Goal: Task Accomplishment & Management: Complete application form

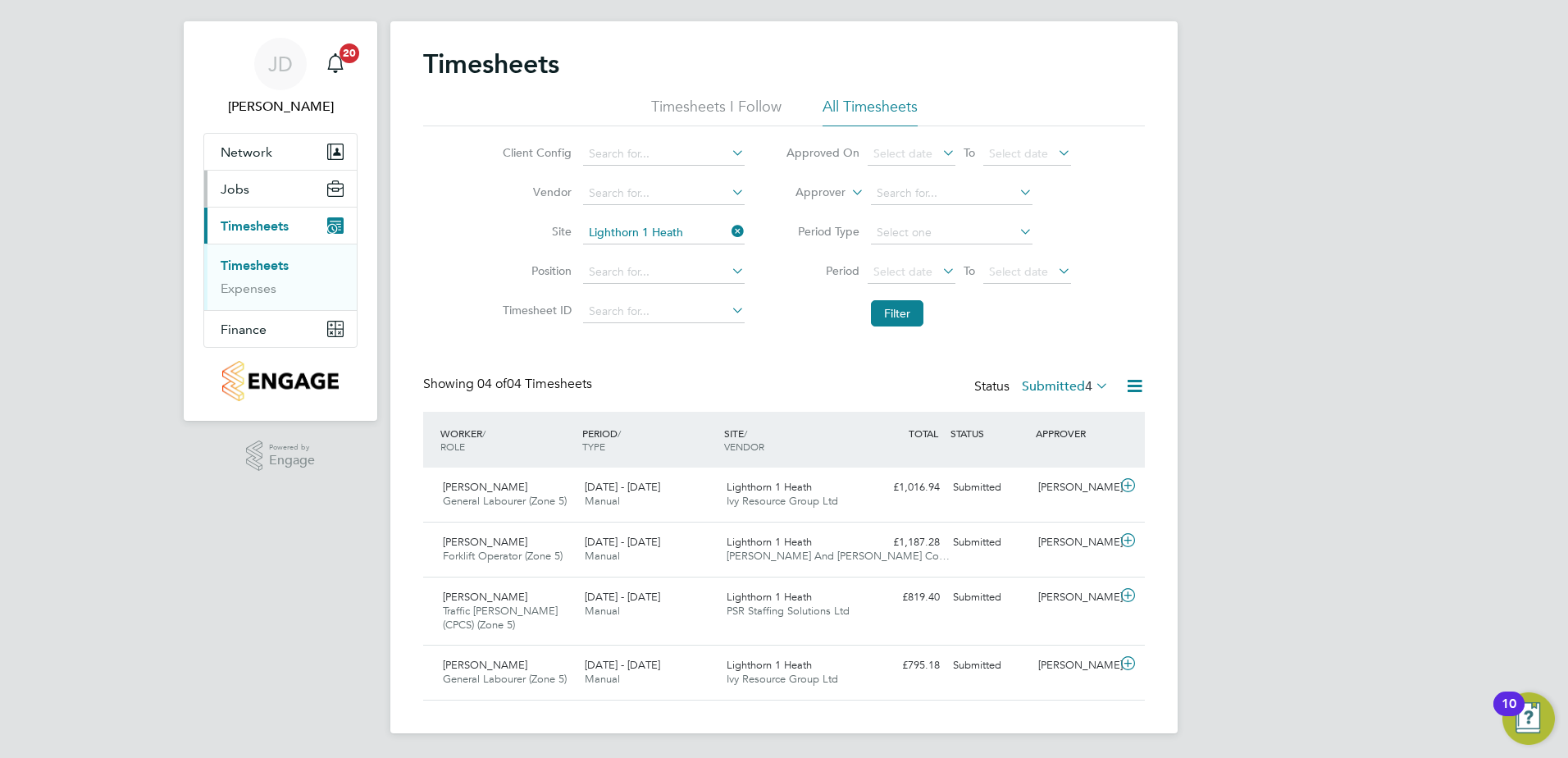
click at [241, 187] on span "Jobs" at bounding box center [235, 189] width 29 height 16
click at [254, 252] on link "Placements" at bounding box center [255, 251] width 68 height 16
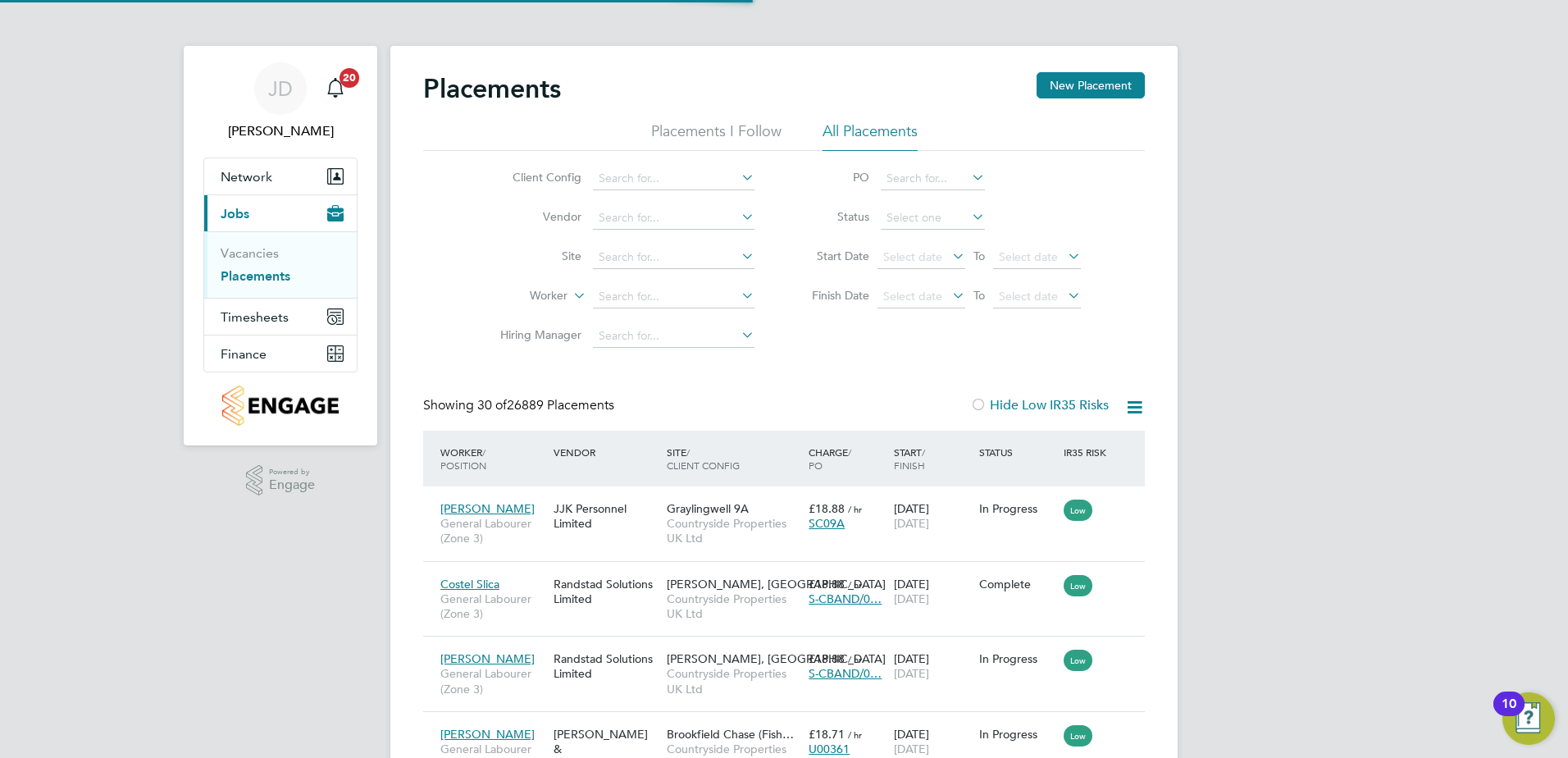
scroll to position [8, 8]
click at [427, 251] on div "Client Config Vendor Site Worker Hiring Manager PO Status Start Date Select dat…" at bounding box center [784, 254] width 722 height 205
click at [627, 297] on input at bounding box center [674, 297] width 161 height 23
type input "connor copsey"
click at [570, 294] on icon at bounding box center [570, 292] width 0 height 15
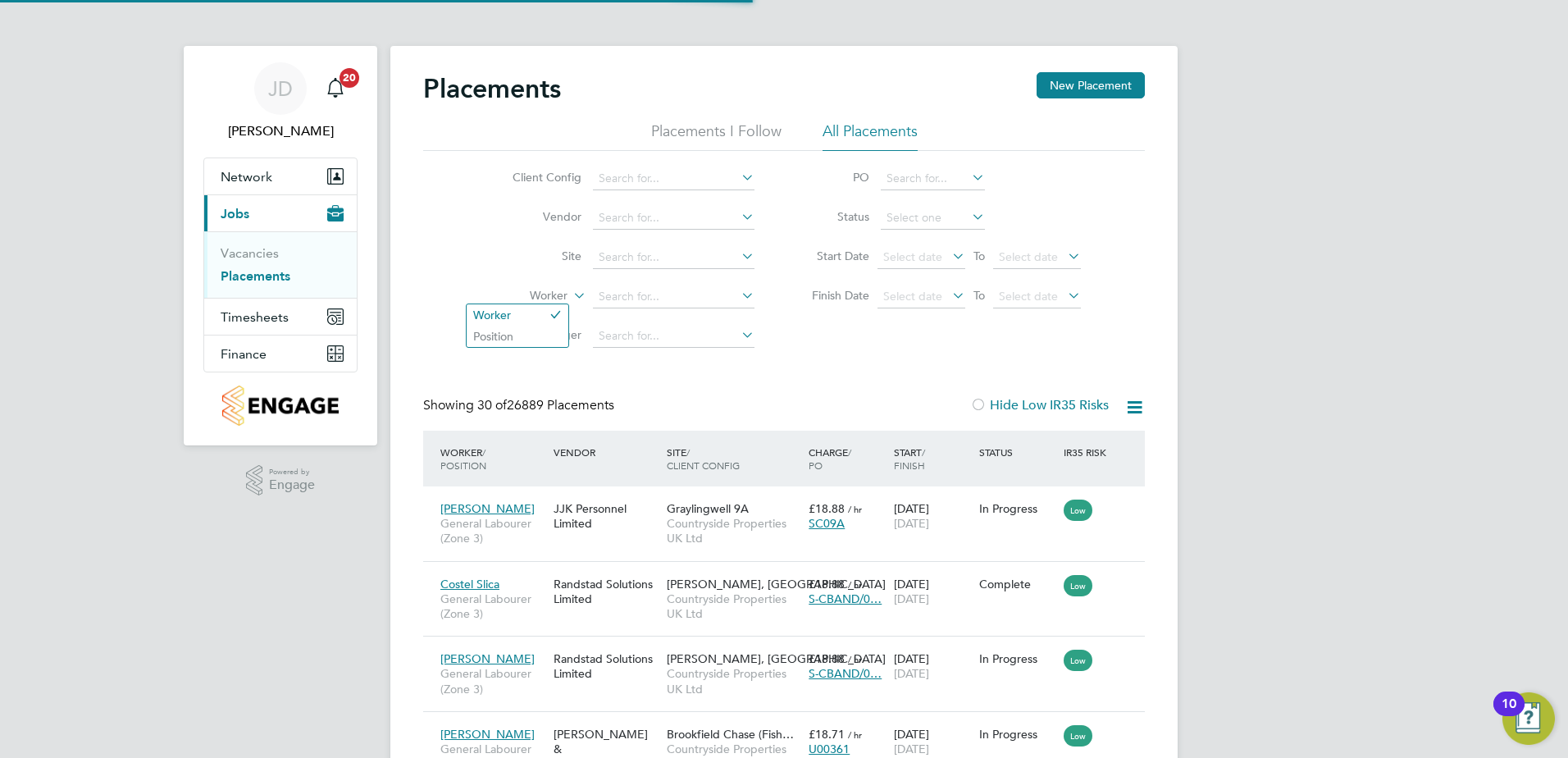
click at [570, 294] on icon at bounding box center [570, 292] width 0 height 15
click at [634, 276] on li "Lighthorn 1 Heath" at bounding box center [674, 279] width 163 height 21
type input "Lighthorn 1 Heath"
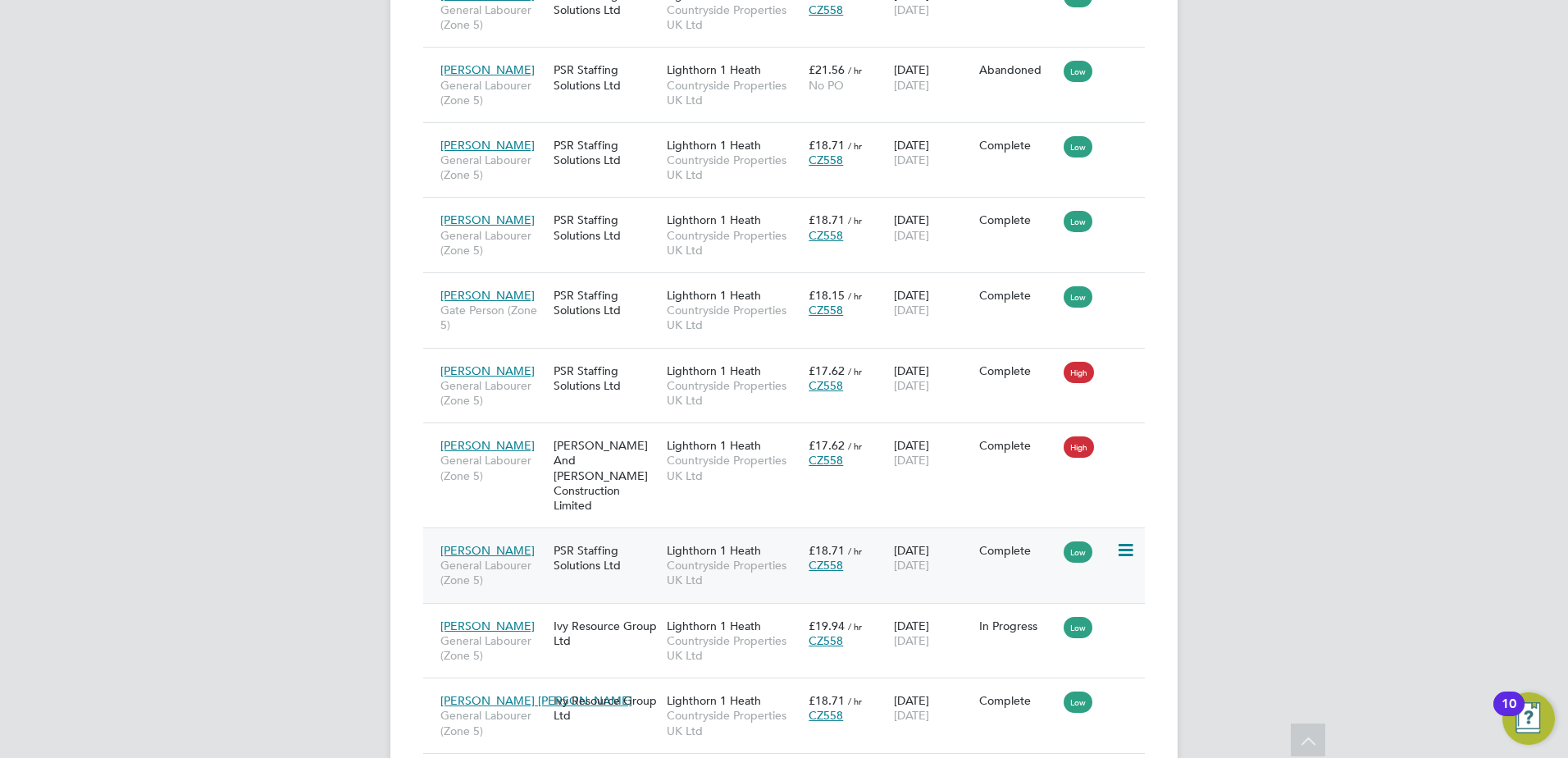
scroll to position [656, 0]
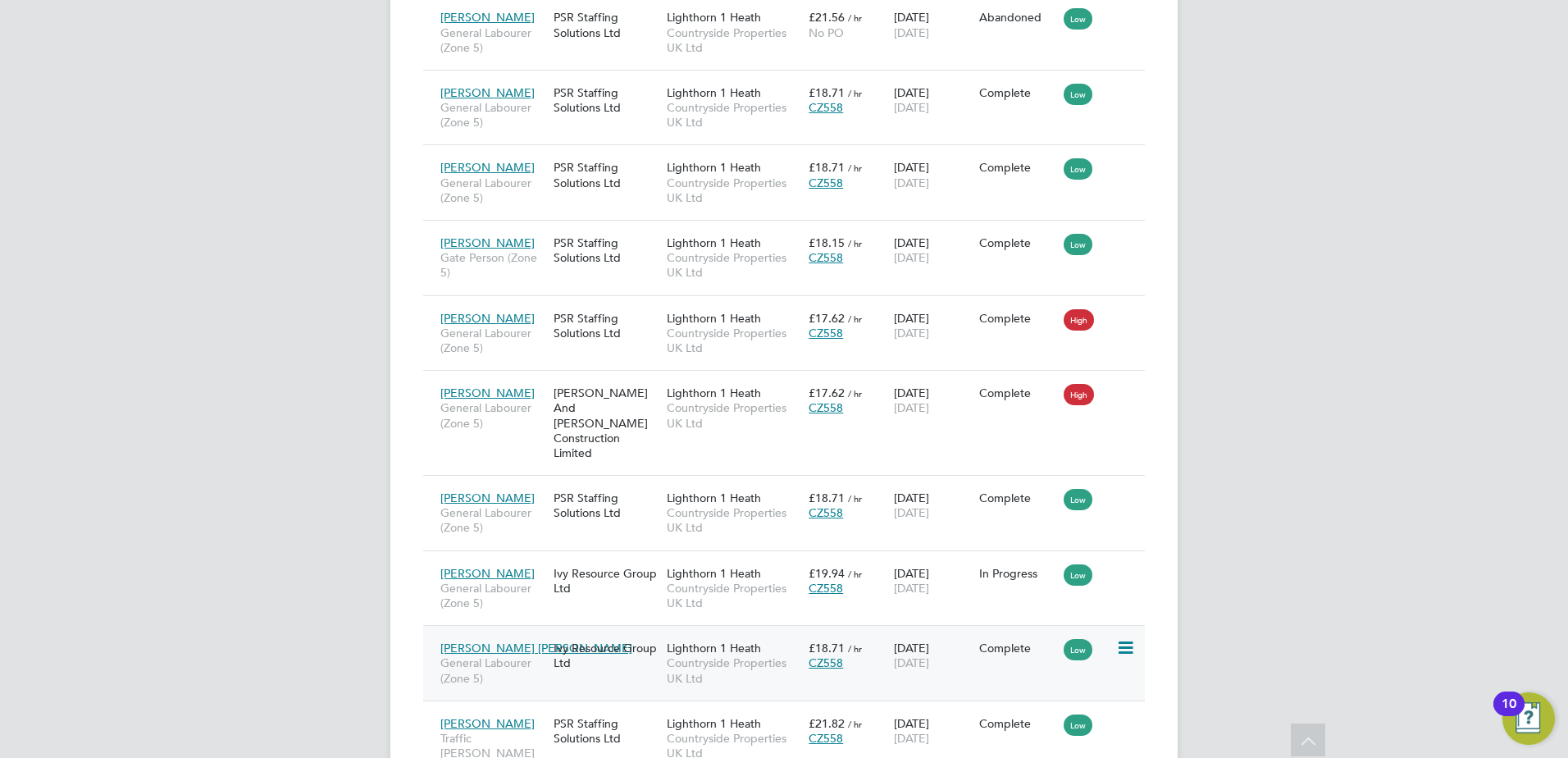
click at [963, 641] on div "24 Feb 2025 13 Jul 2025" at bounding box center [933, 655] width 86 height 46
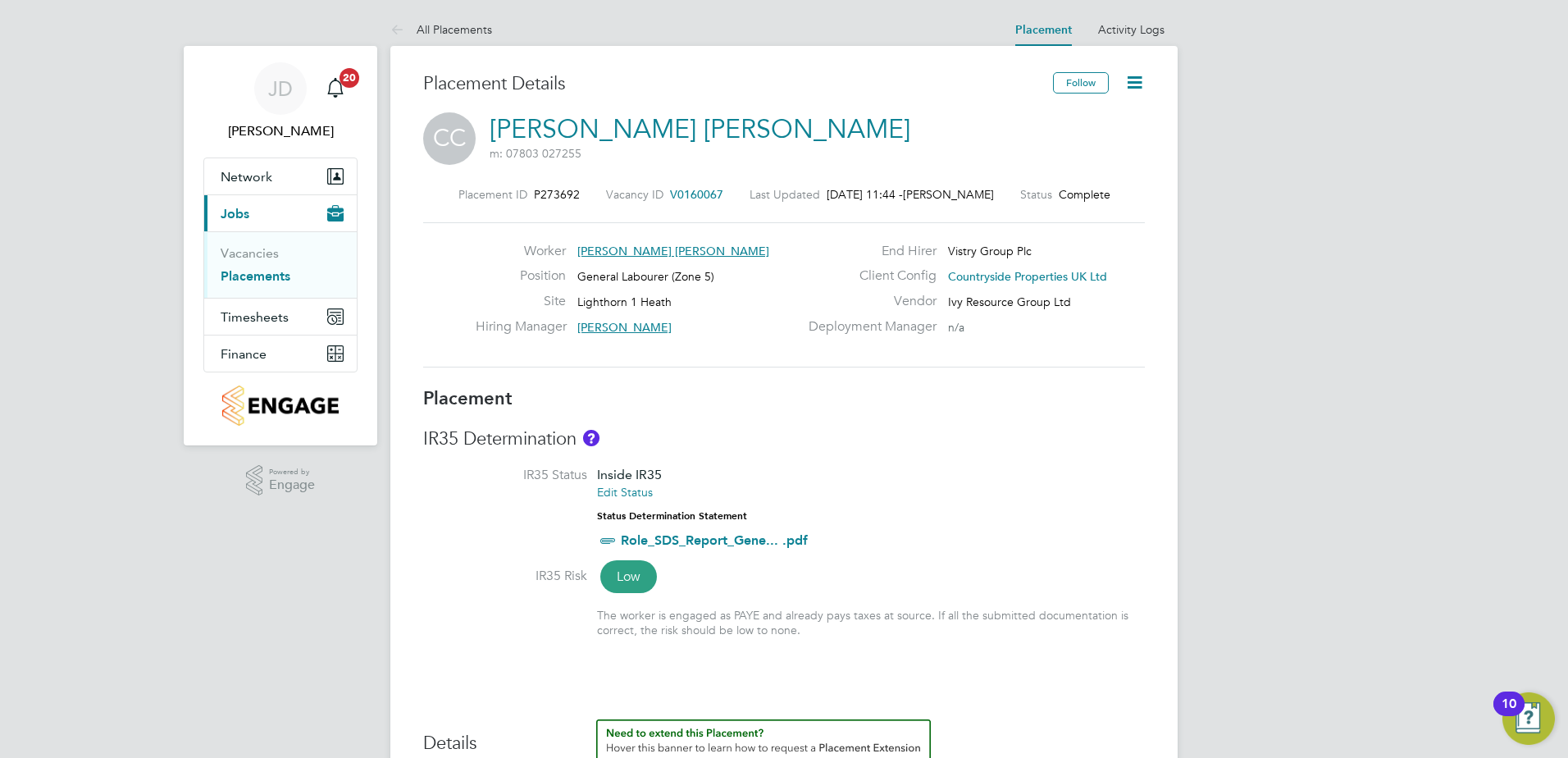
click at [1133, 84] on icon at bounding box center [1134, 82] width 20 height 20
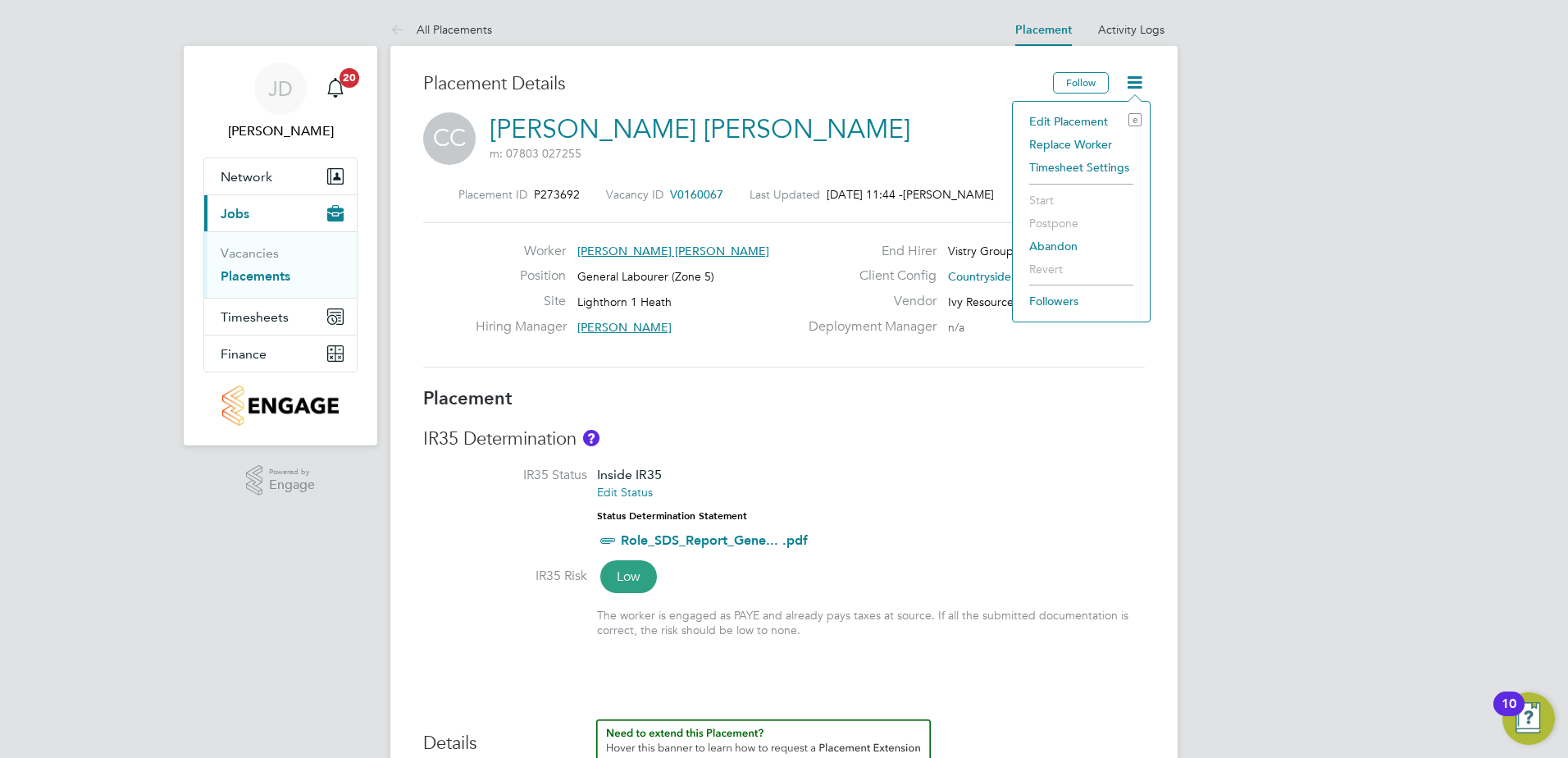
click at [1052, 141] on li "Replace Worker" at bounding box center [1081, 144] width 120 height 23
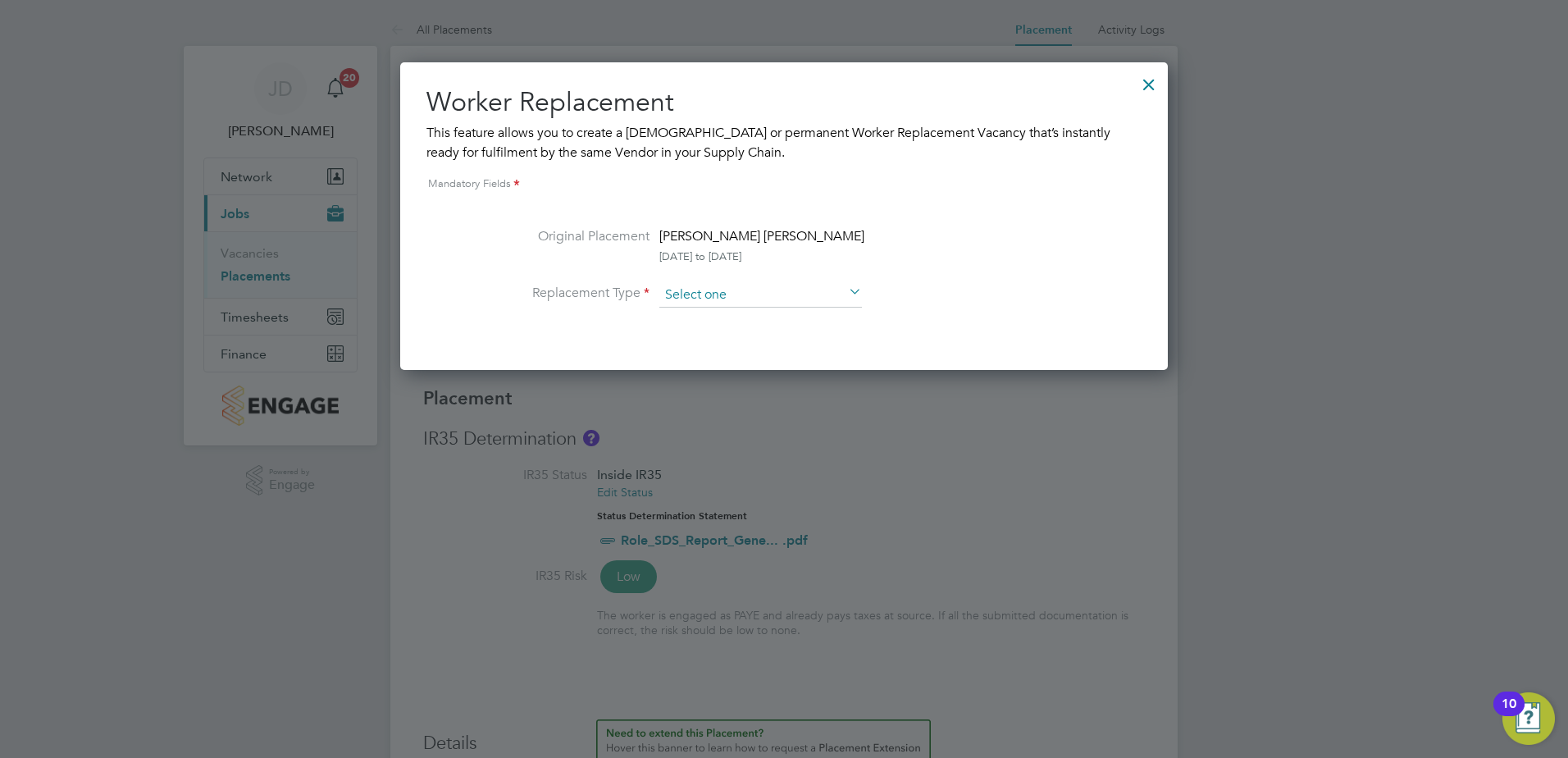
click at [702, 297] on input at bounding box center [760, 295] width 203 height 24
click at [712, 329] on li "Permanent" at bounding box center [760, 339] width 204 height 21
type input "Permanent"
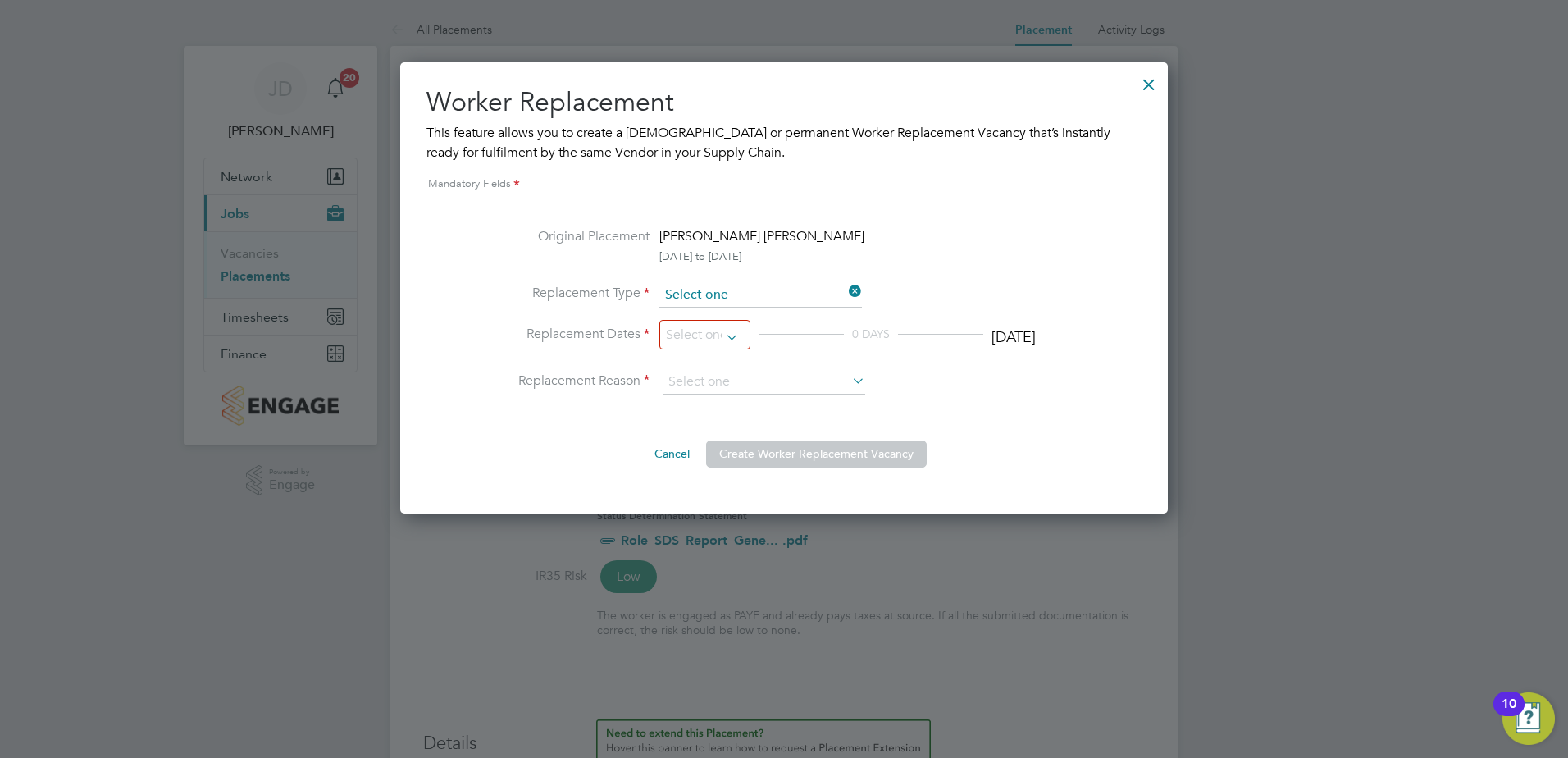
click at [723, 301] on input at bounding box center [760, 295] width 203 height 24
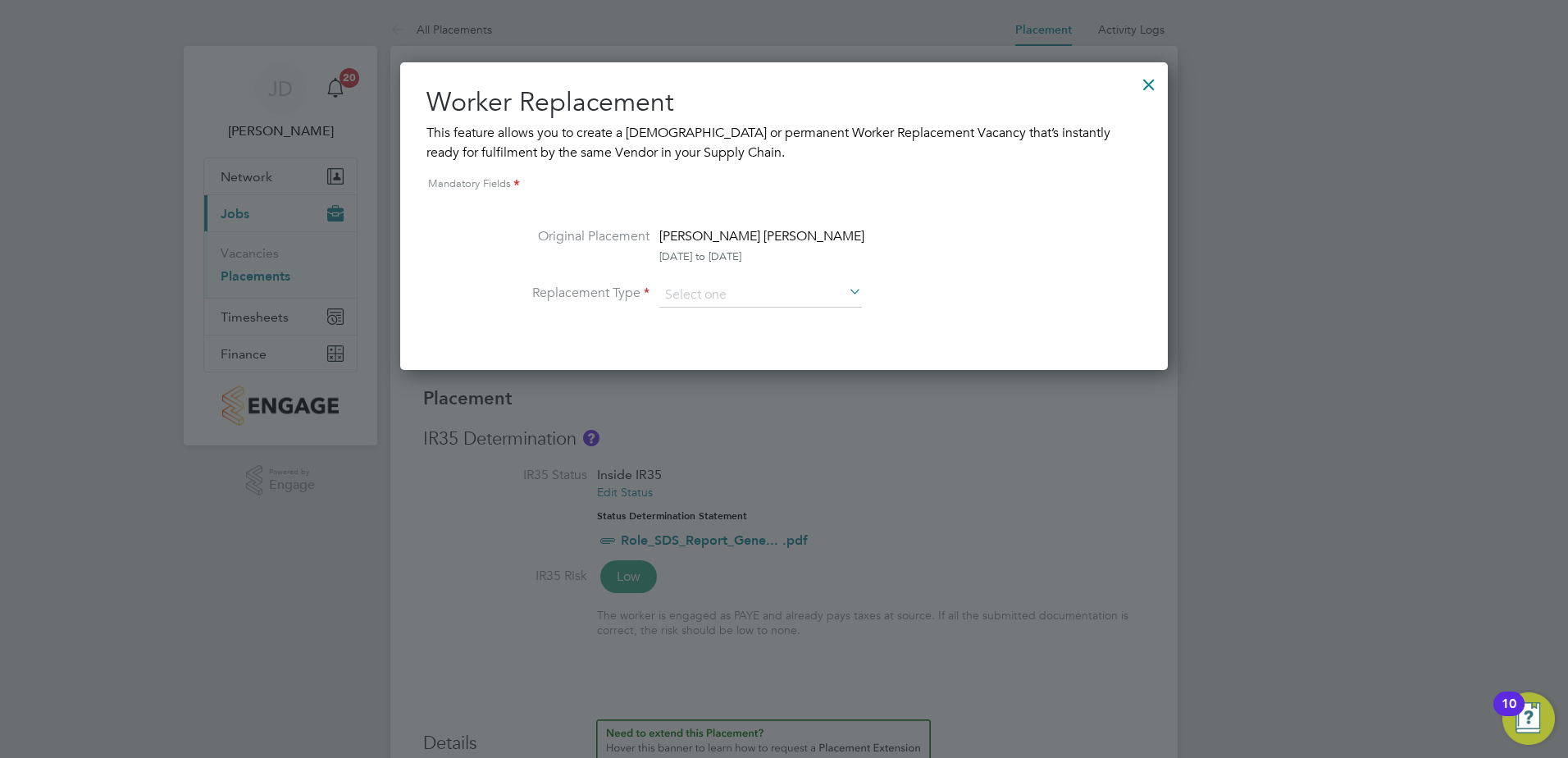
click at [713, 318] on li "Temporary" at bounding box center [760, 318] width 204 height 21
type input "Temporary"
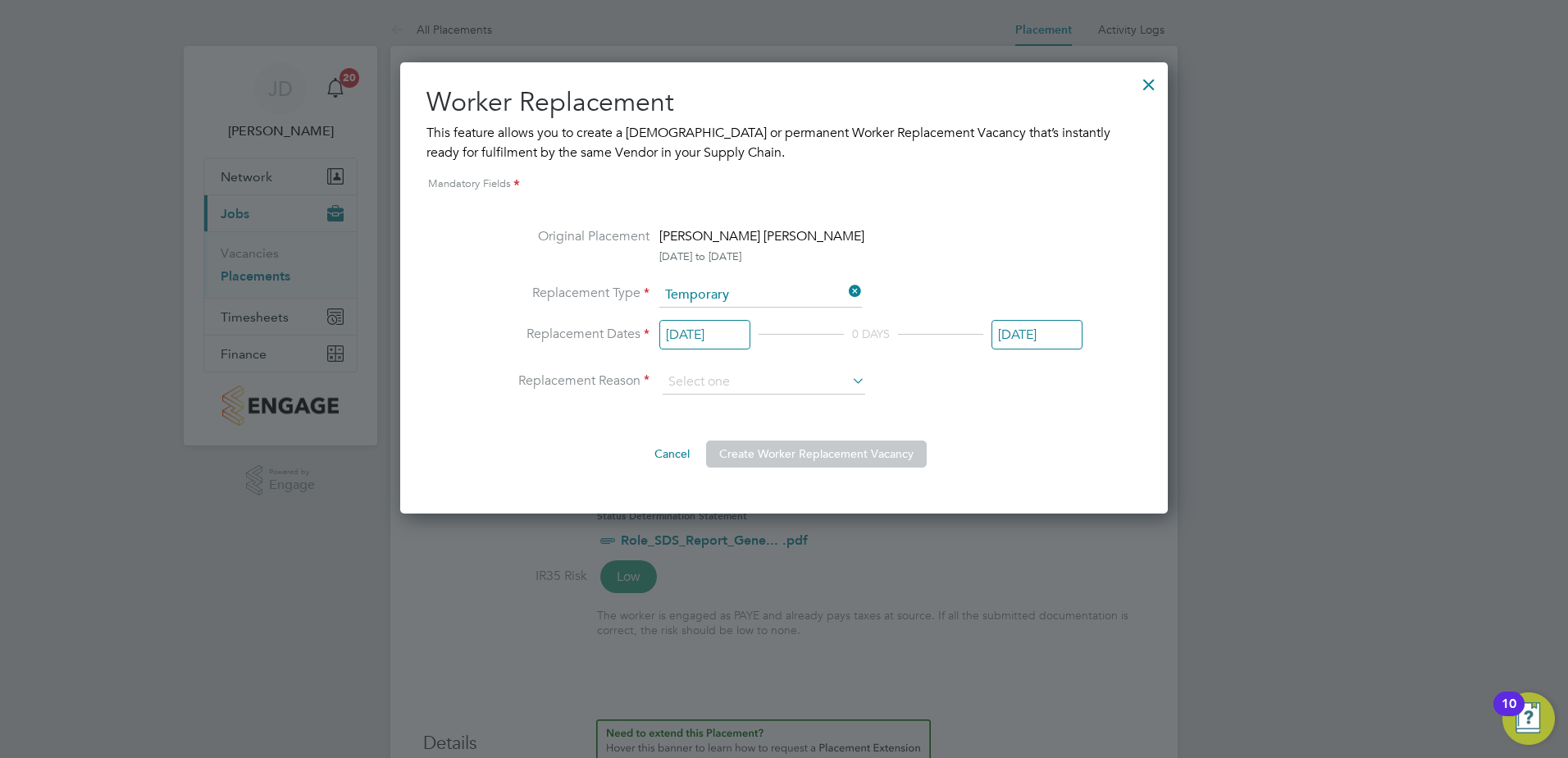
click at [724, 336] on input "[DATE]" at bounding box center [705, 335] width 91 height 30
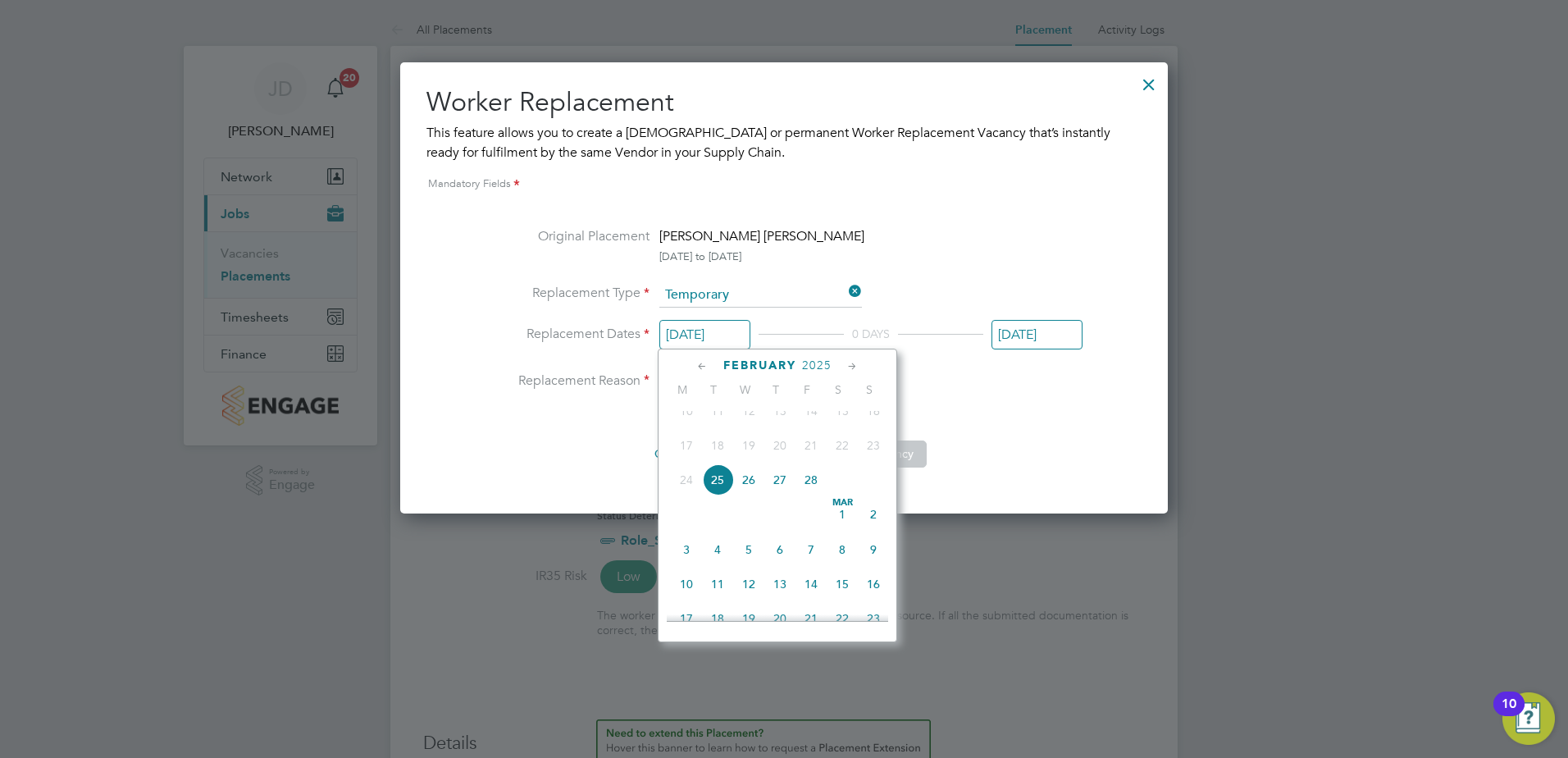
click at [849, 363] on icon at bounding box center [852, 366] width 16 height 18
click at [850, 363] on icon at bounding box center [852, 366] width 16 height 18
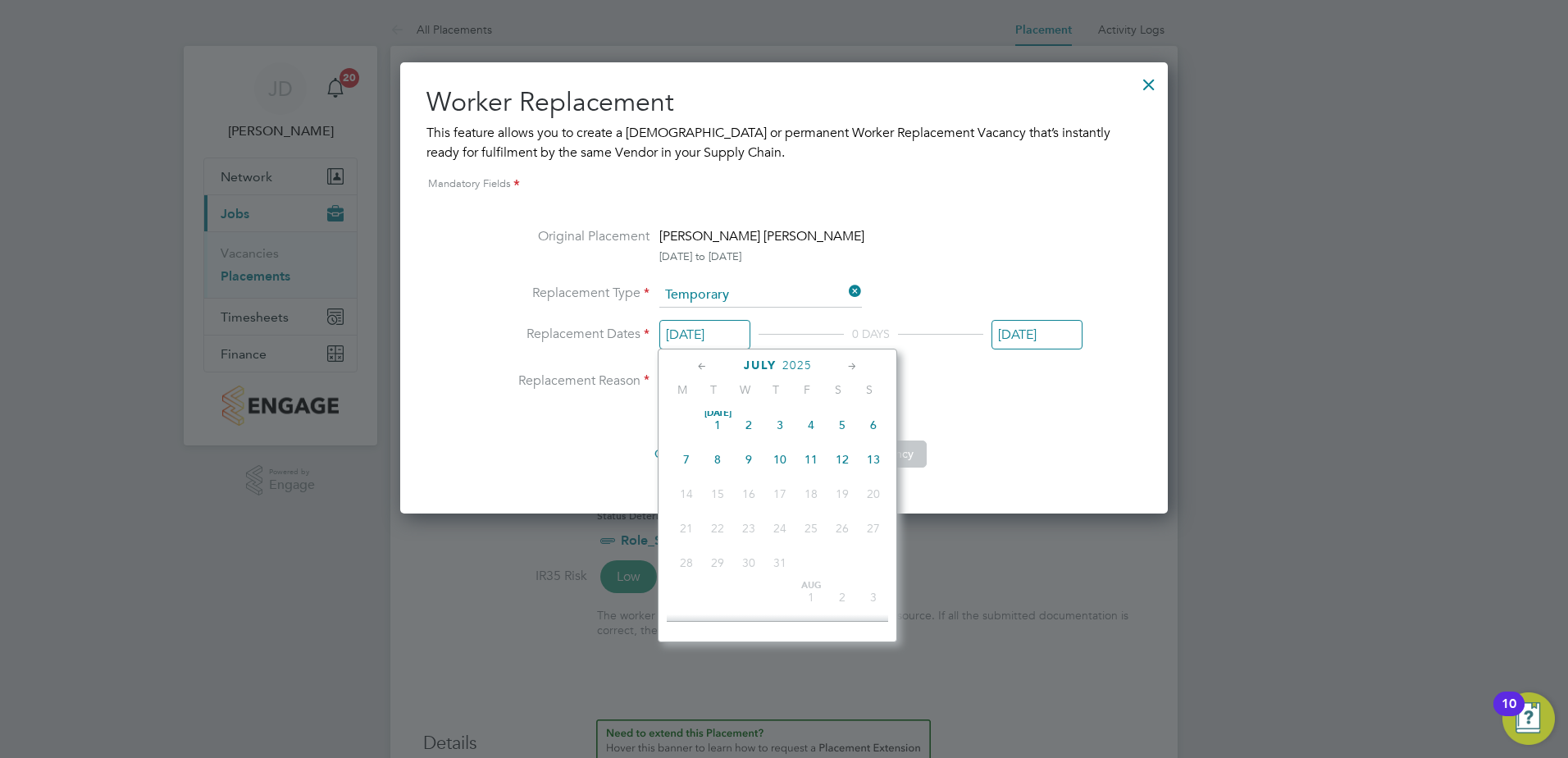
click at [850, 363] on icon at bounding box center [852, 366] width 16 height 18
click at [685, 524] on span "11" at bounding box center [686, 533] width 31 height 31
click at [584, 405] on div "Original Placement [PERSON_NAME] [PERSON_NAME] [DATE] to [DATE] Replacement Typ…" at bounding box center [784, 346] width 597 height 241
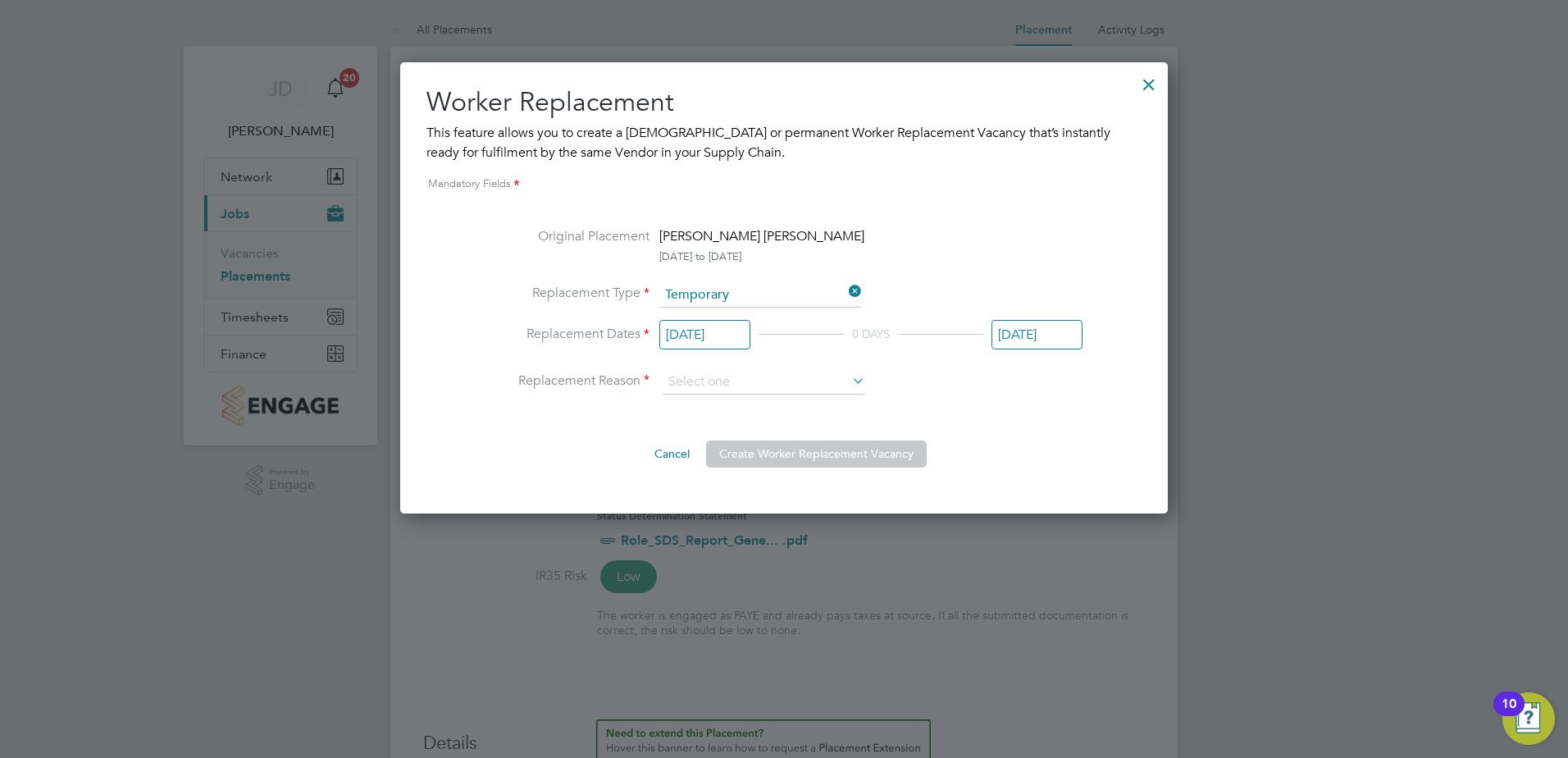
click at [1016, 334] on input "[DATE]" at bounding box center [1037, 335] width 91 height 30
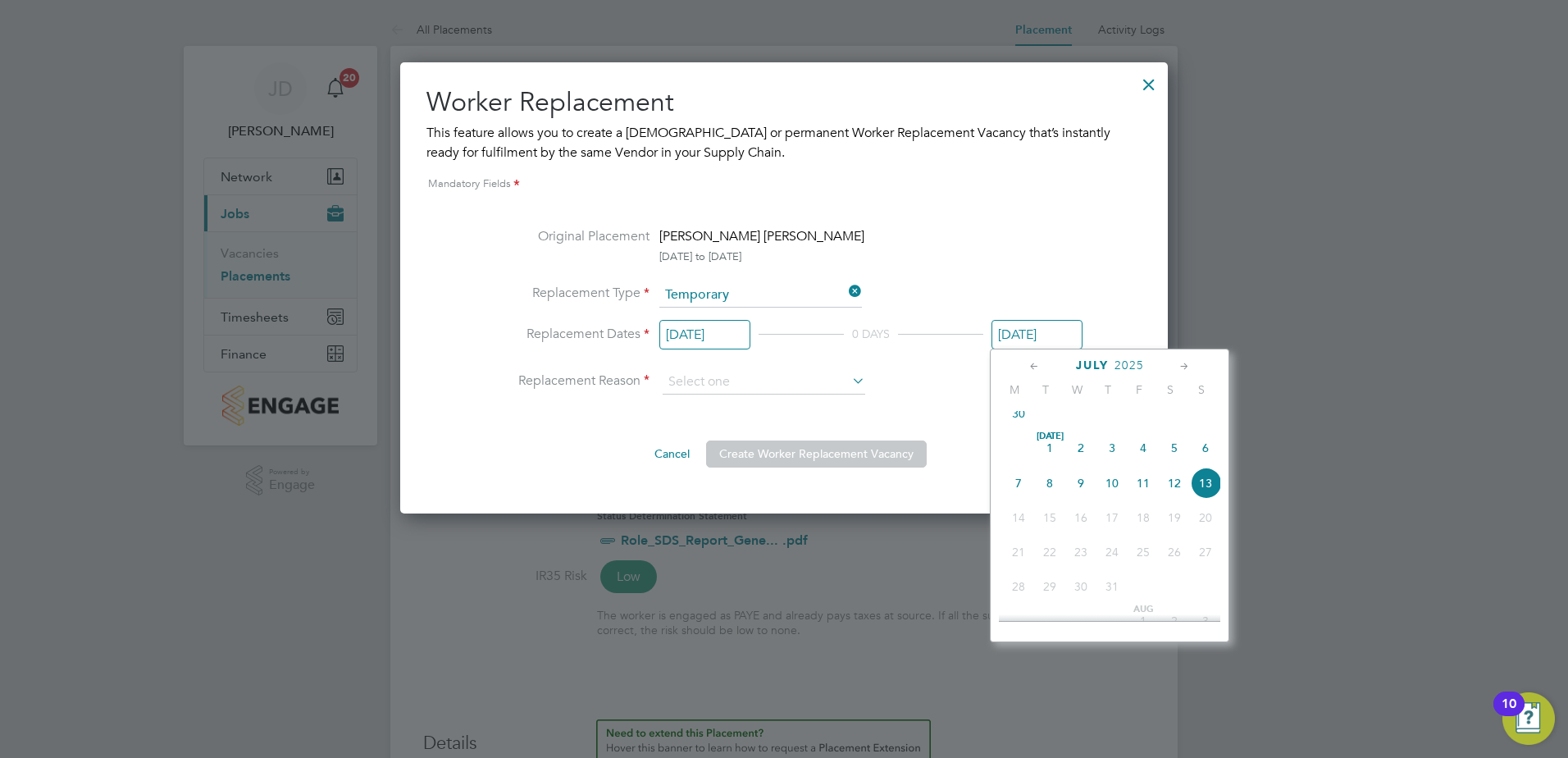
click at [1181, 360] on icon at bounding box center [1185, 366] width 16 height 18
click at [789, 406] on div "Original Placement [PERSON_NAME] [PERSON_NAME] [DATE] to [DATE] Replacement Typ…" at bounding box center [784, 346] width 597 height 241
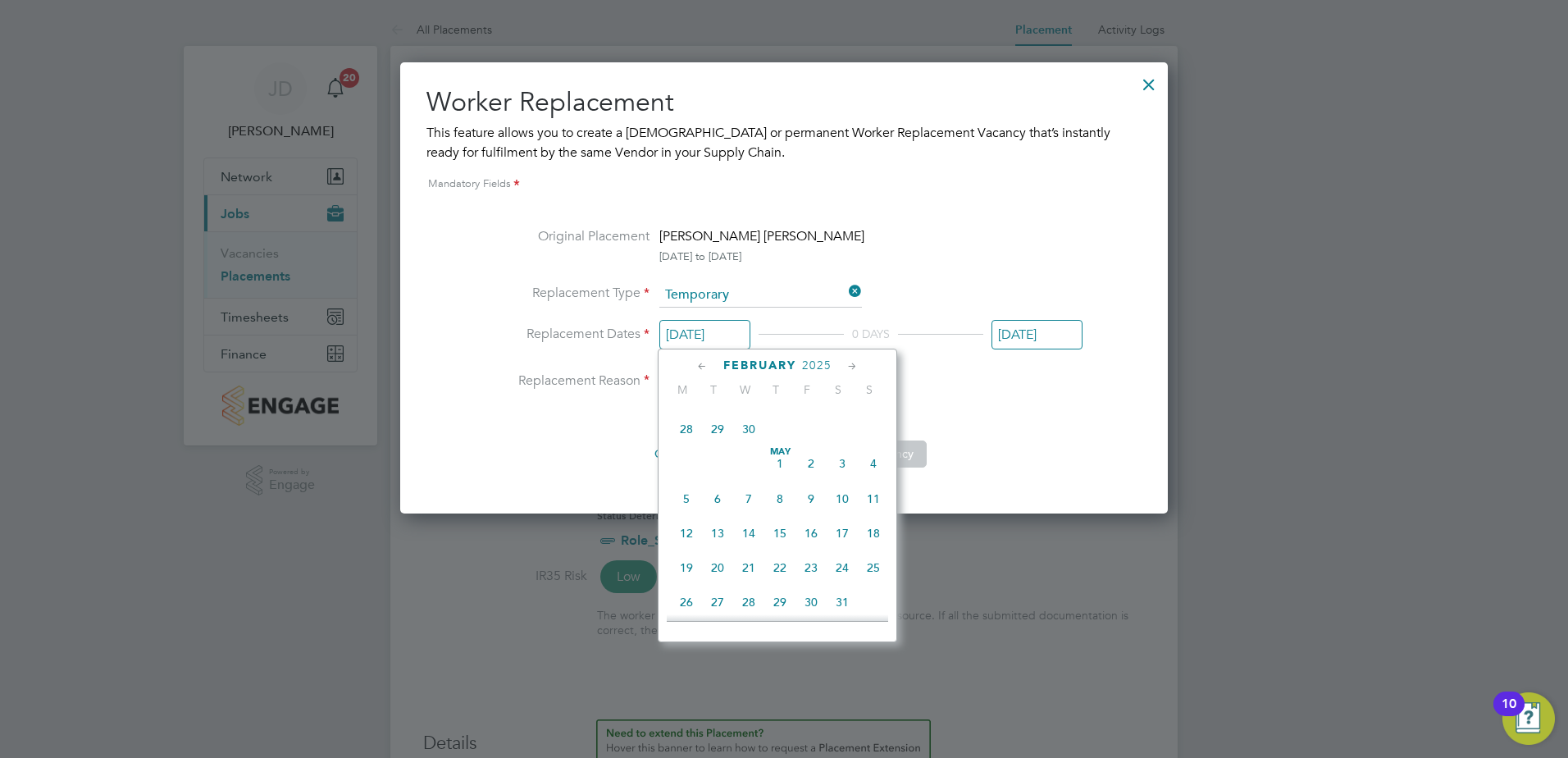
click at [721, 335] on input "[DATE]" at bounding box center [705, 335] width 91 height 30
click at [1157, 469] on div "Worker Replacement This feature allows you to create a [DEMOGRAPHIC_DATA] or pe…" at bounding box center [784, 287] width 768 height 451
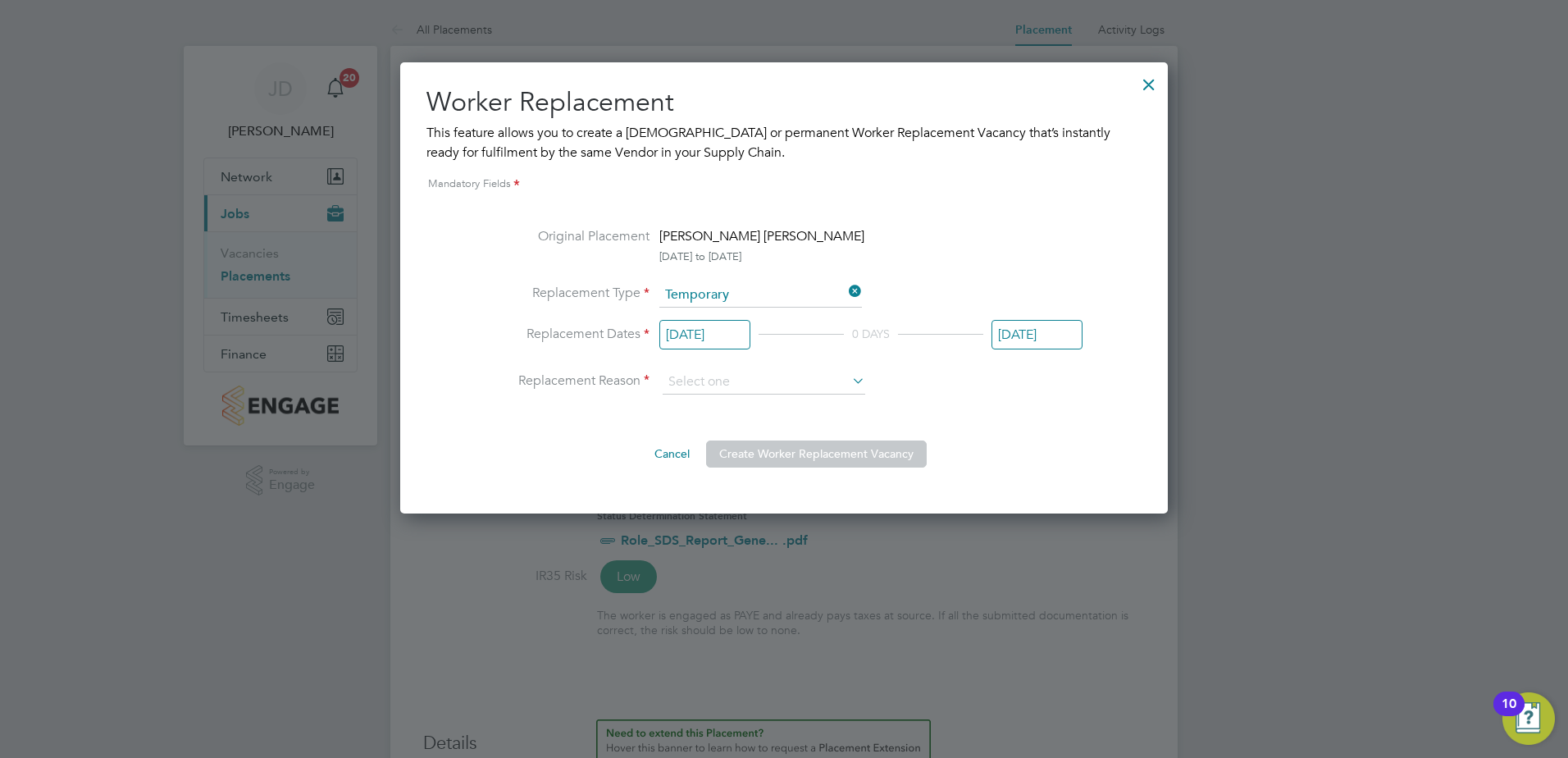
click at [1151, 82] on div at bounding box center [1149, 80] width 29 height 29
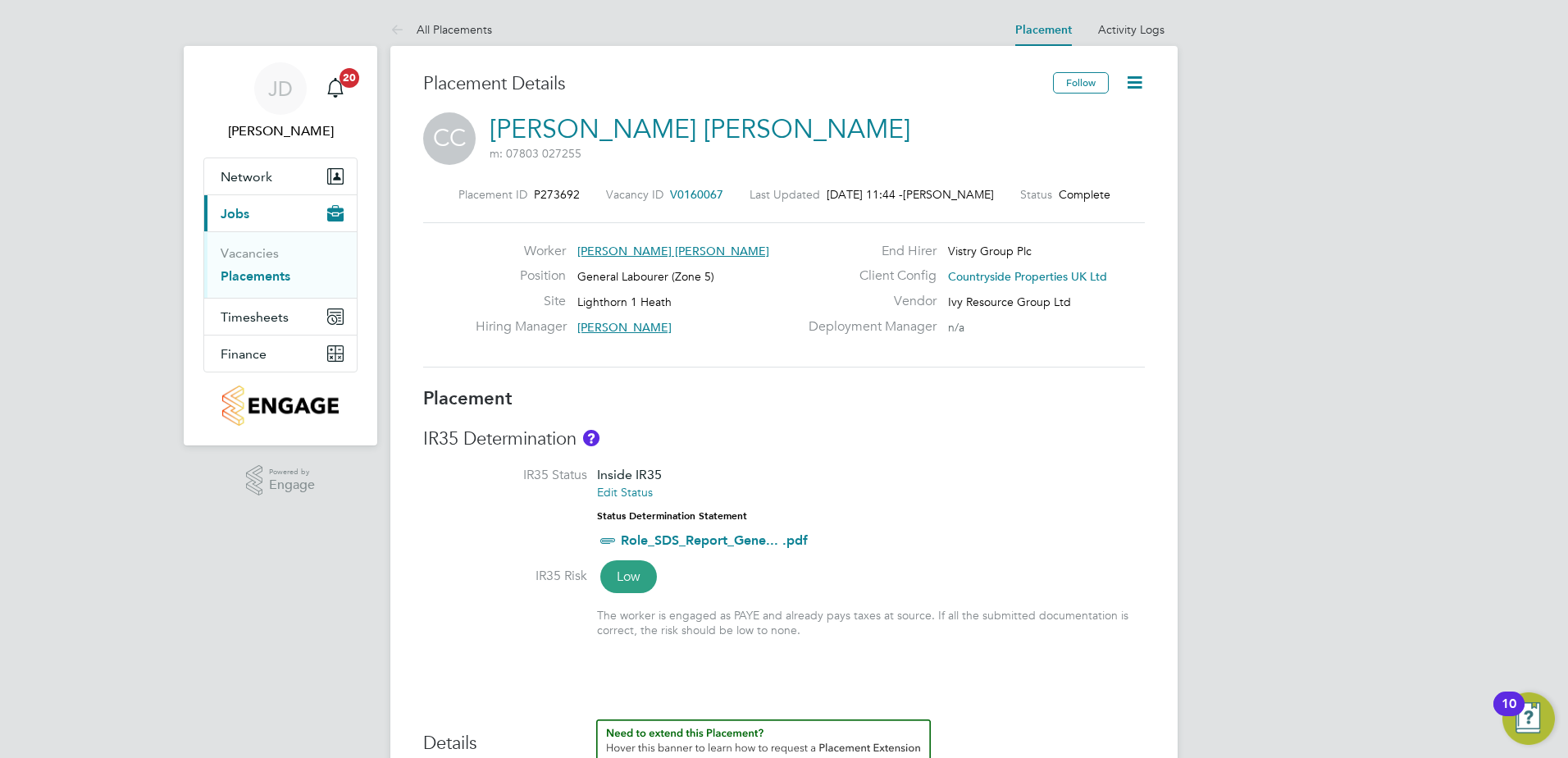
click at [1139, 79] on icon at bounding box center [1134, 82] width 20 height 20
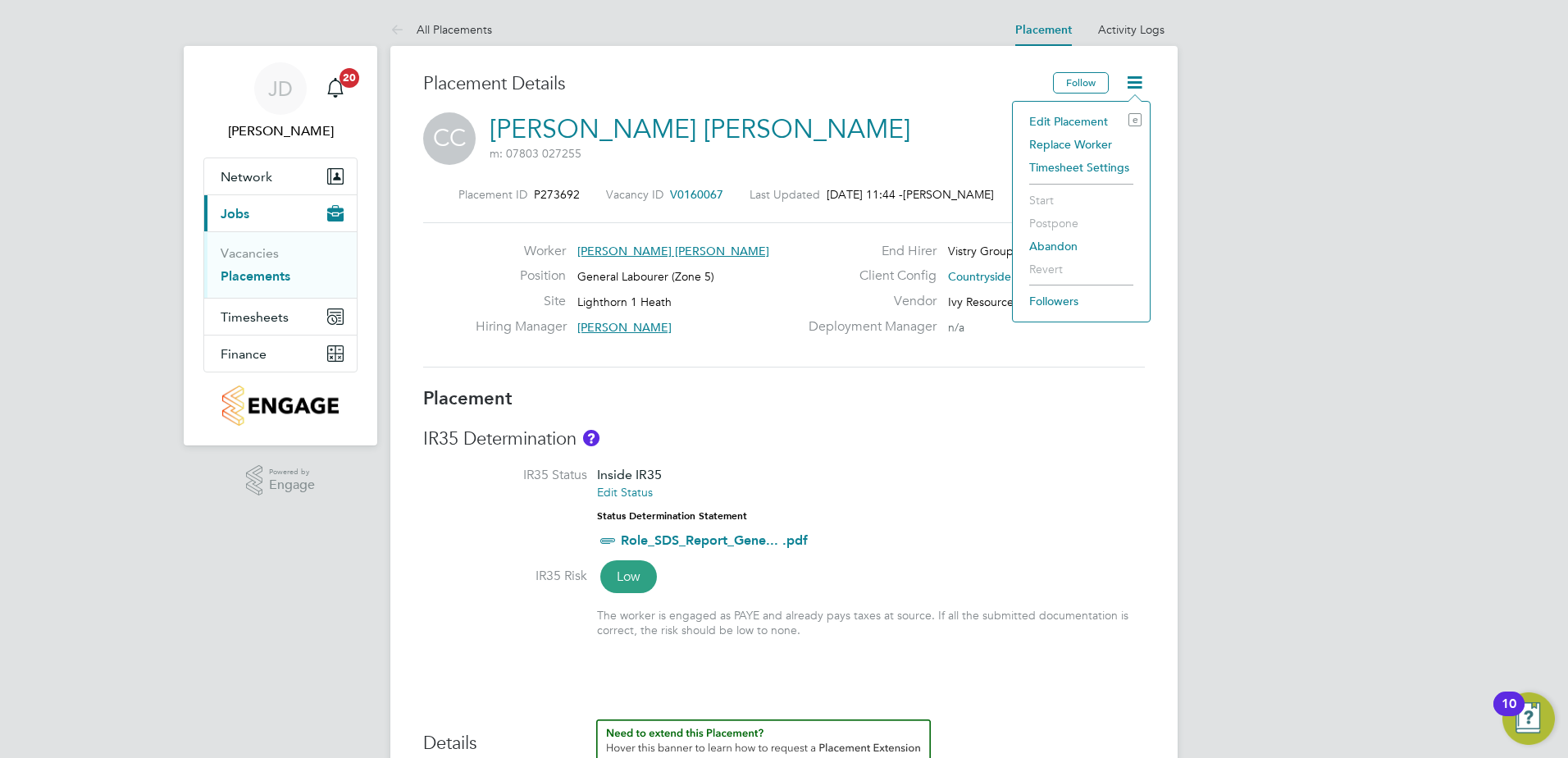
click at [1090, 120] on li "Edit Placement e" at bounding box center [1081, 121] width 120 height 23
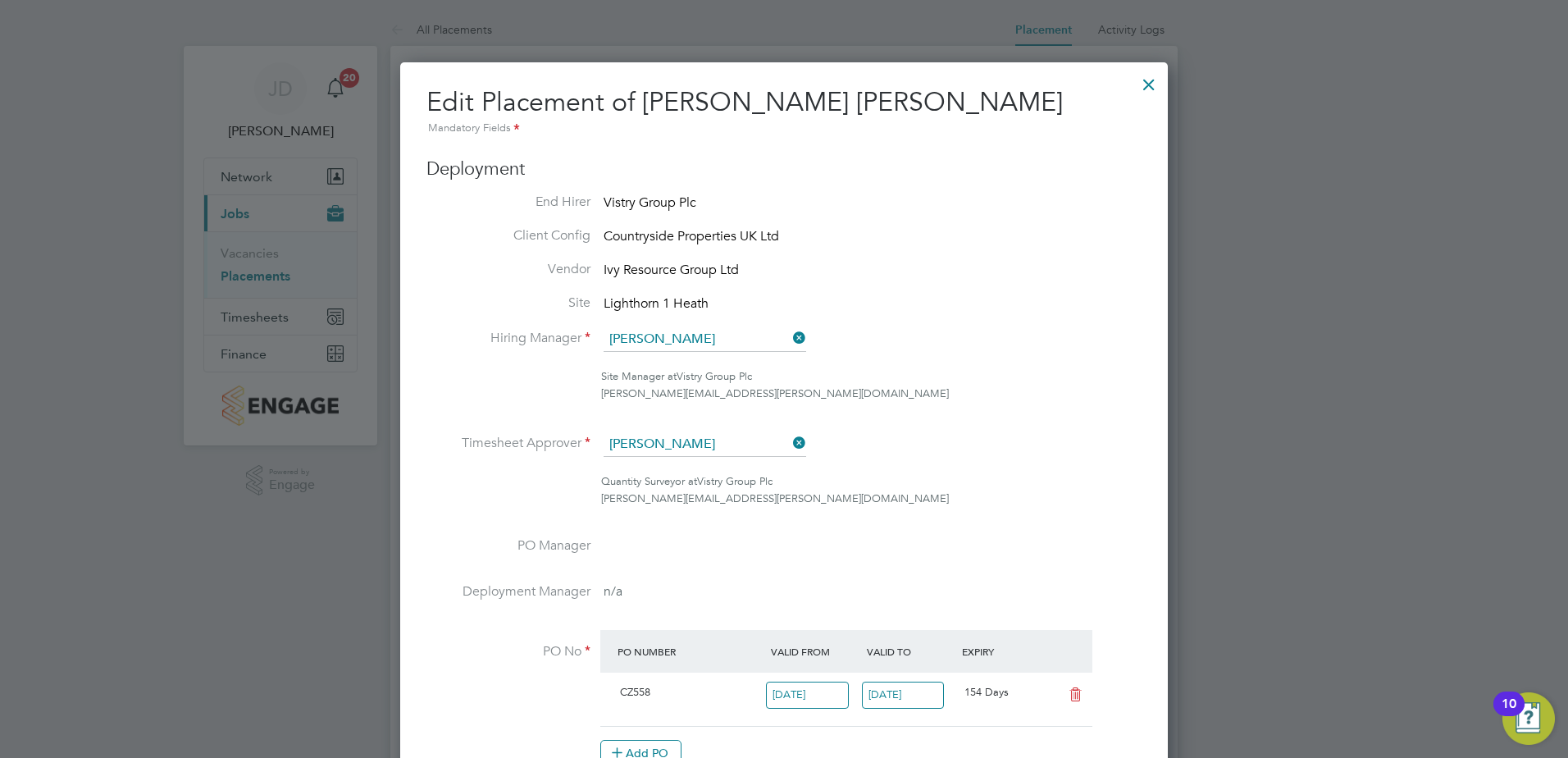
click at [1142, 84] on div at bounding box center [1149, 80] width 29 height 29
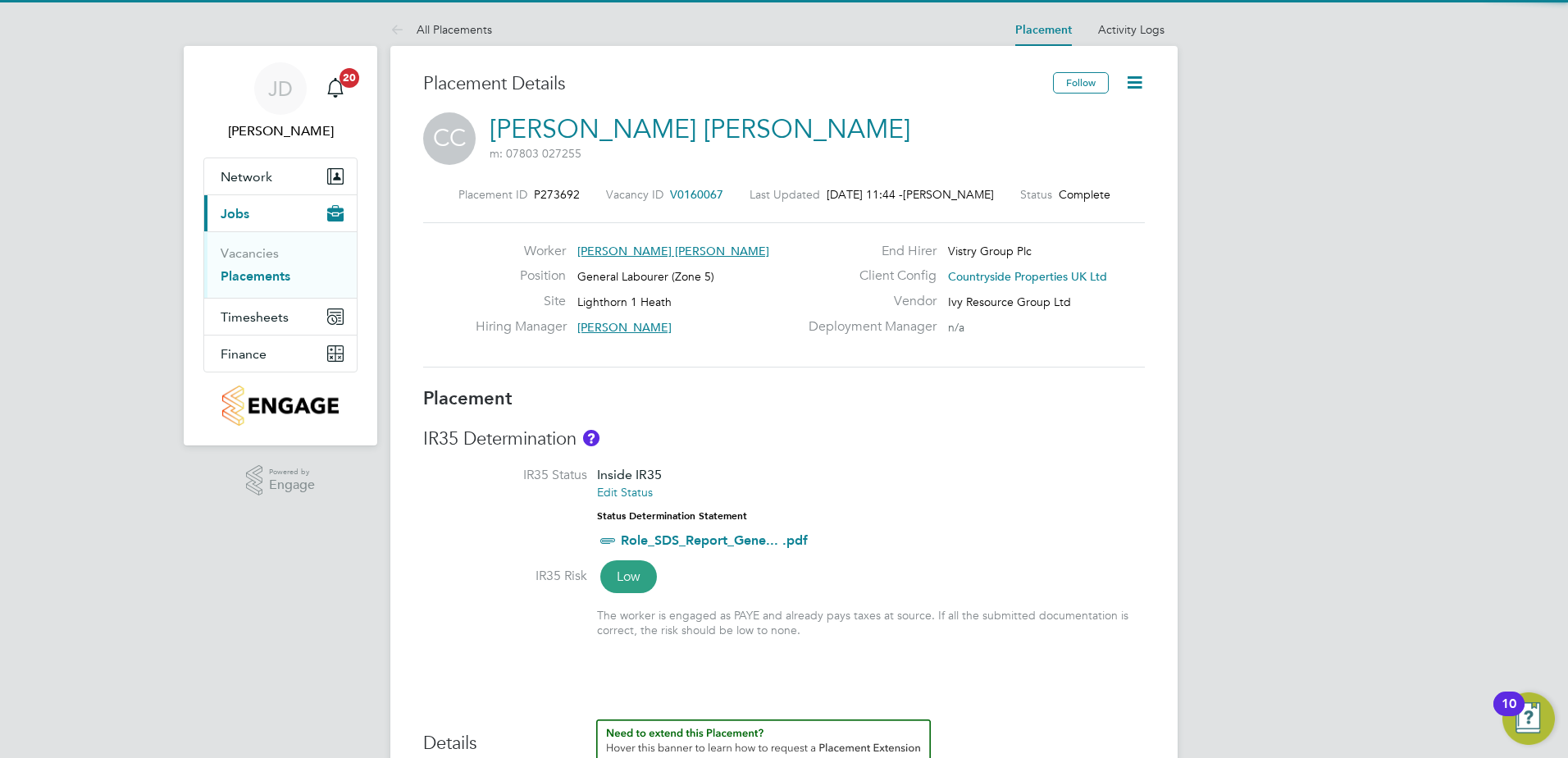
click at [266, 271] on link "Placements" at bounding box center [255, 276] width 70 height 16
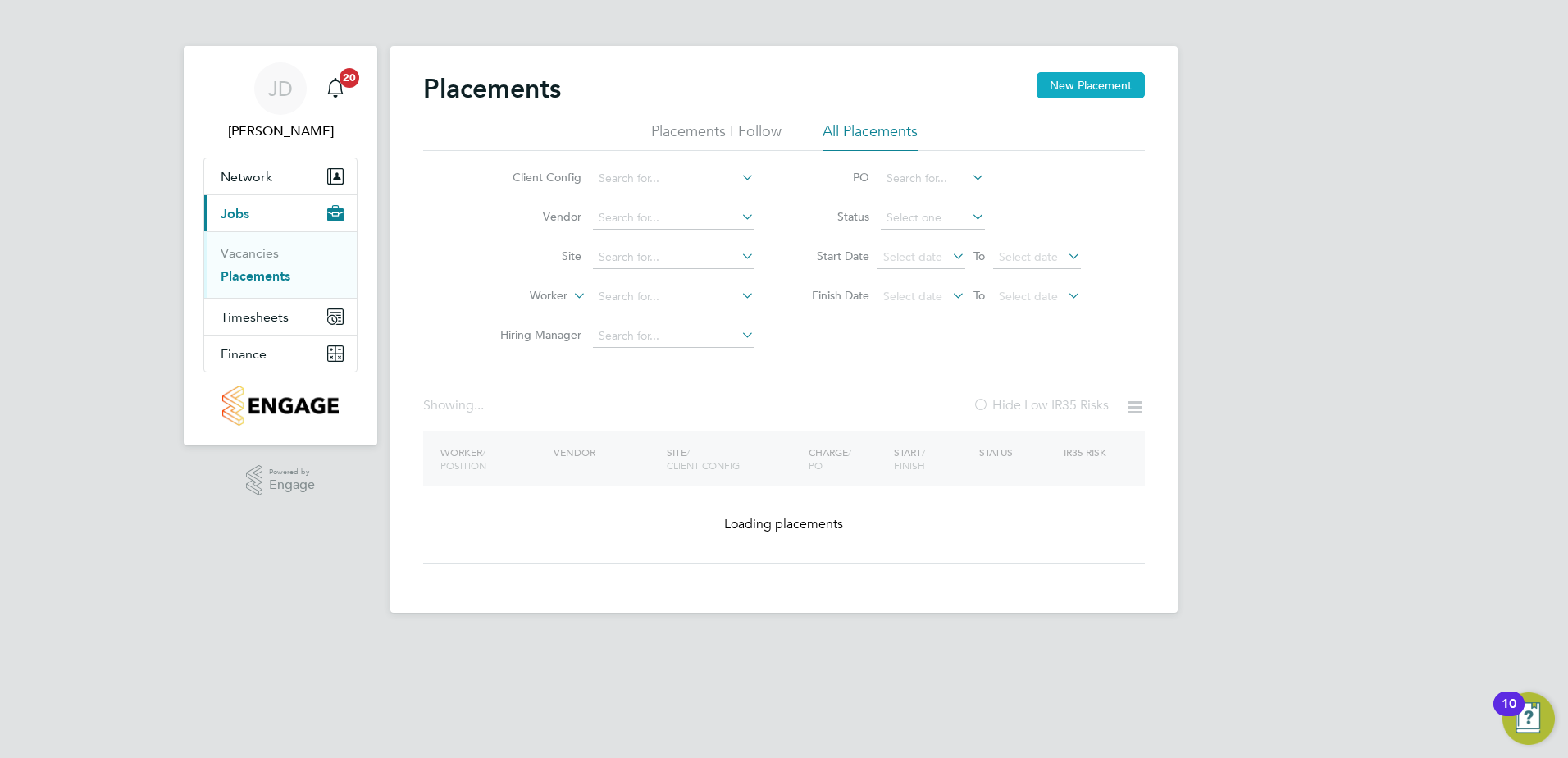
click at [1116, 92] on button "New Placement" at bounding box center [1091, 85] width 108 height 26
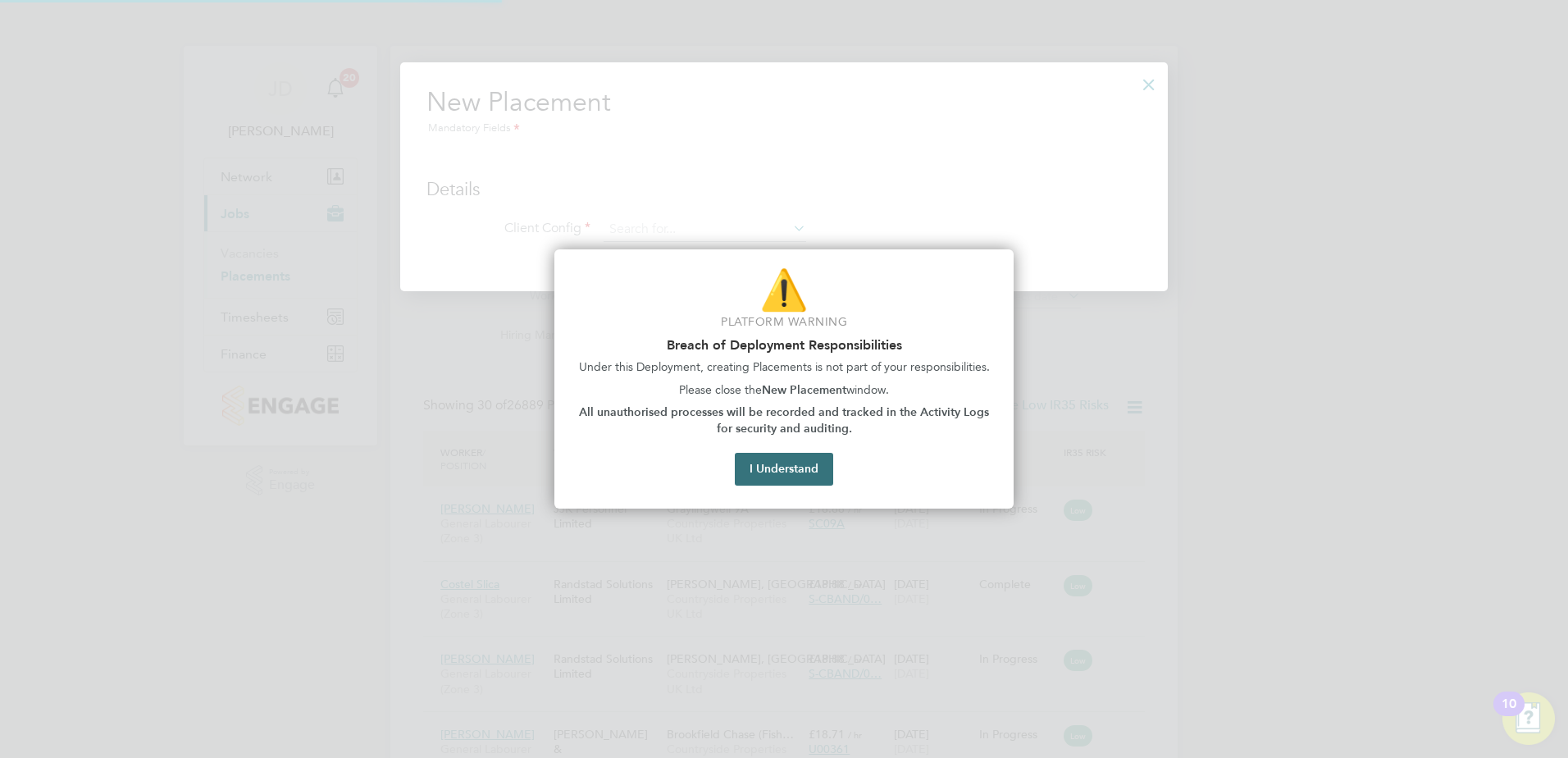
click at [801, 482] on button "I Understand" at bounding box center [783, 469] width 98 height 33
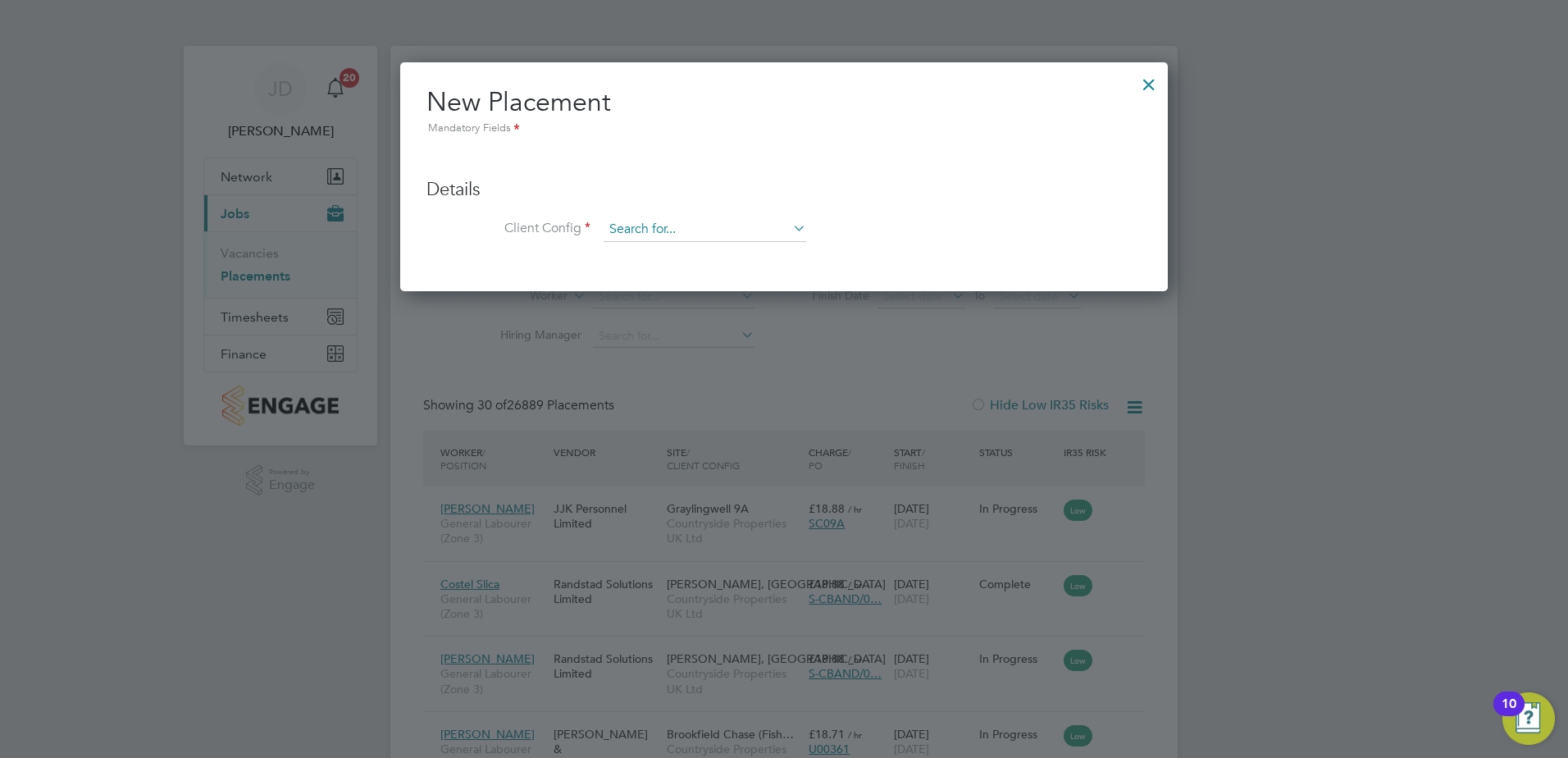
click at [650, 220] on input at bounding box center [704, 229] width 203 height 24
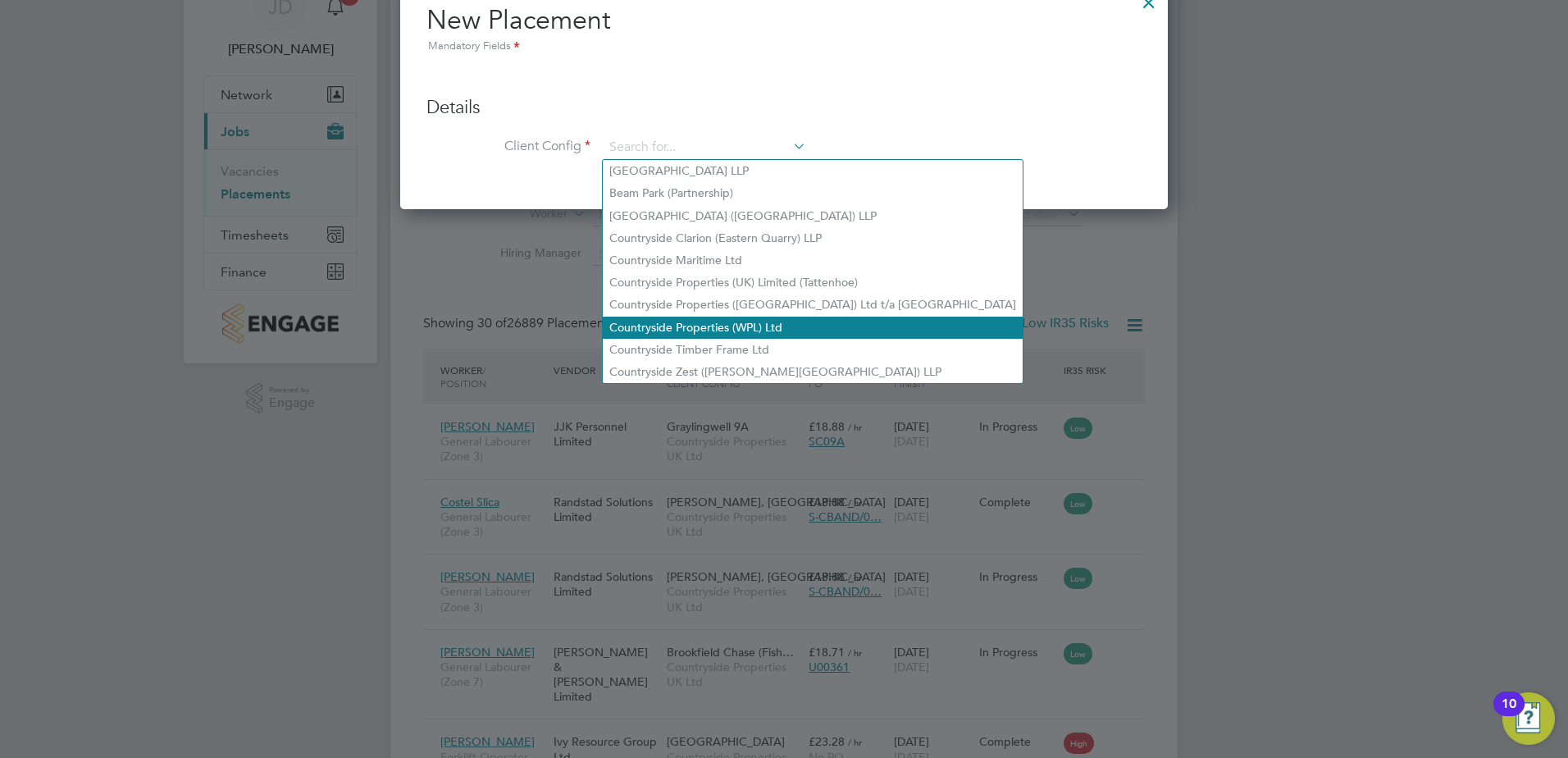
click at [670, 317] on li "Countryside Properties (WPL) Ltd" at bounding box center [813, 328] width 420 height 22
type input "Countryside Properties (WPL) Ltd"
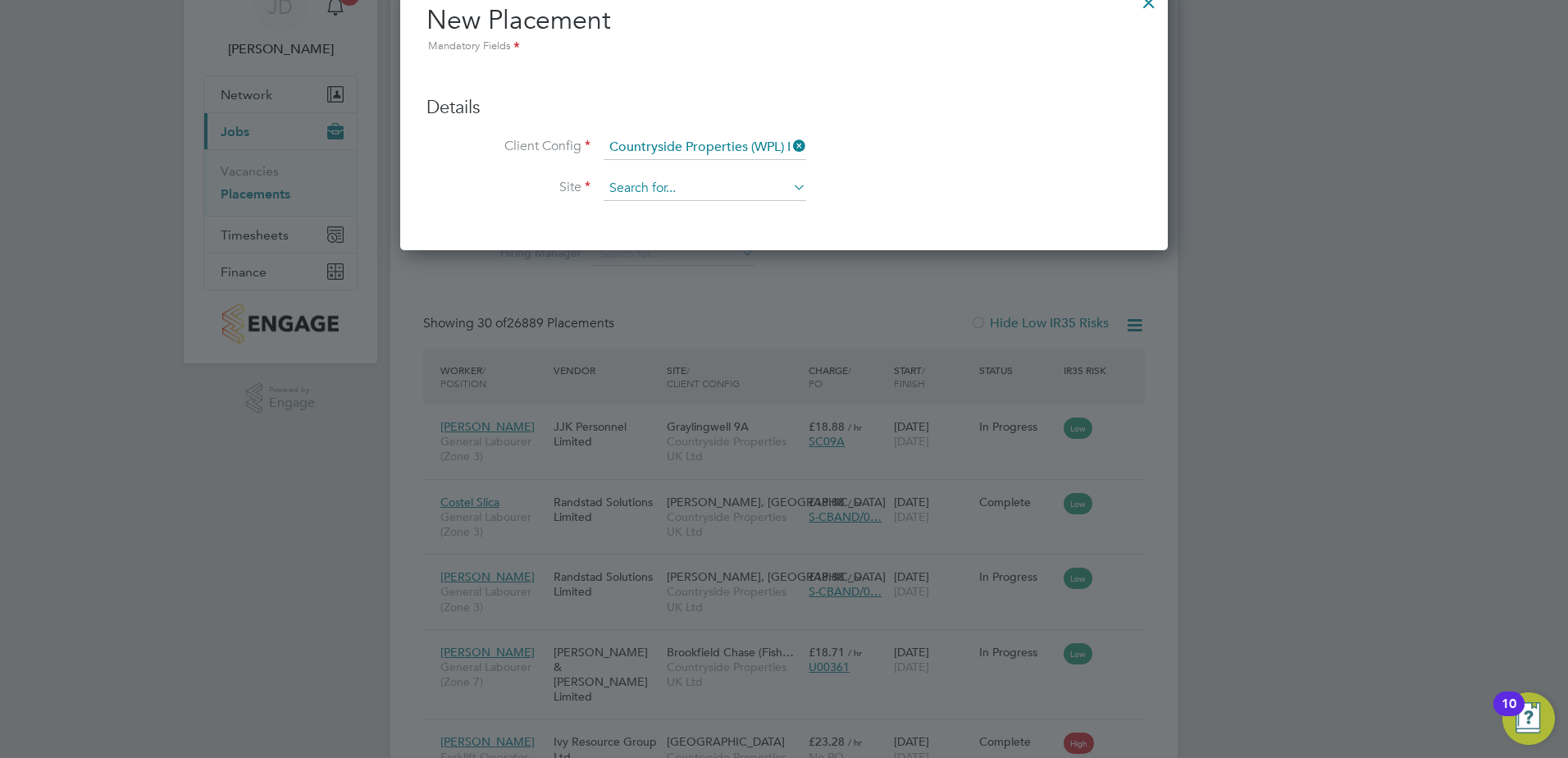
click at [705, 192] on input at bounding box center [704, 188] width 203 height 24
click at [790, 147] on icon at bounding box center [790, 145] width 0 height 23
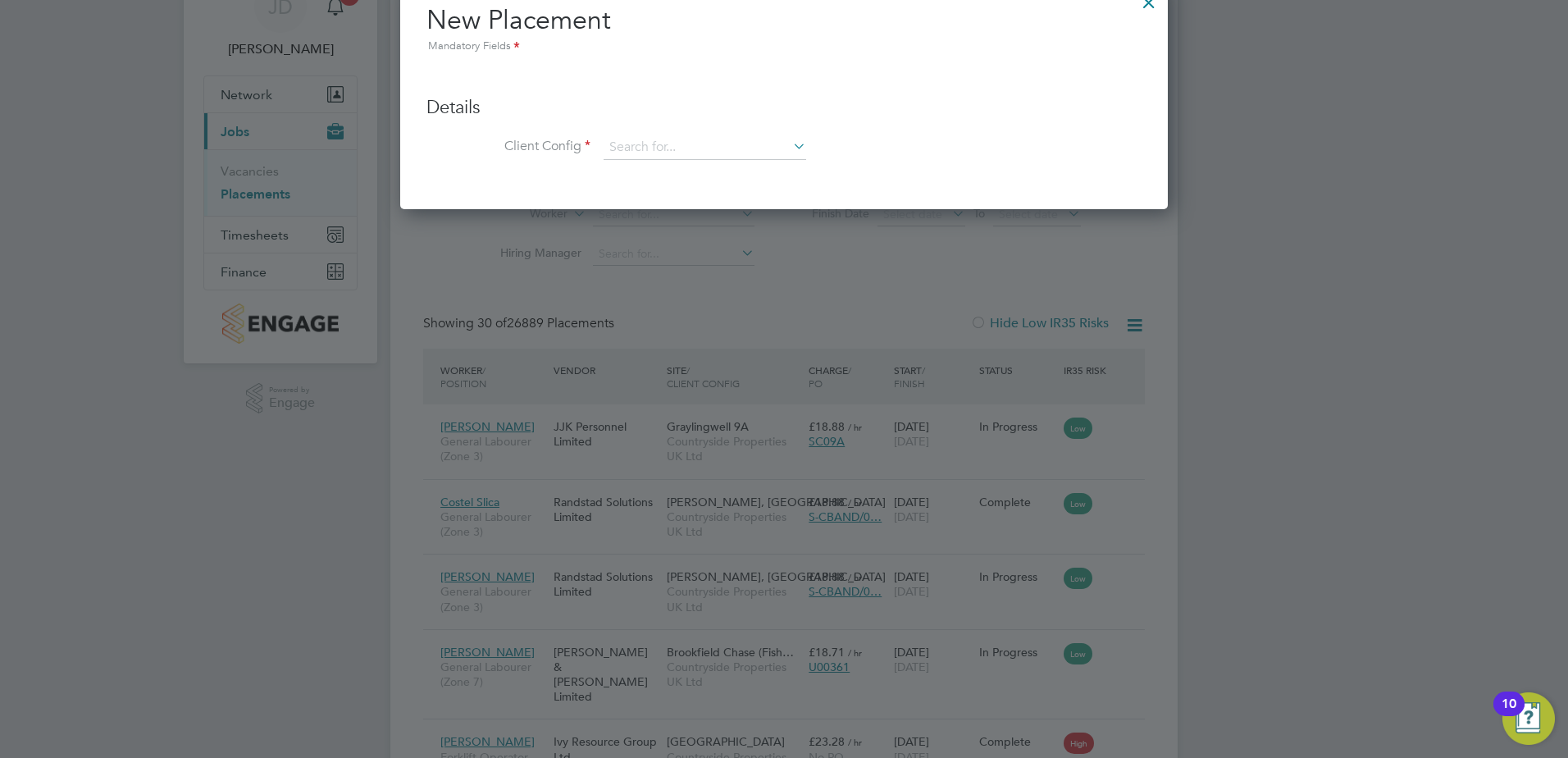
click at [790, 147] on icon at bounding box center [790, 145] width 0 height 23
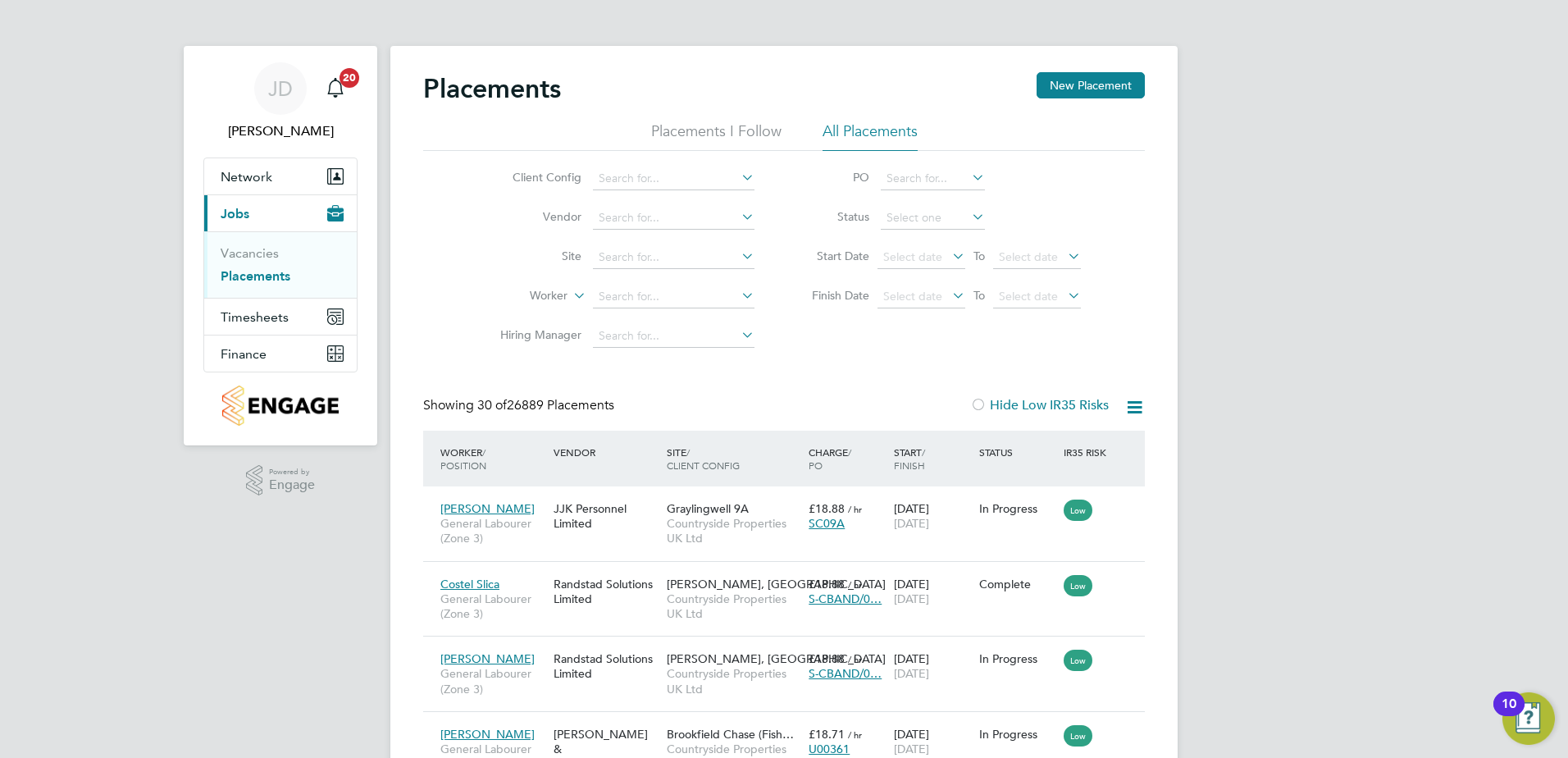
click at [1060, 86] on button "New Placement" at bounding box center [1091, 85] width 108 height 26
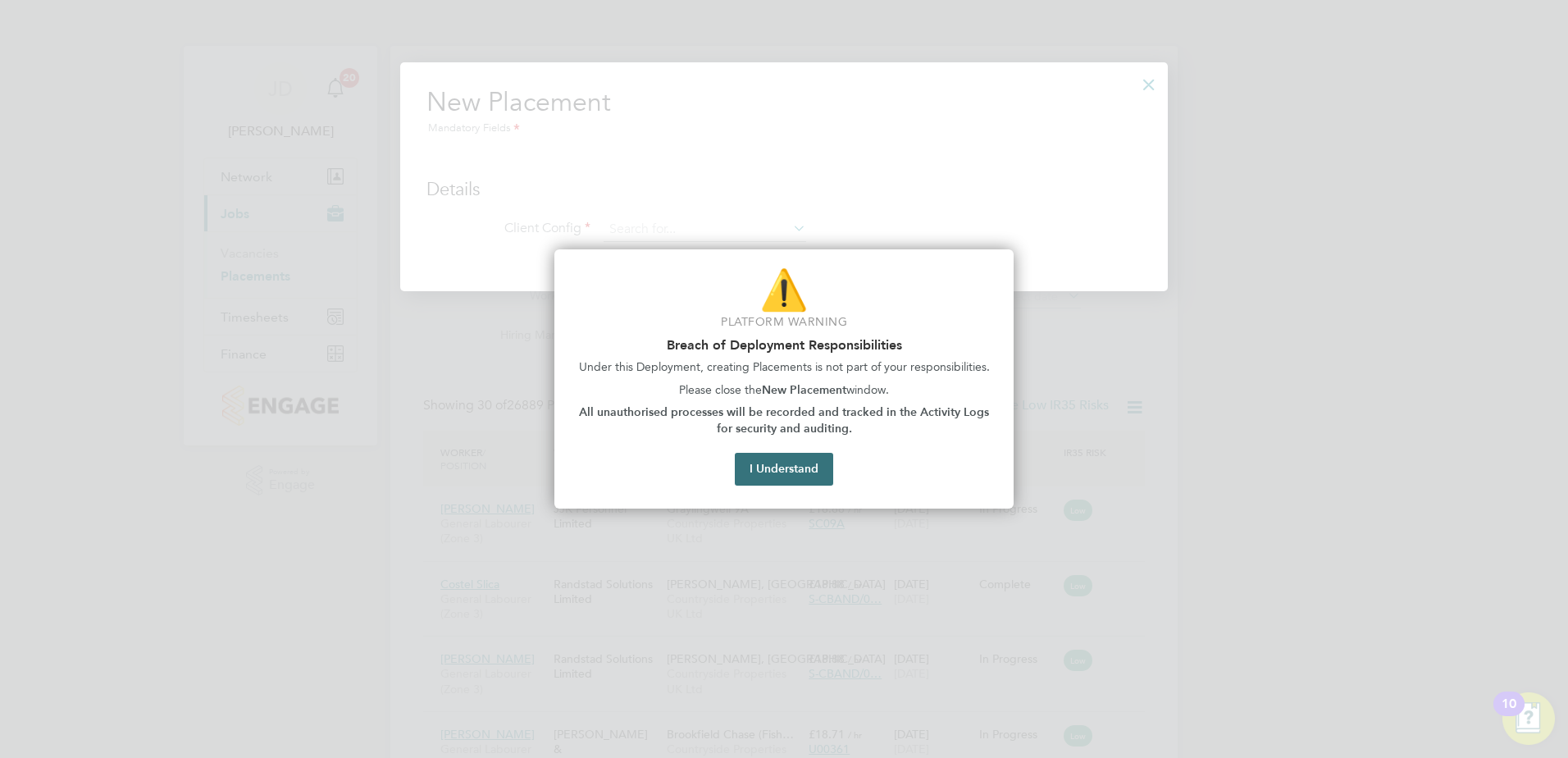
click at [768, 473] on button "I Understand" at bounding box center [783, 469] width 98 height 33
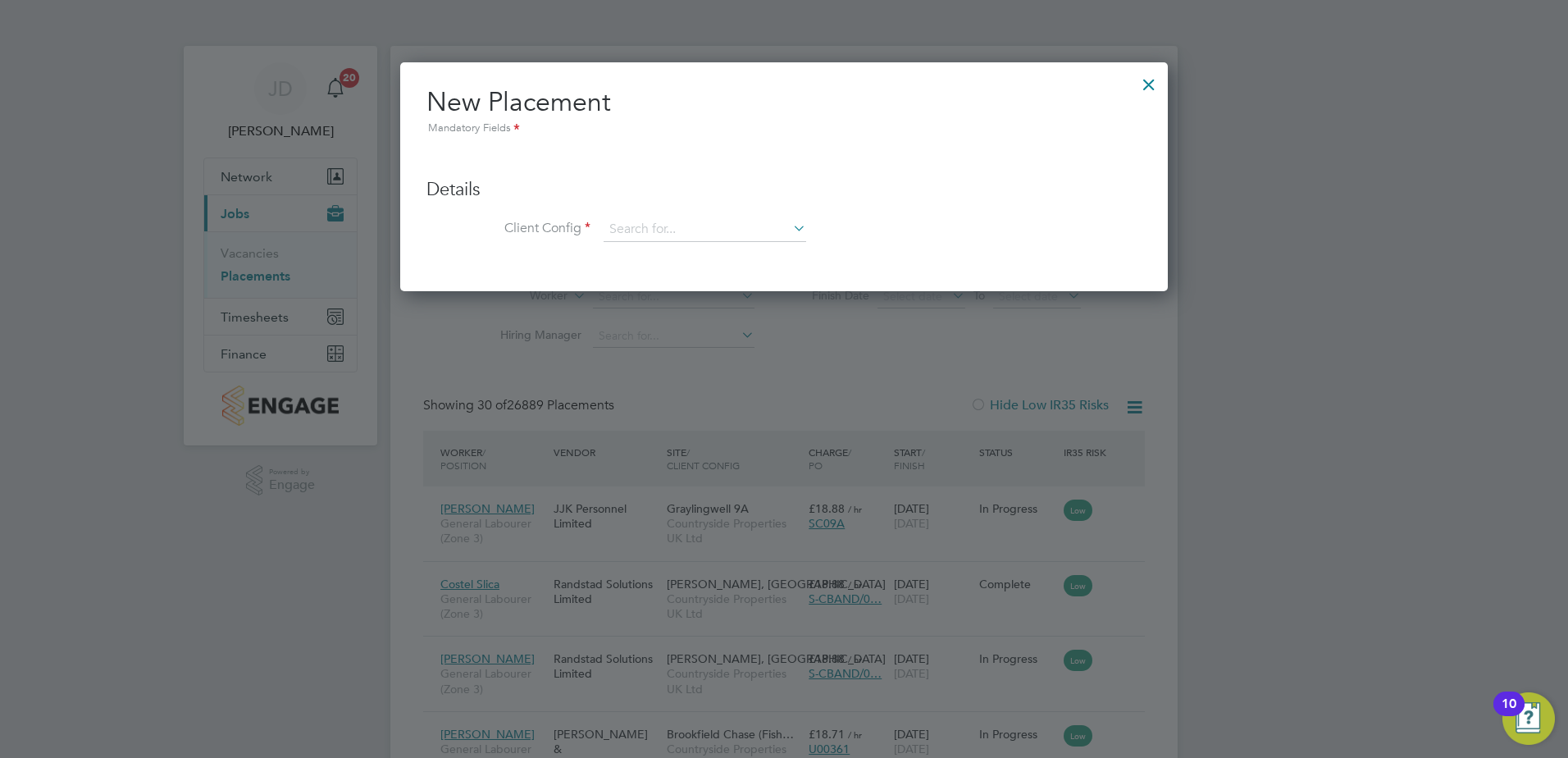
click at [1148, 72] on div at bounding box center [1149, 80] width 29 height 29
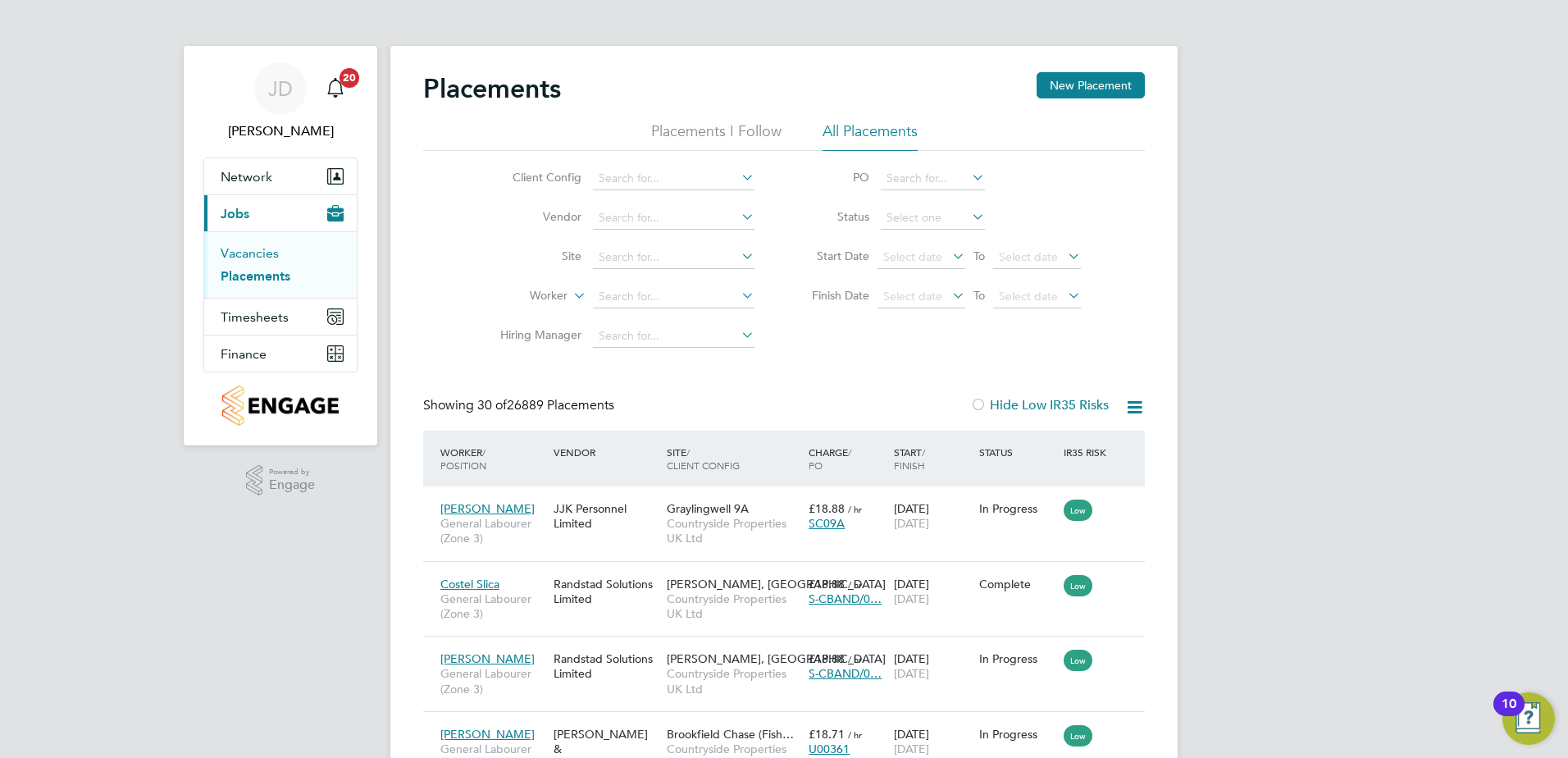
click at [251, 253] on link "Vacancies" at bounding box center [250, 253] width 58 height 16
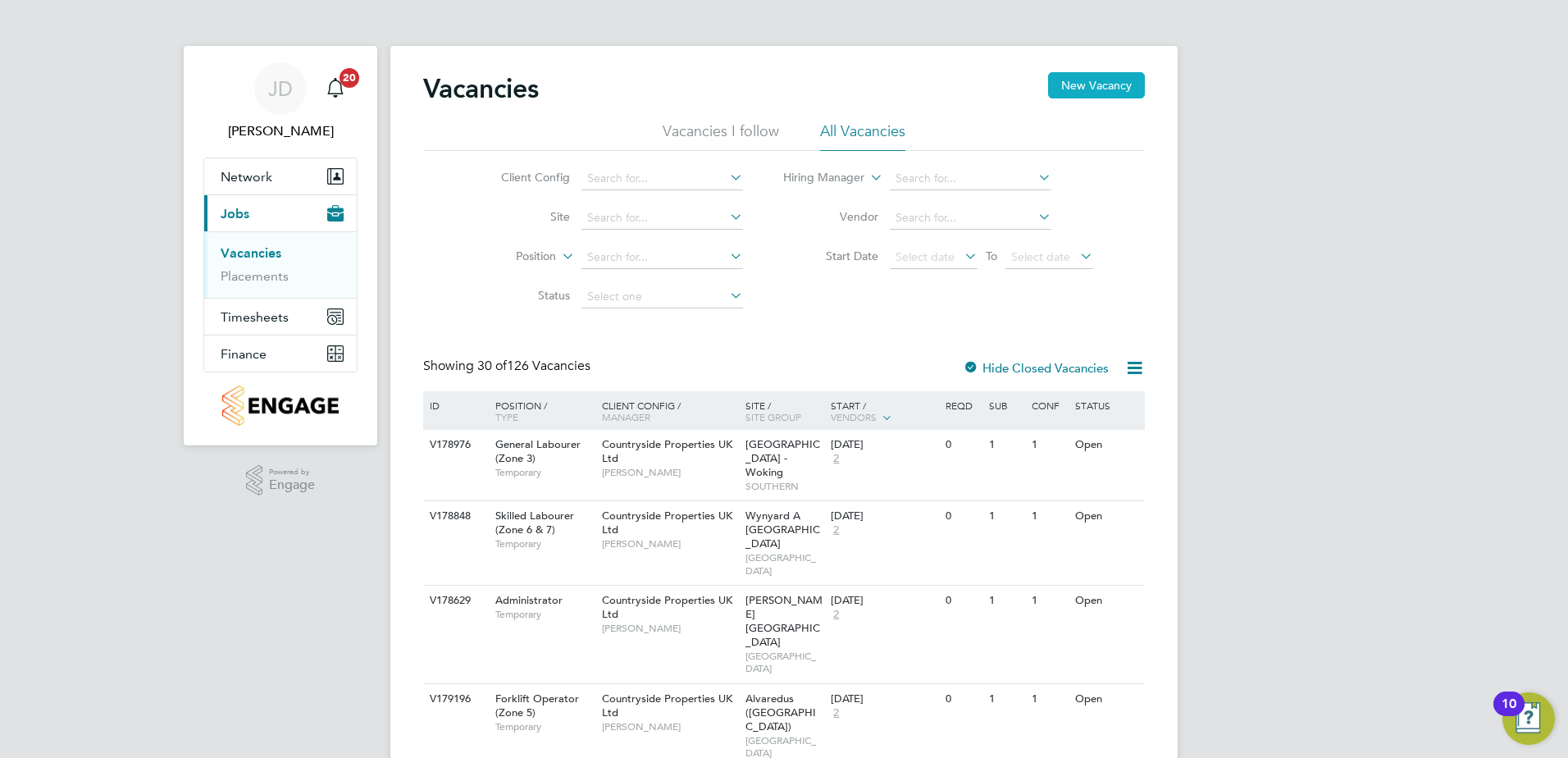
click at [1107, 85] on button "New Vacancy" at bounding box center [1096, 85] width 97 height 26
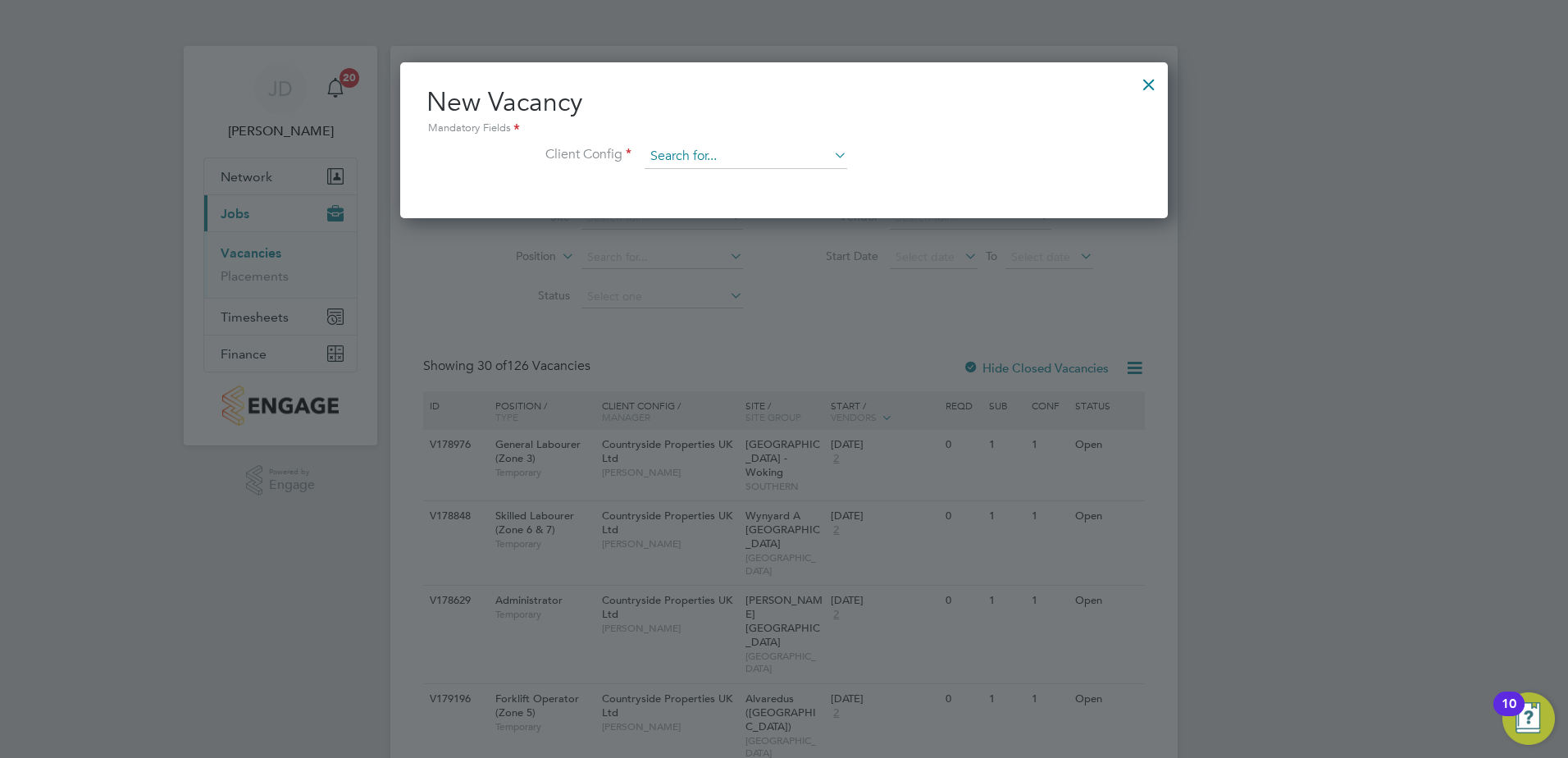
click at [697, 159] on input at bounding box center [745, 156] width 203 height 24
click at [800, 355] on li "Countryside Properties UK Ltd" at bounding box center [854, 358] width 420 height 22
type input "Countryside Properties UK Ltd"
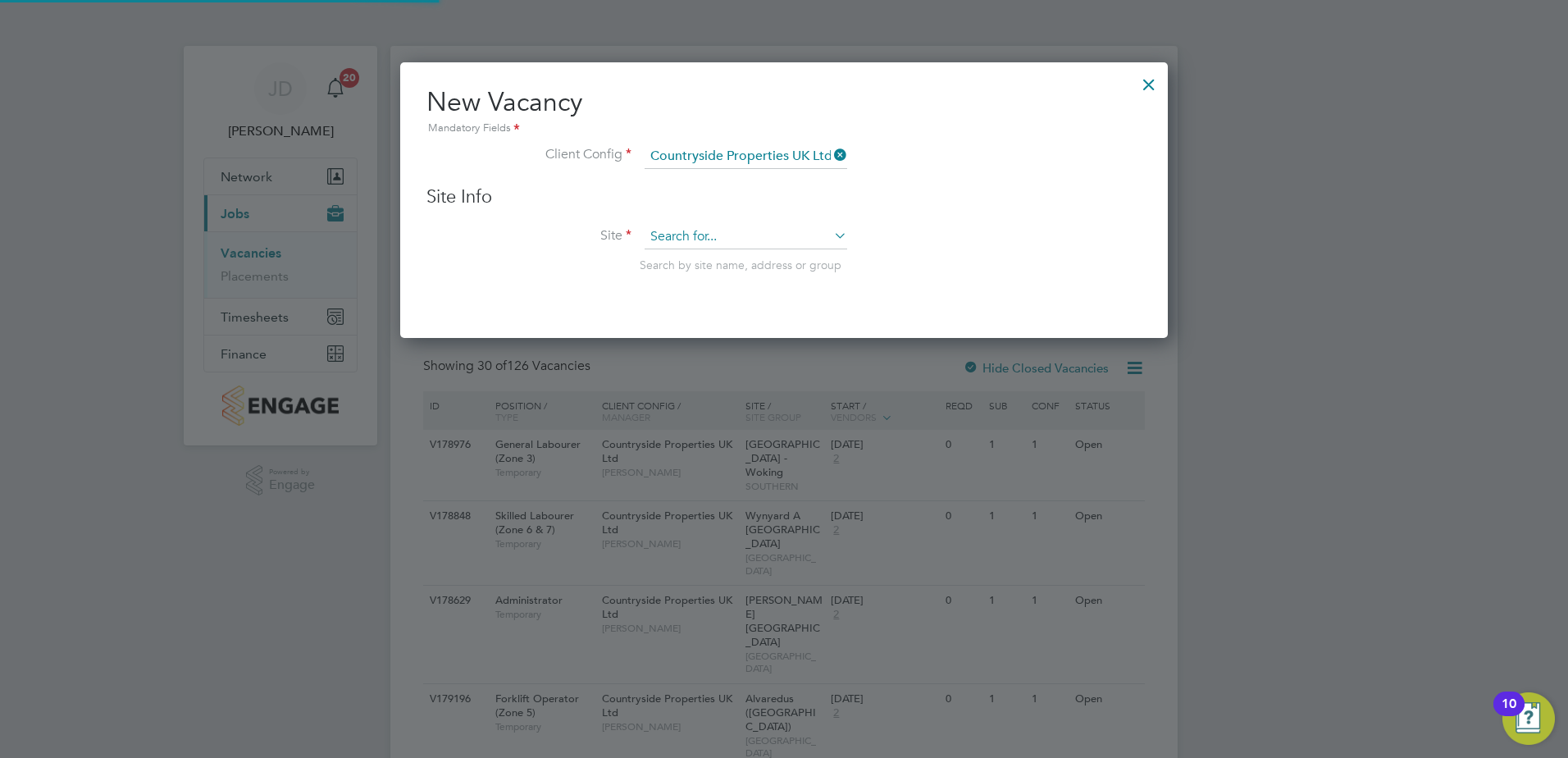
click at [790, 227] on input at bounding box center [745, 236] width 203 height 24
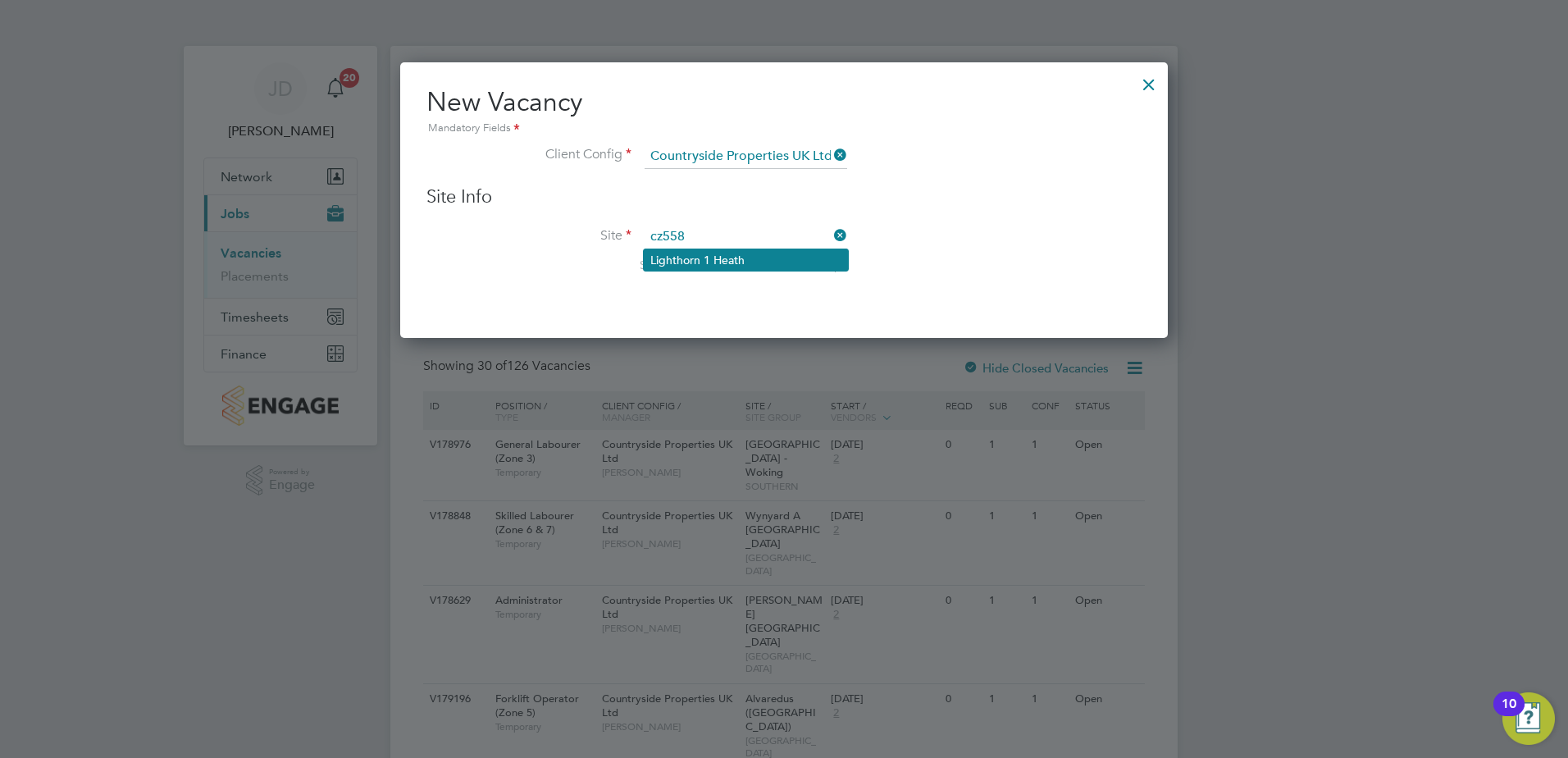
click at [755, 258] on li "Lighthorn 1 Heath" at bounding box center [745, 260] width 204 height 21
type input "Lighthorn 1 Heath"
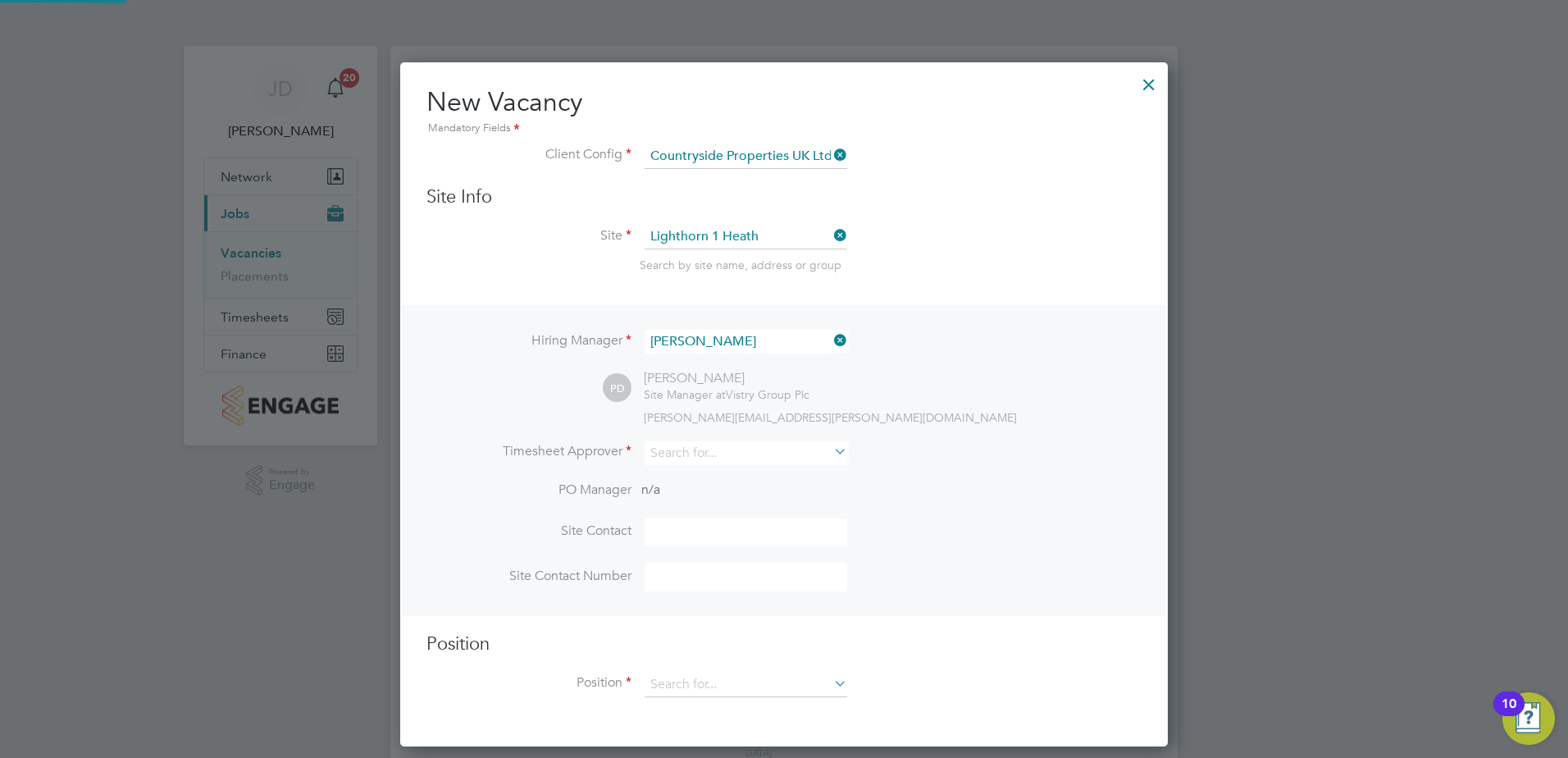
click at [766, 280] on li "Site Lighthorn 1 Heath Search by site name, address or group" at bounding box center [784, 265] width 715 height 81
click at [688, 454] on input at bounding box center [745, 453] width 203 height 24
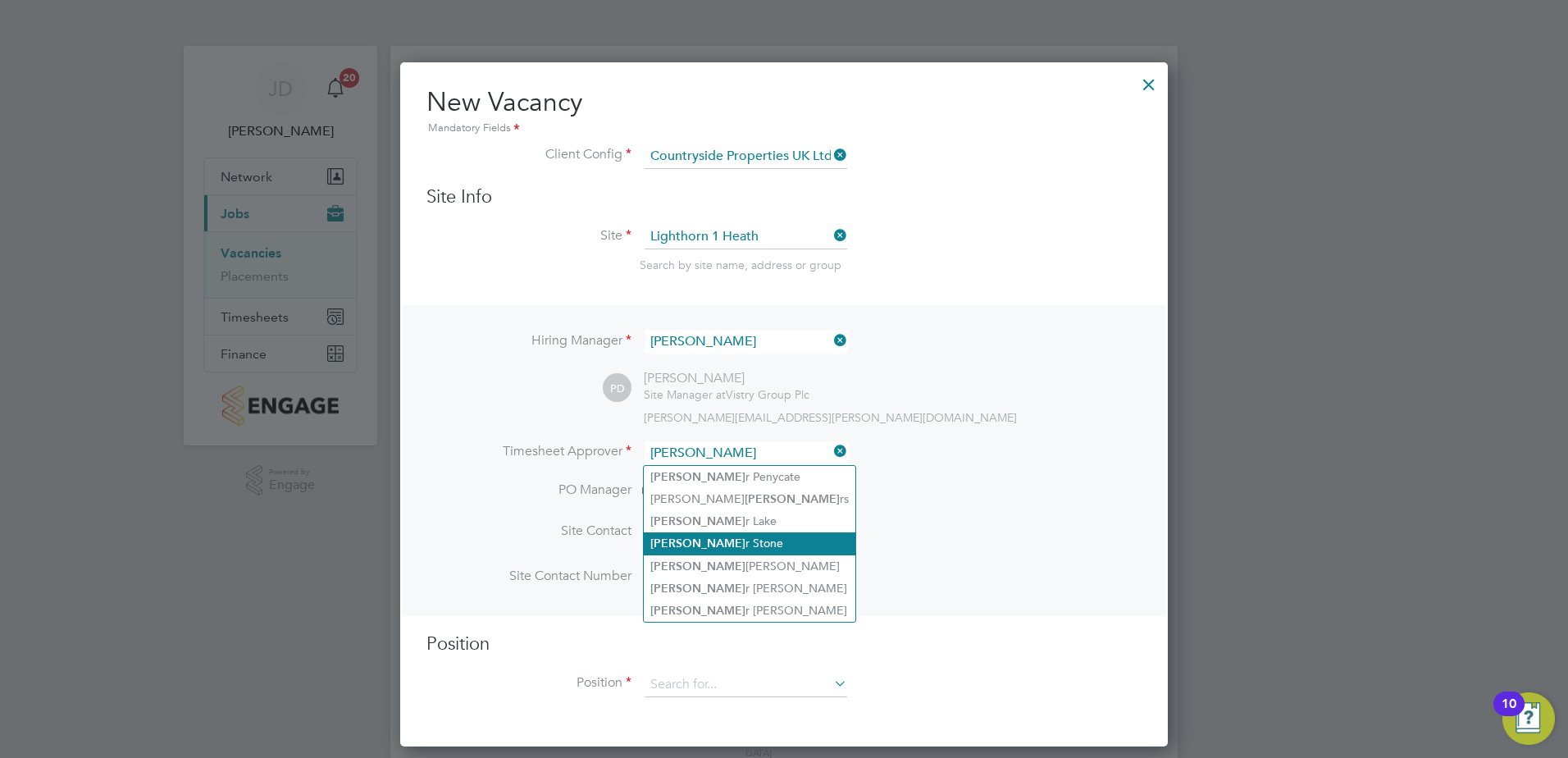
type input "[PERSON_NAME]"
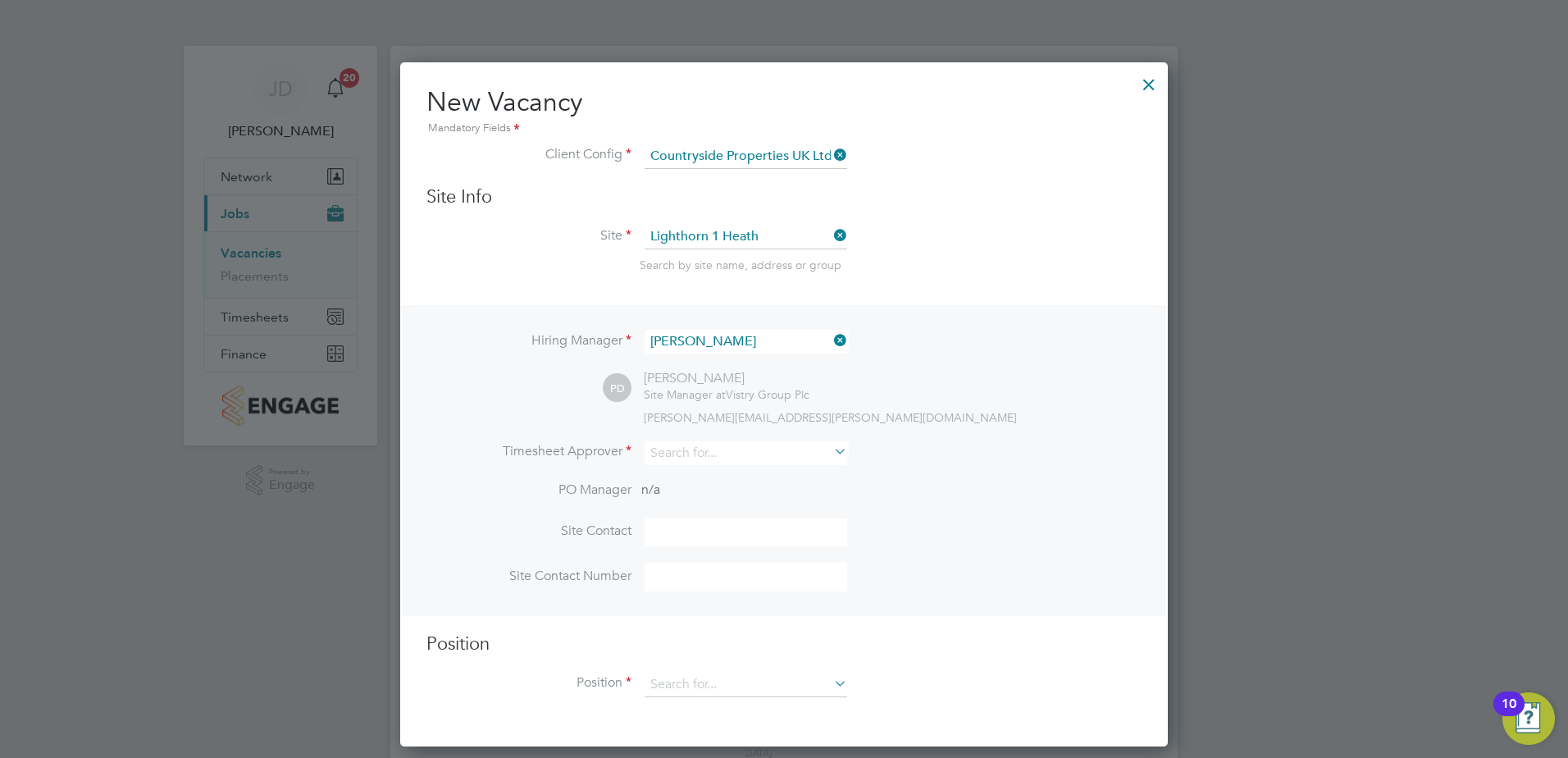
click at [726, 451] on input at bounding box center [745, 453] width 203 height 24
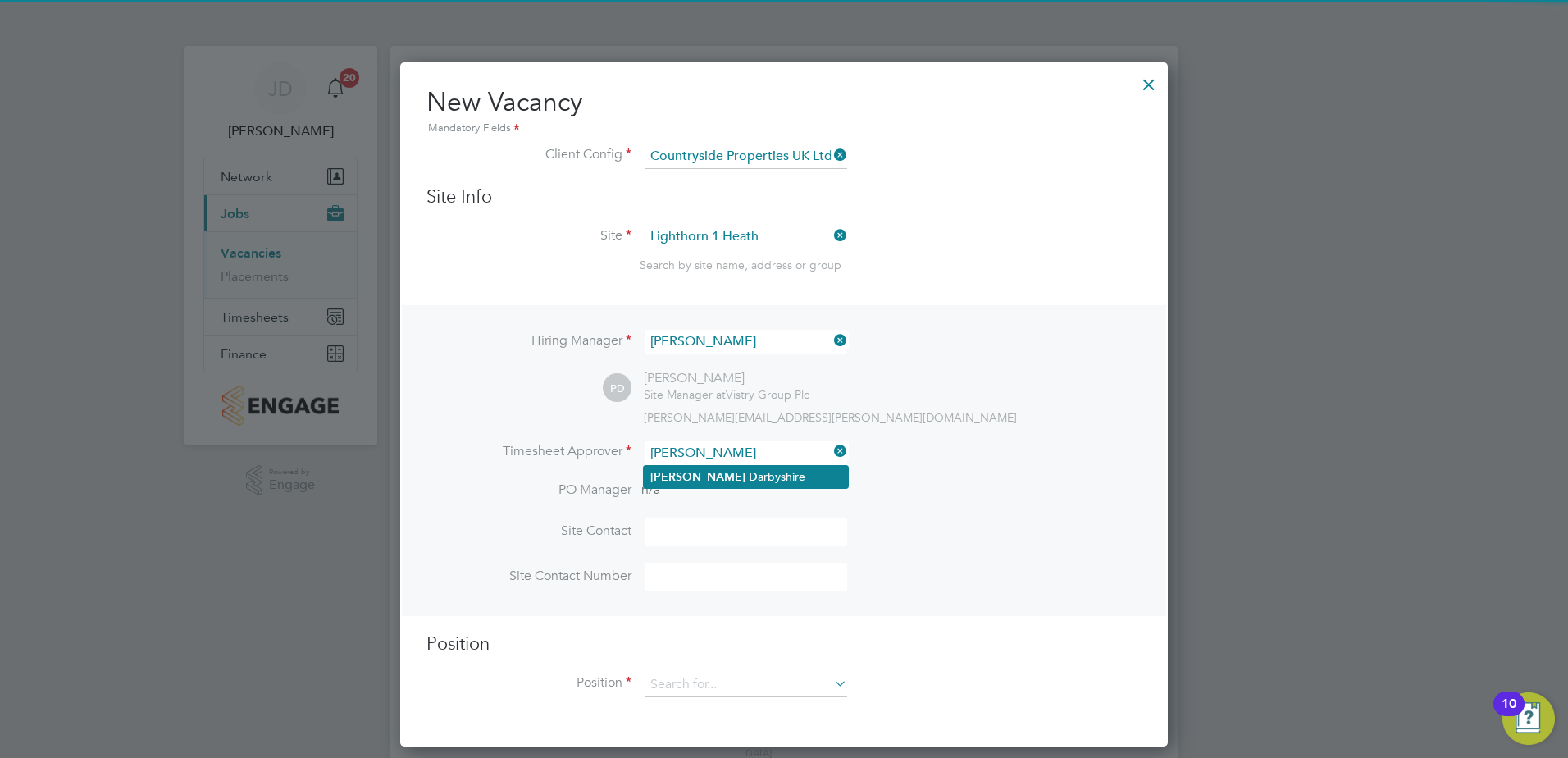
click at [729, 479] on li "[PERSON_NAME] D arbyshire" at bounding box center [745, 476] width 204 height 22
type input "[PERSON_NAME]"
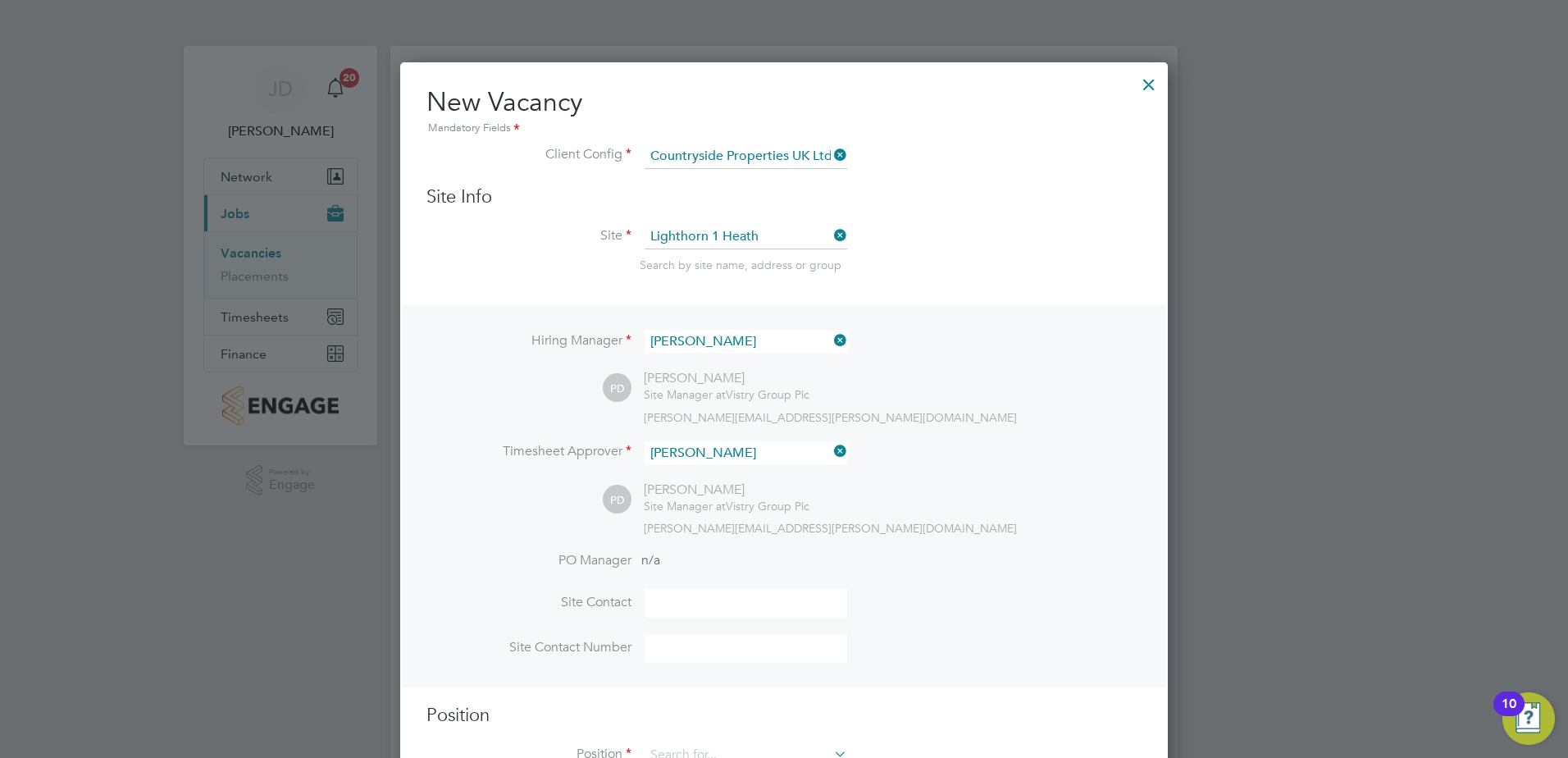
click at [892, 489] on div "PD [PERSON_NAME] Site Manager at Vistry Group Plc [PERSON_NAME][EMAIL_ADDRESS][…" at bounding box center [871, 508] width 539 height 54
click at [713, 607] on input at bounding box center [745, 603] width 203 height 29
type input "[PERSON_NAME]"
type input "Lighthorn 1 Heath"
type input "07706292044"
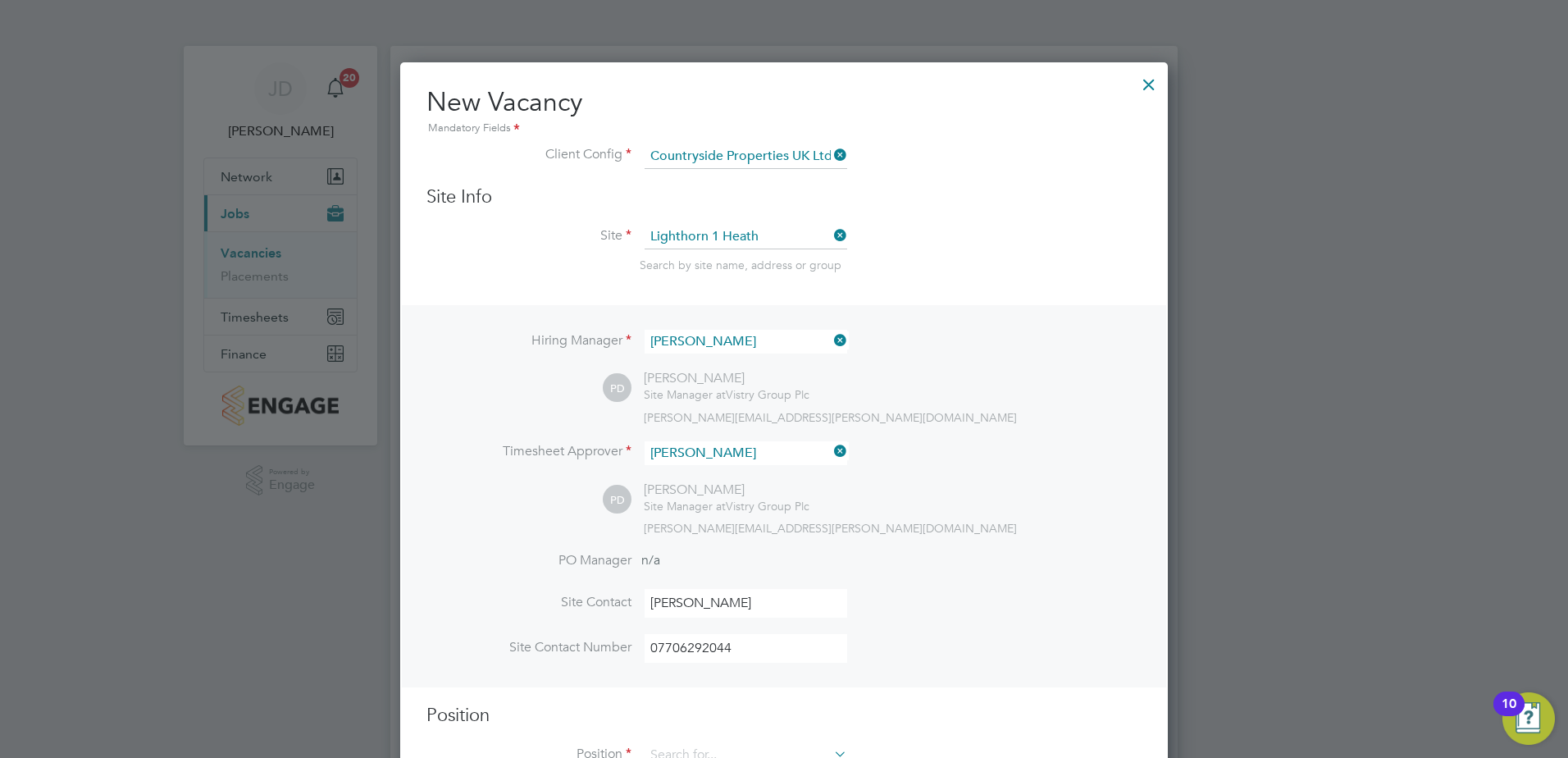
type input "fork"
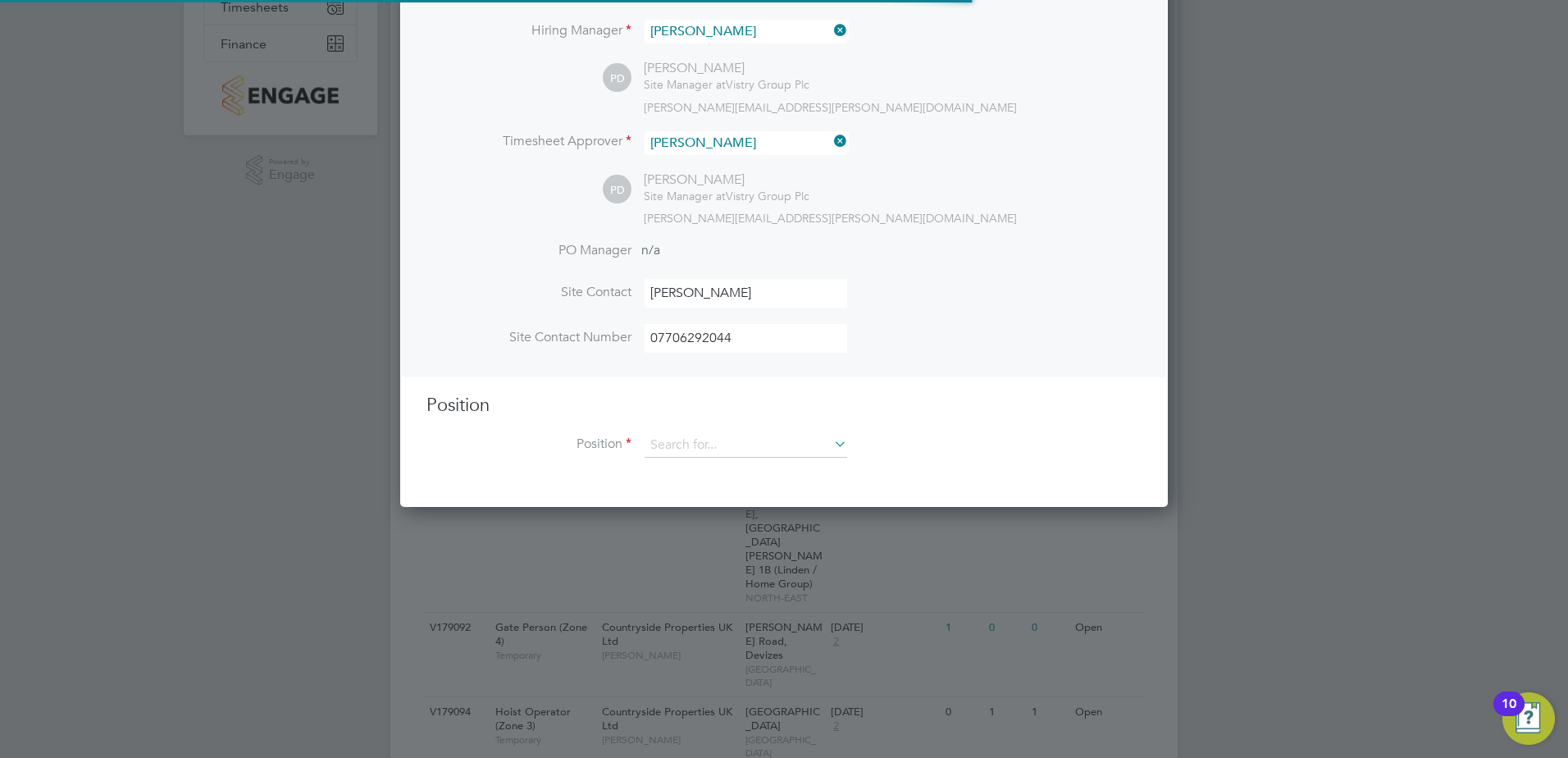
scroll to position [410, 0]
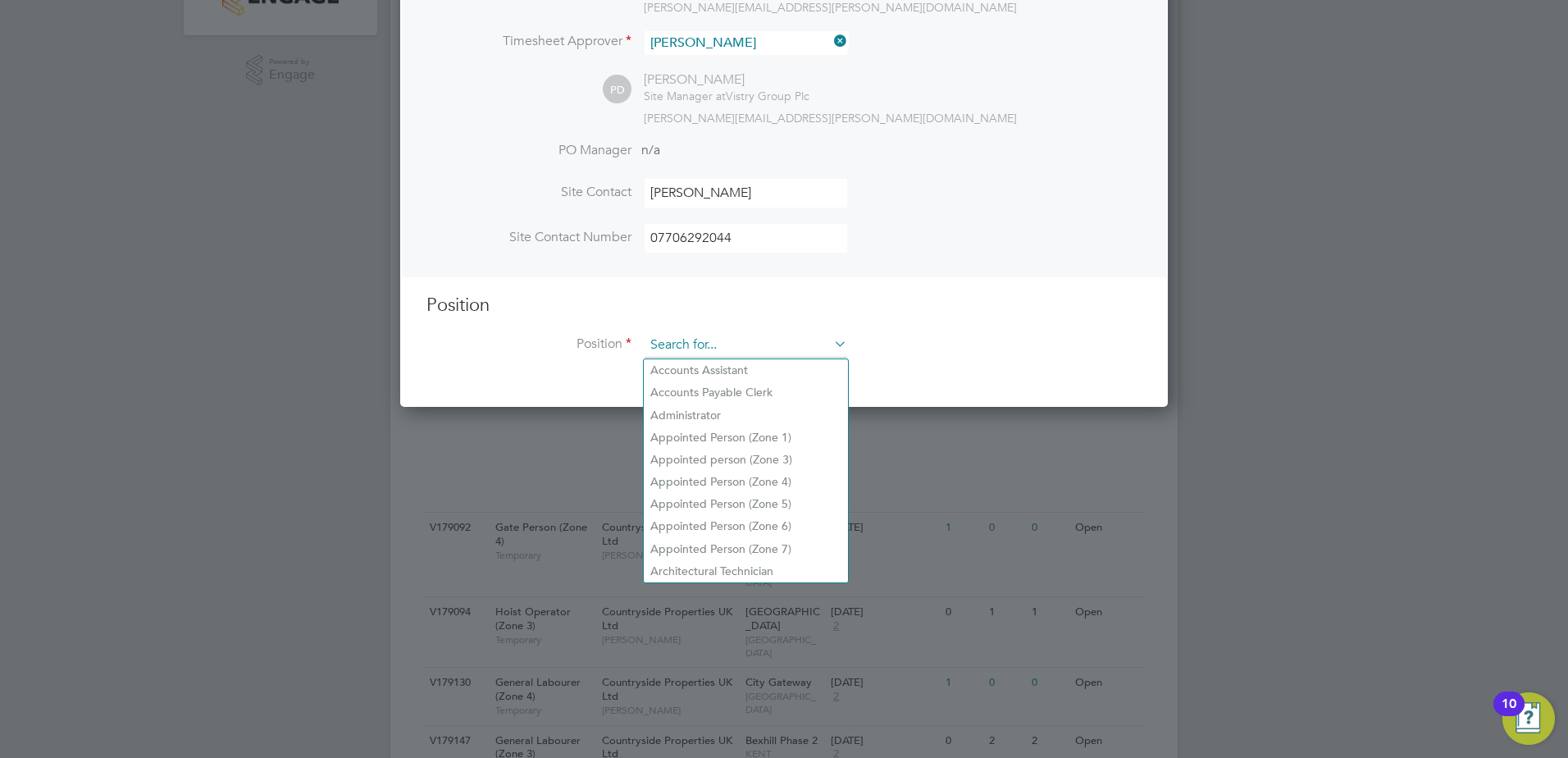
click at [689, 343] on input at bounding box center [745, 345] width 203 height 24
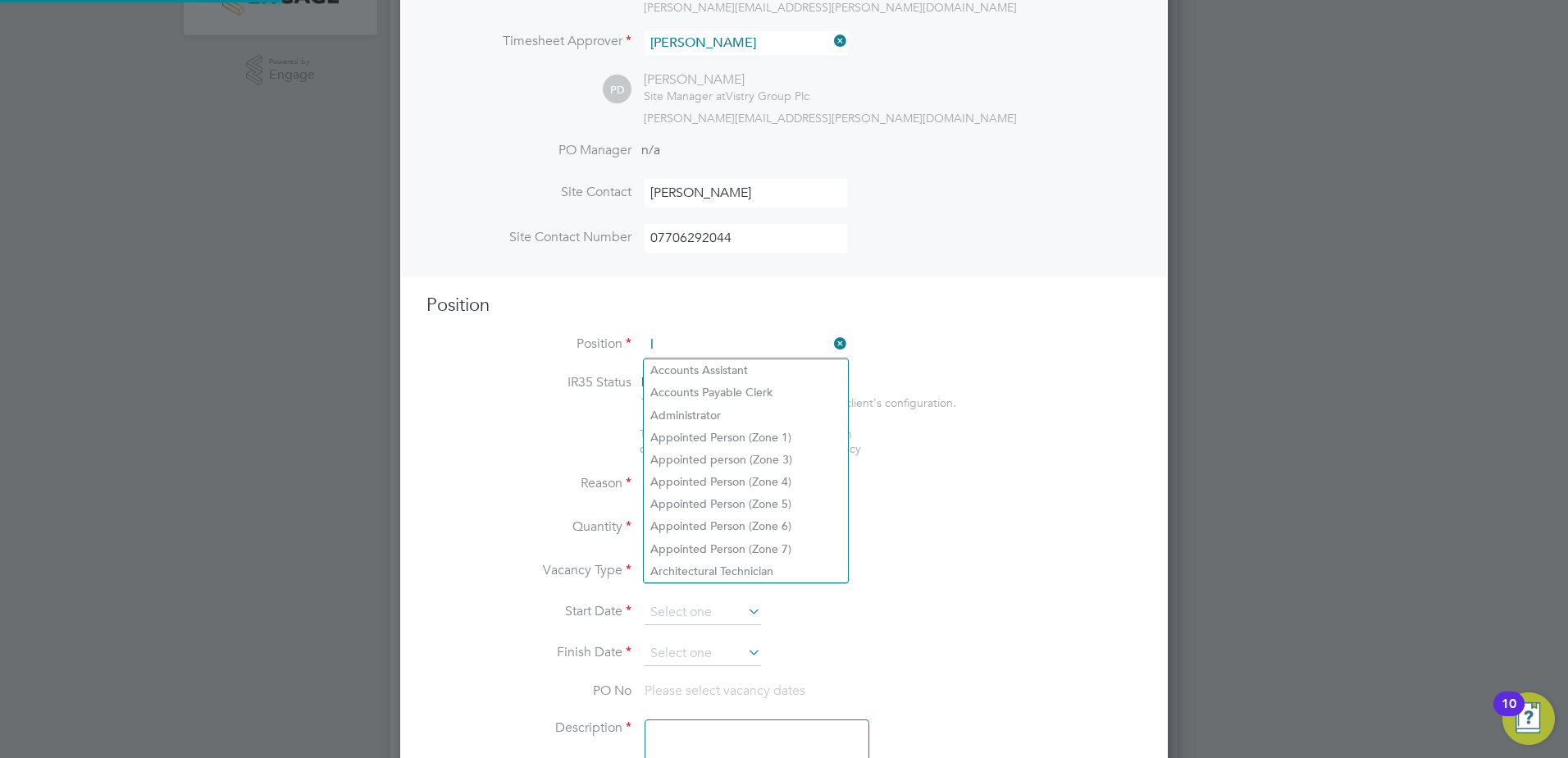
scroll to position [2365, 769]
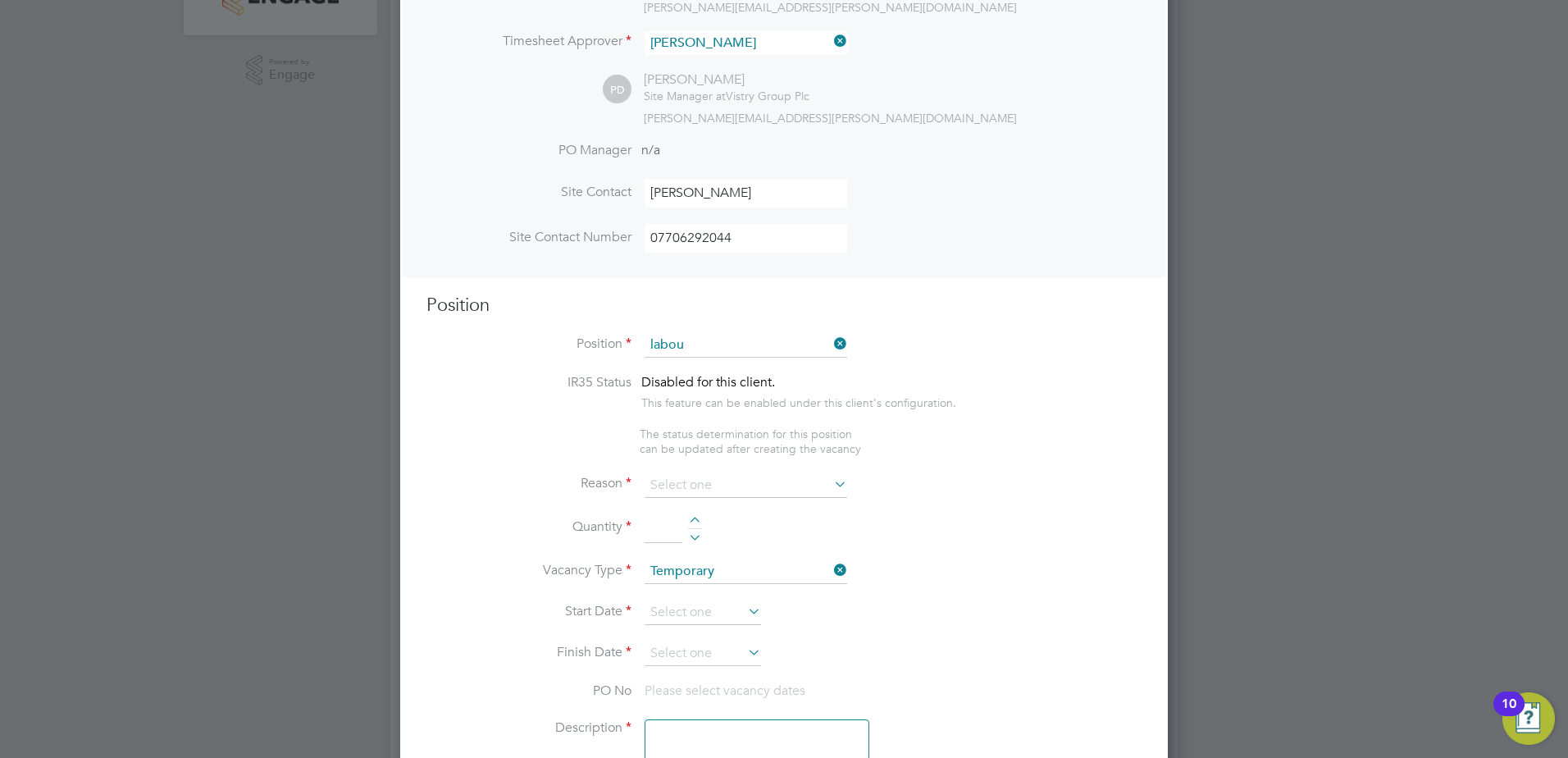
click at [725, 458] on b "Labou" at bounding box center [708, 460] width 34 height 14
type input "General Labourer (Zone 5)"
type textarea "- General labouring duties - Supporting the trades on site - Moving materials a…"
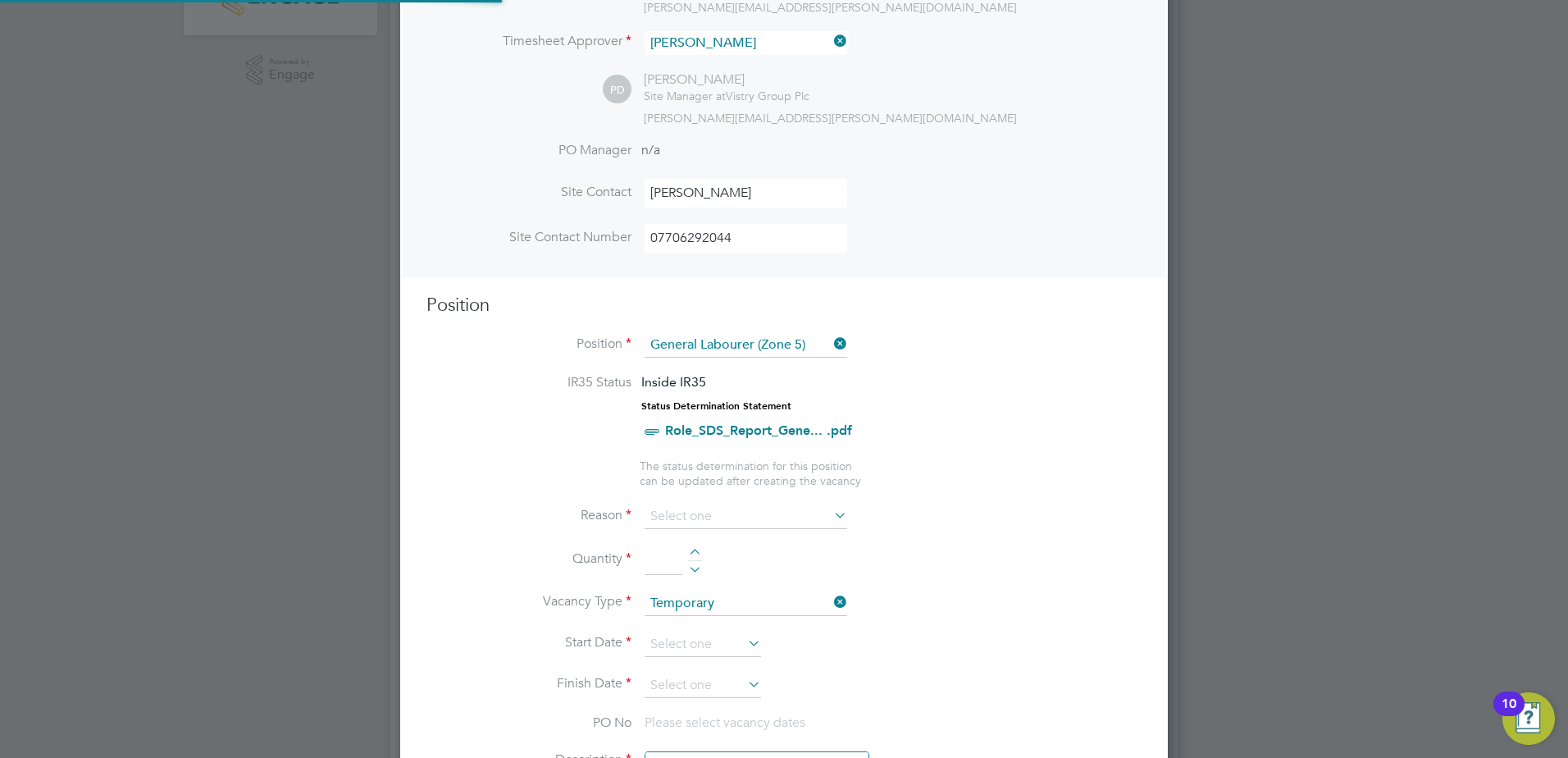
scroll to position [49, 86]
click at [719, 519] on input at bounding box center [745, 516] width 203 height 24
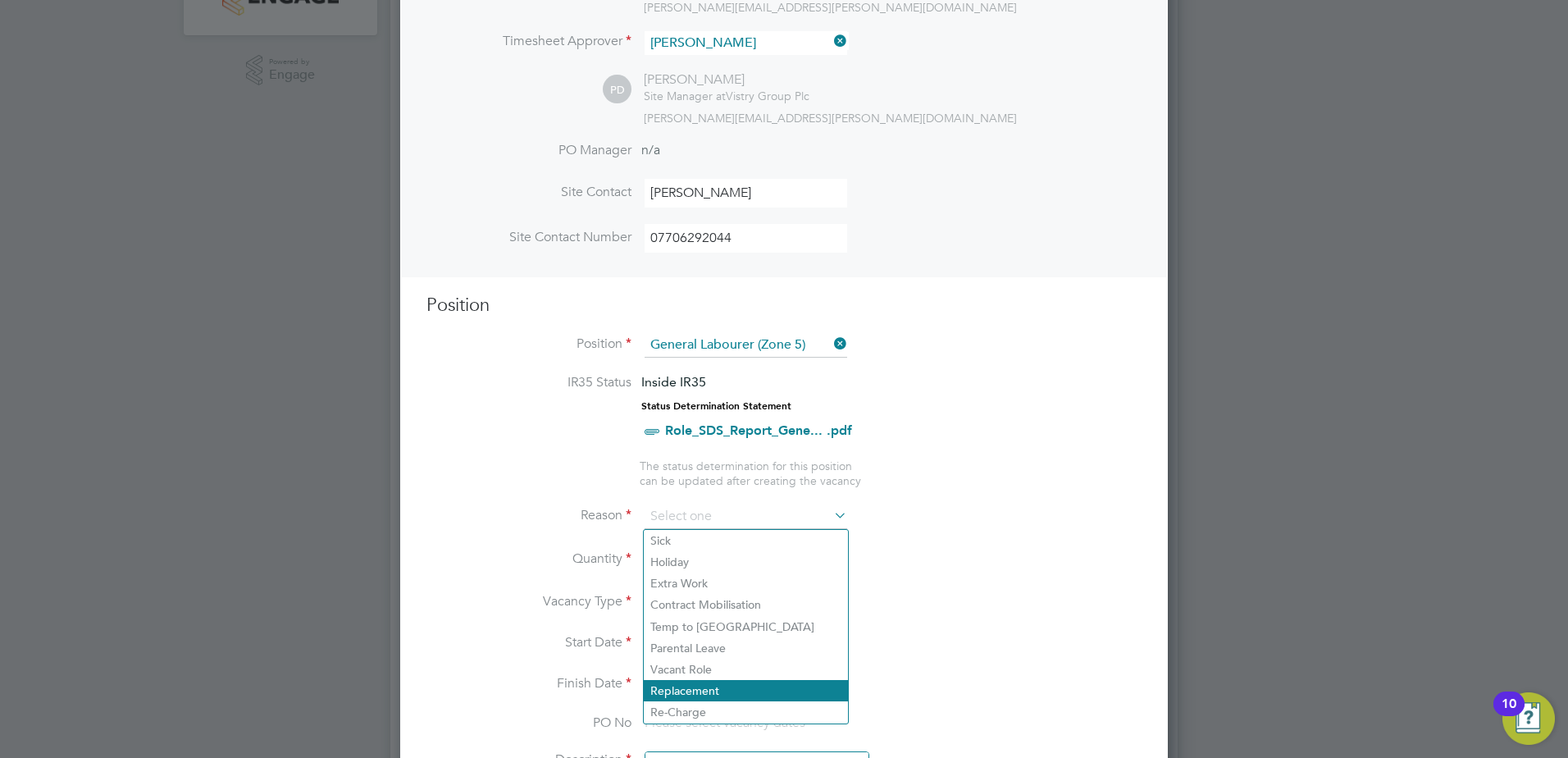
click at [698, 682] on li "Replacement" at bounding box center [745, 690] width 204 height 21
type input "Replacement"
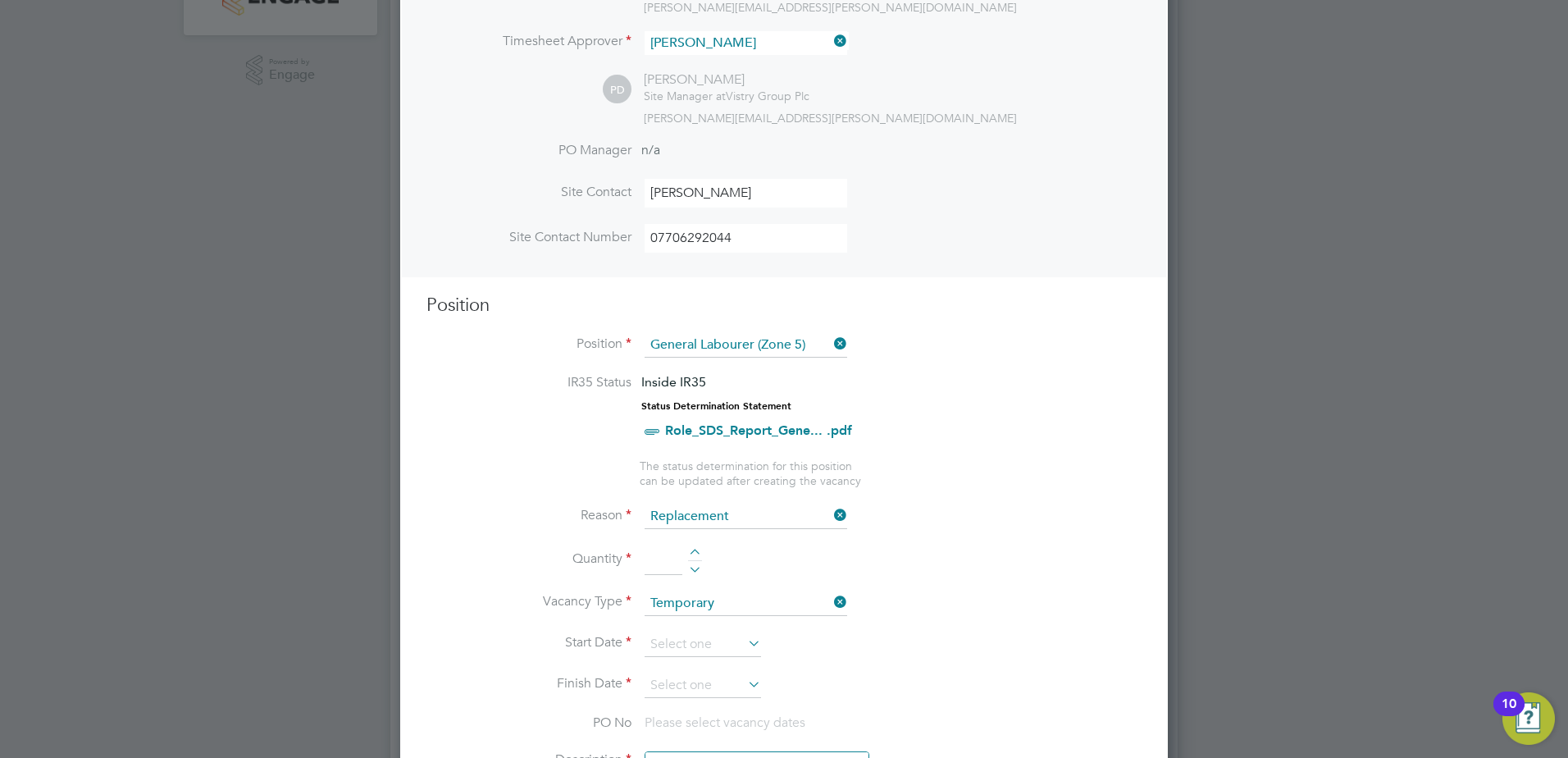
click at [692, 549] on div at bounding box center [695, 555] width 14 height 12
type input "1"
click at [965, 597] on li "Vacancy Type Temporary" at bounding box center [784, 612] width 715 height 41
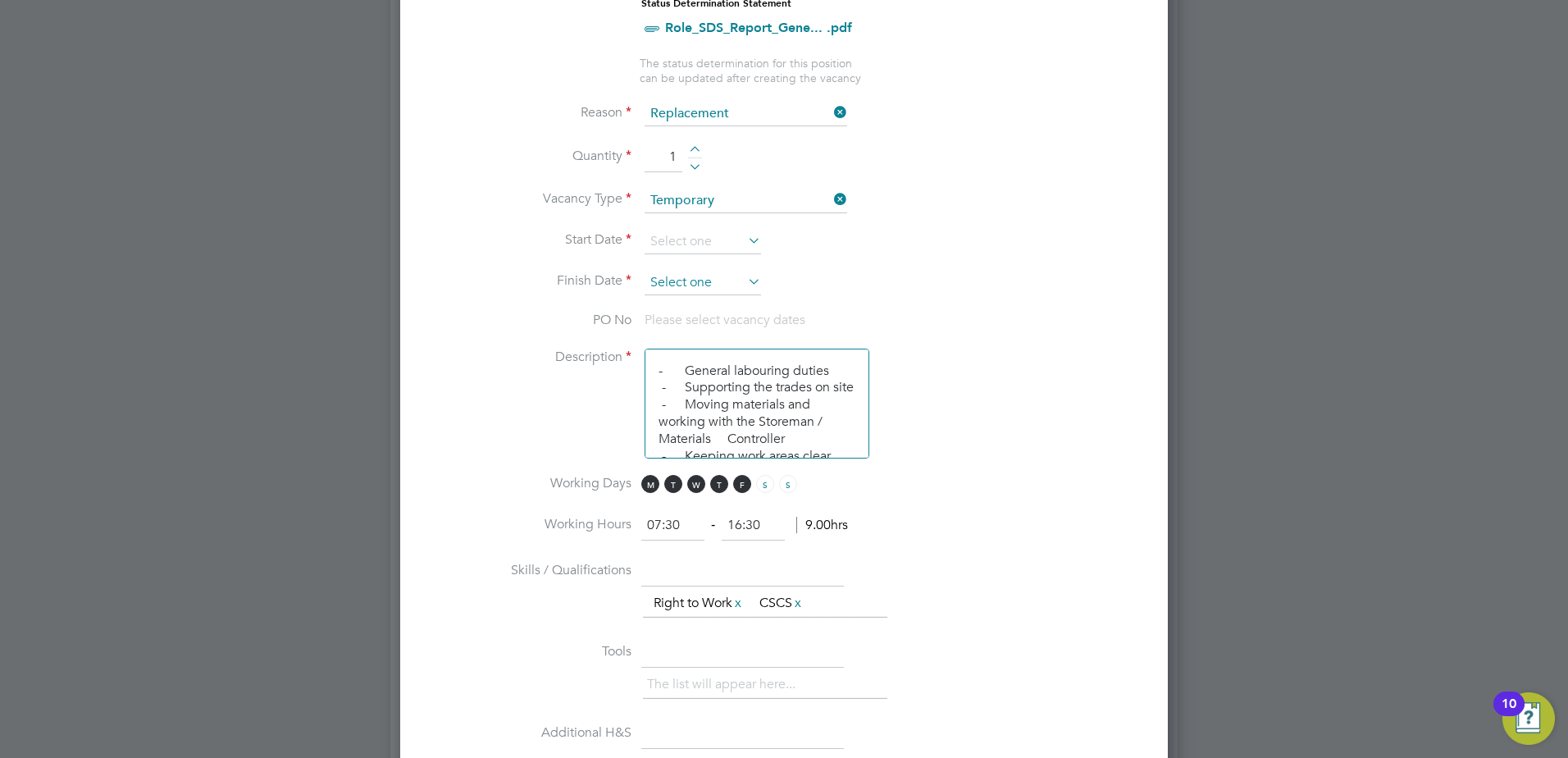
scroll to position [820, 0]
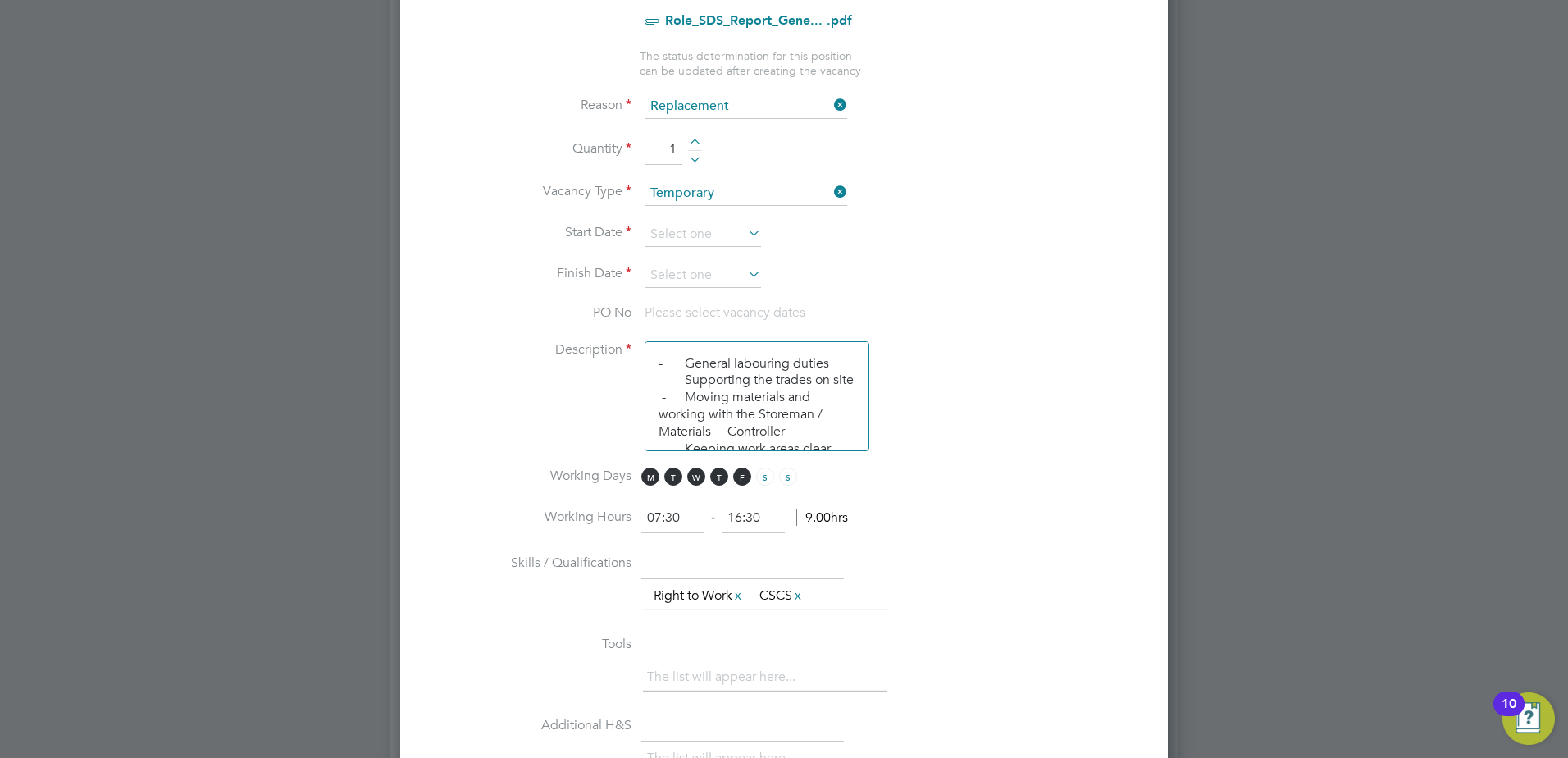
click at [745, 233] on icon at bounding box center [745, 233] width 0 height 23
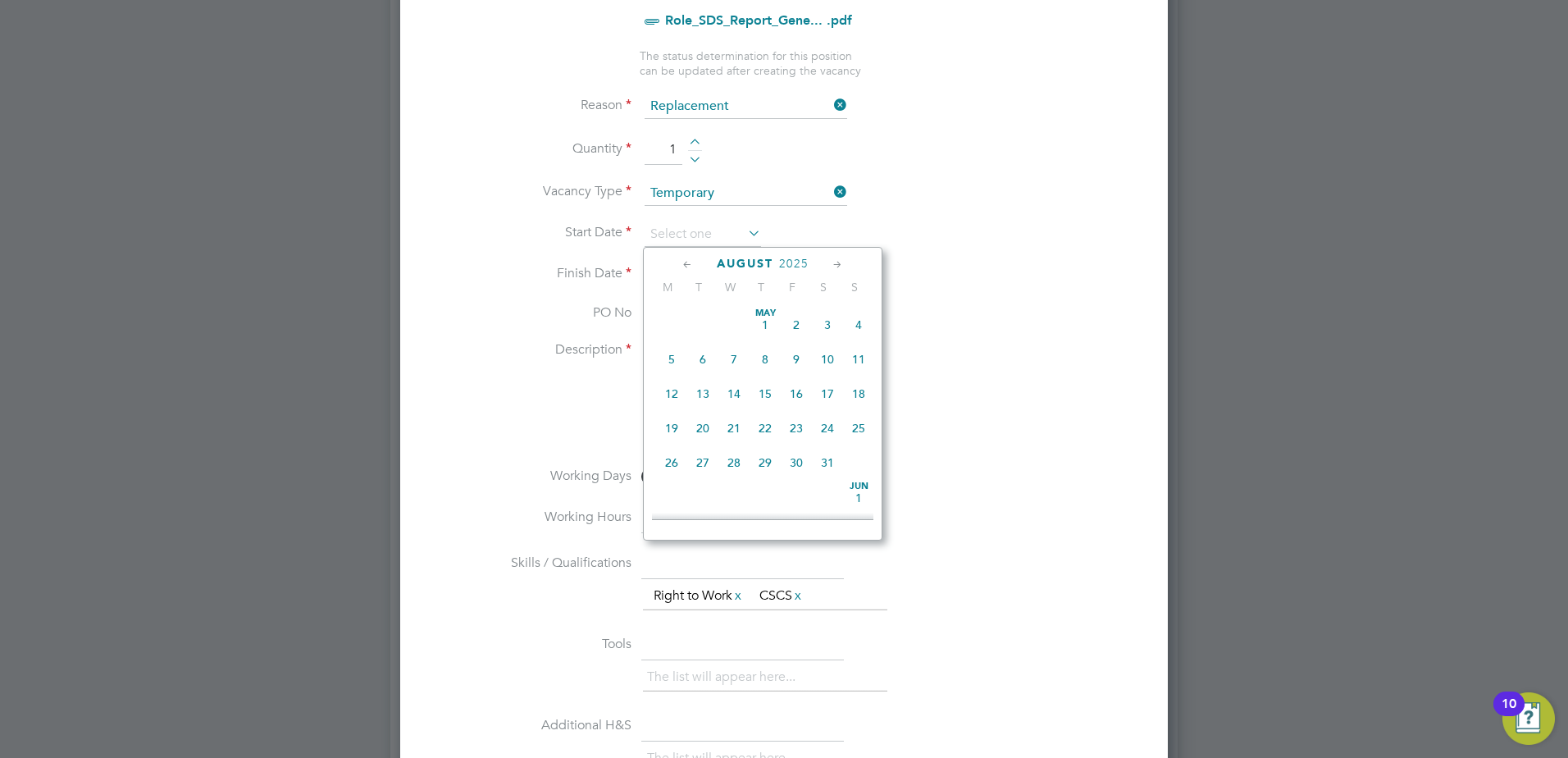
scroll to position [639, 0]
click at [668, 324] on span "11" at bounding box center [671, 308] width 31 height 31
type input "[DATE]"
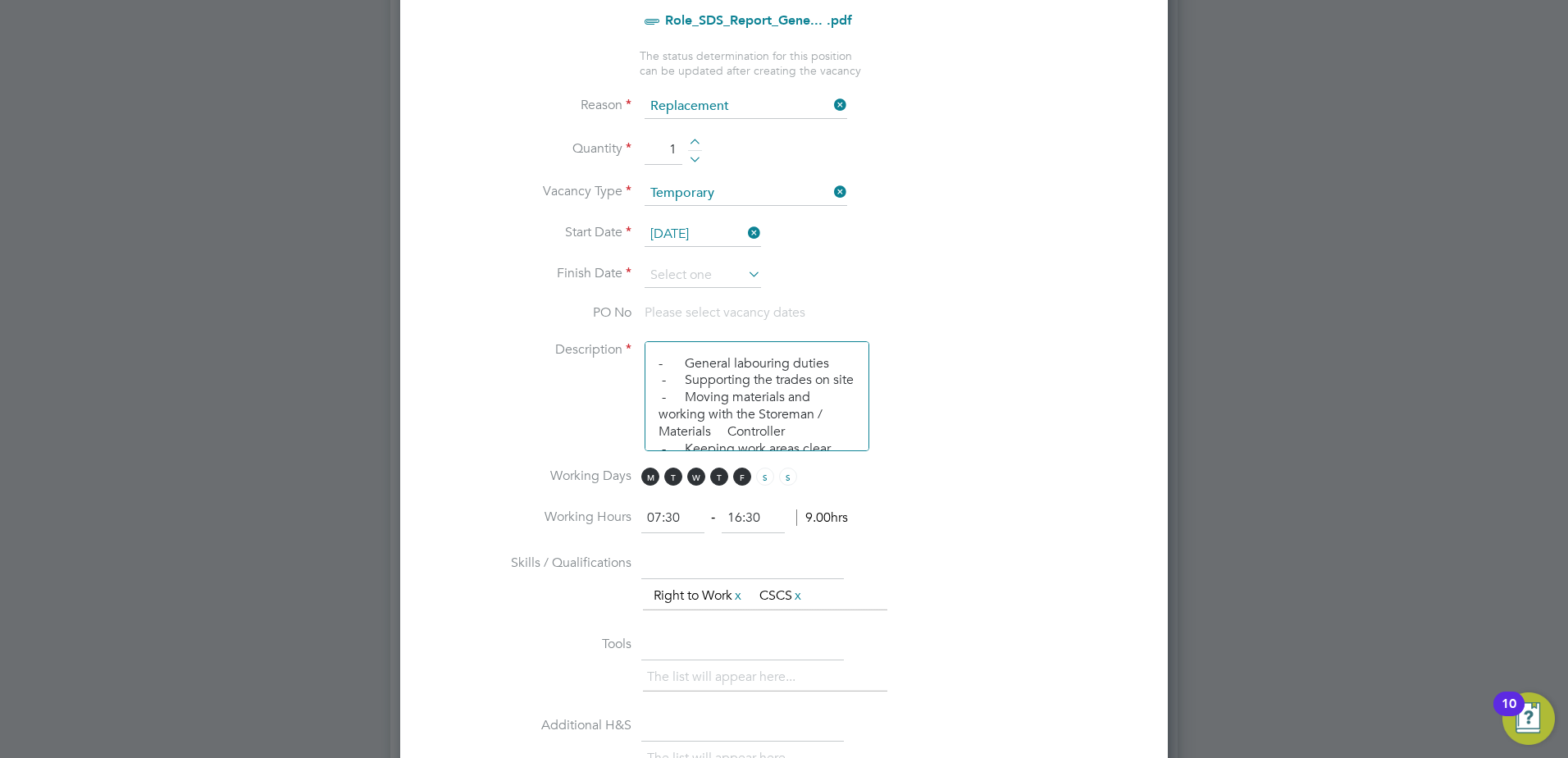
click at [745, 281] on icon at bounding box center [745, 273] width 0 height 23
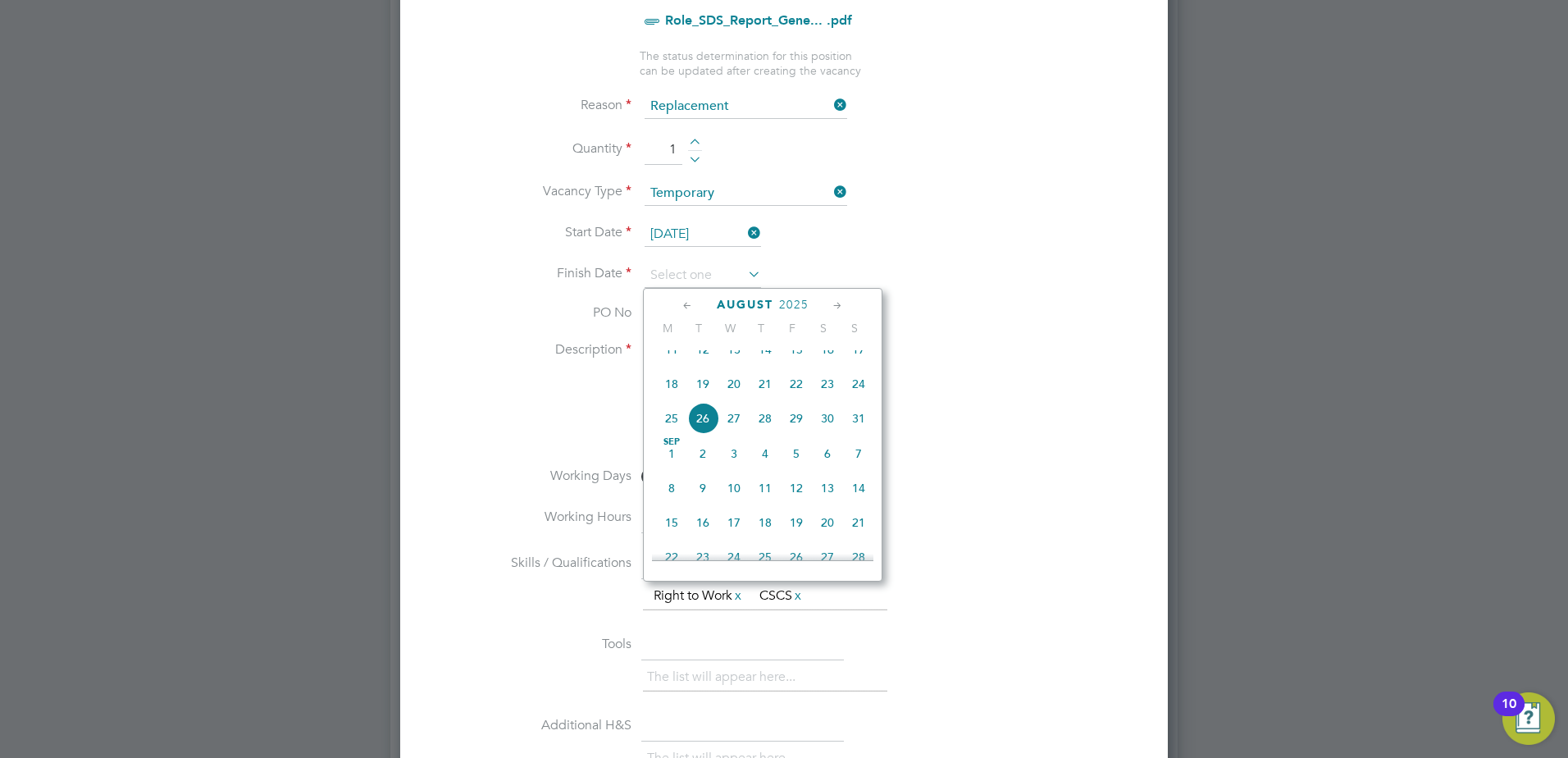
click at [796, 364] on span "15" at bounding box center [796, 349] width 31 height 31
type input "[DATE]"
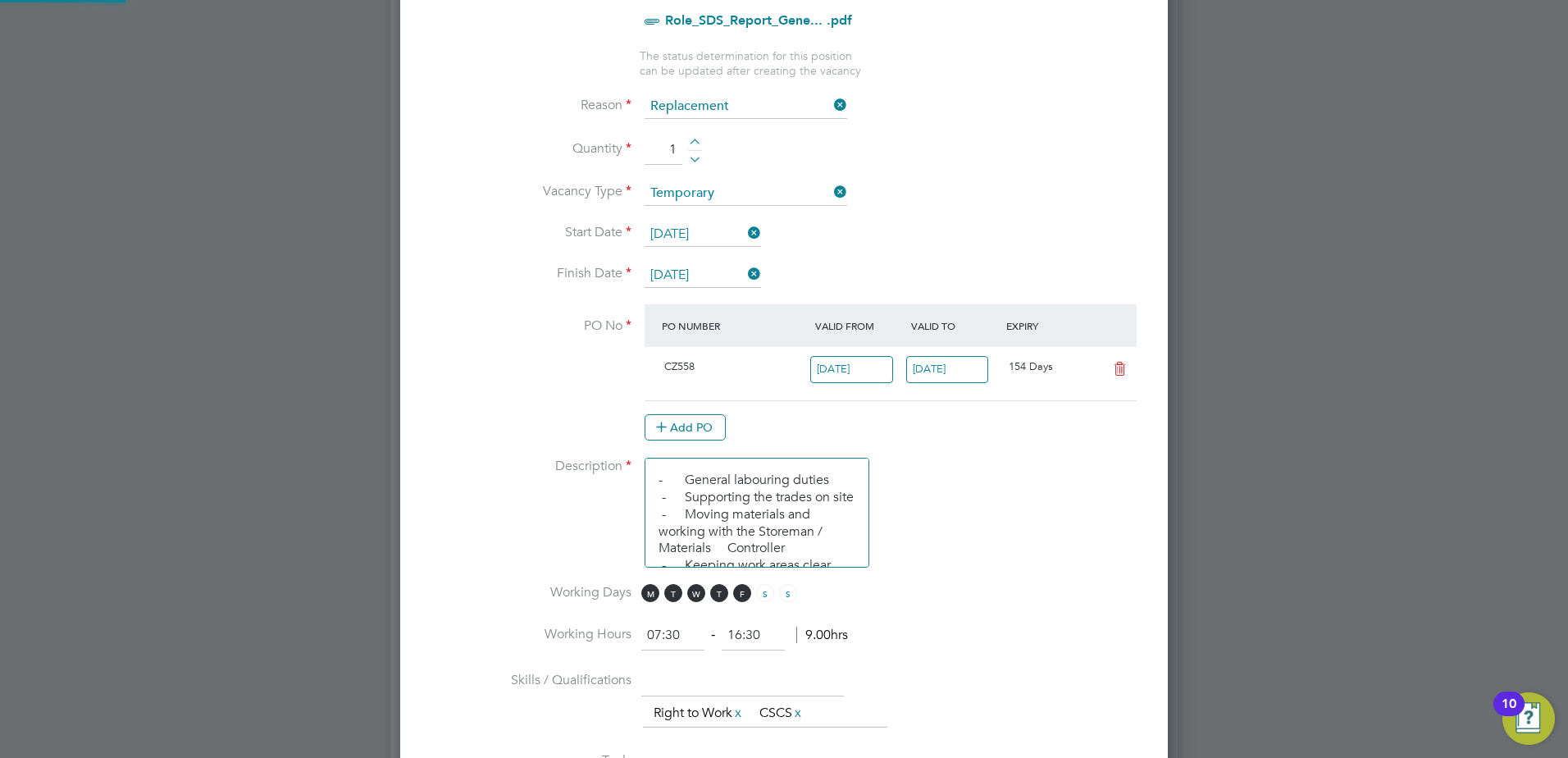
scroll to position [28, 154]
click at [944, 475] on li "Description - General labouring duties - Supporting the trades on site - Moving…" at bounding box center [784, 521] width 715 height 126
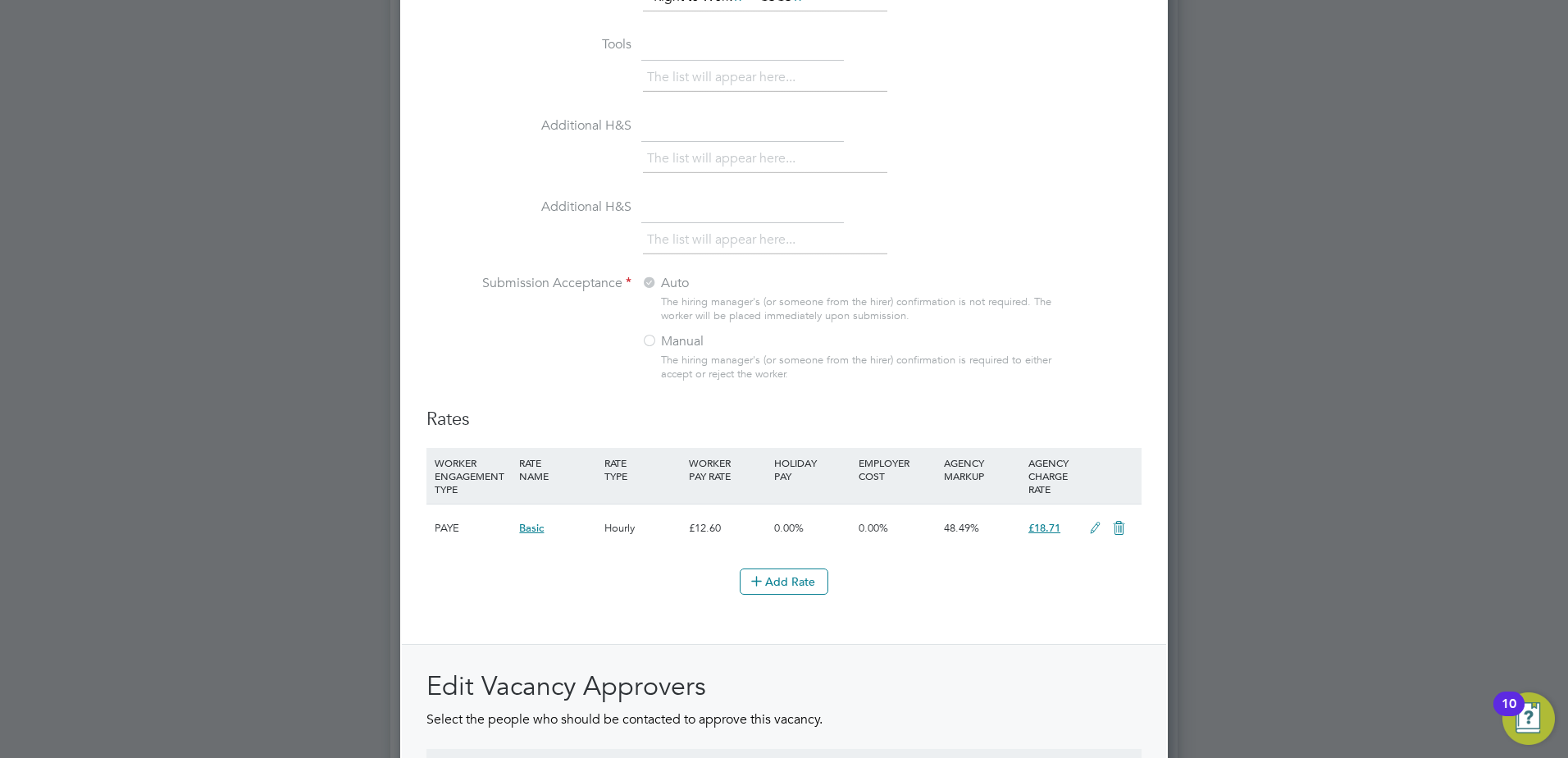
scroll to position [1558, 0]
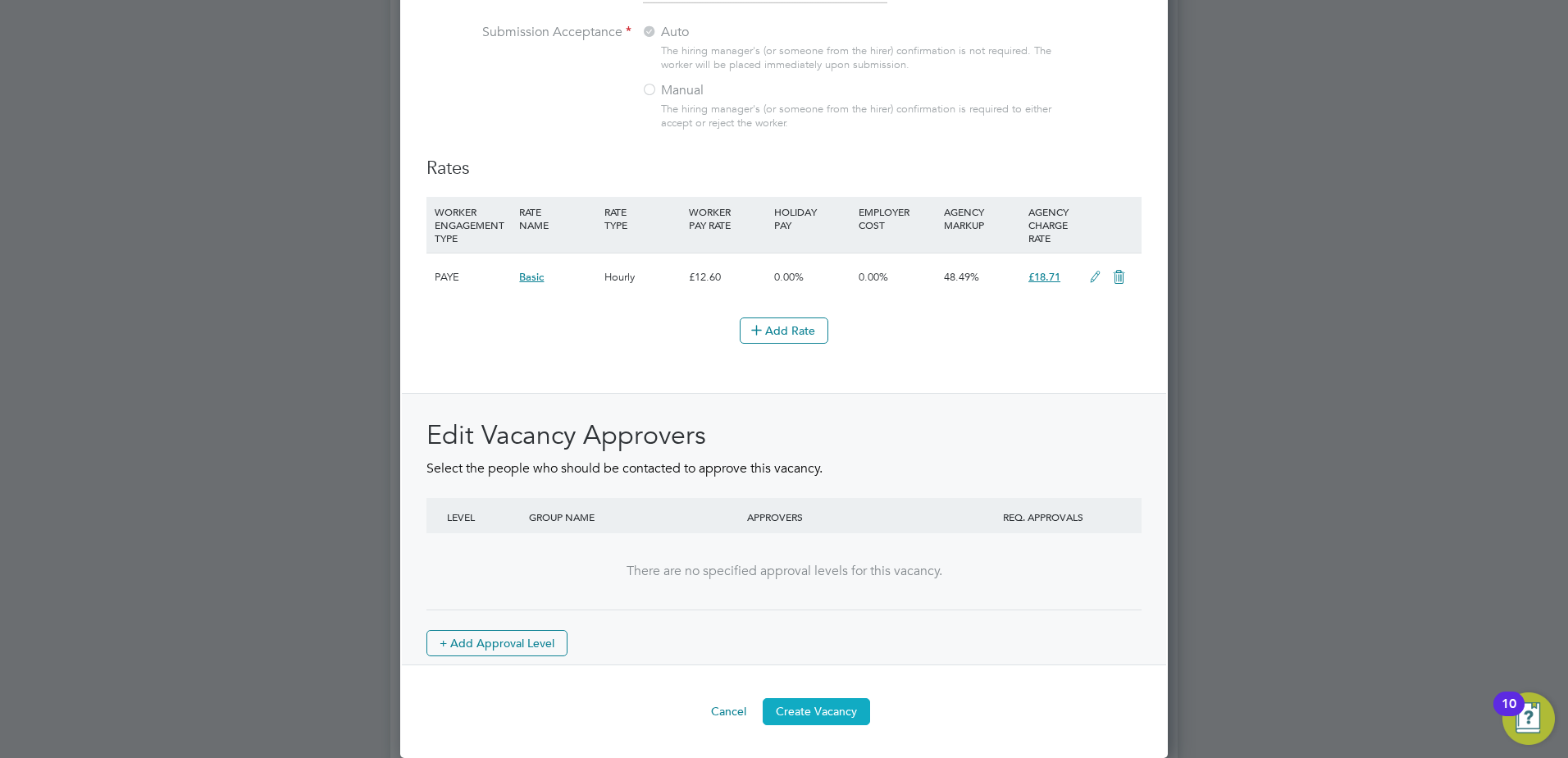
click at [833, 714] on button "Create Vacancy" at bounding box center [817, 711] width 108 height 26
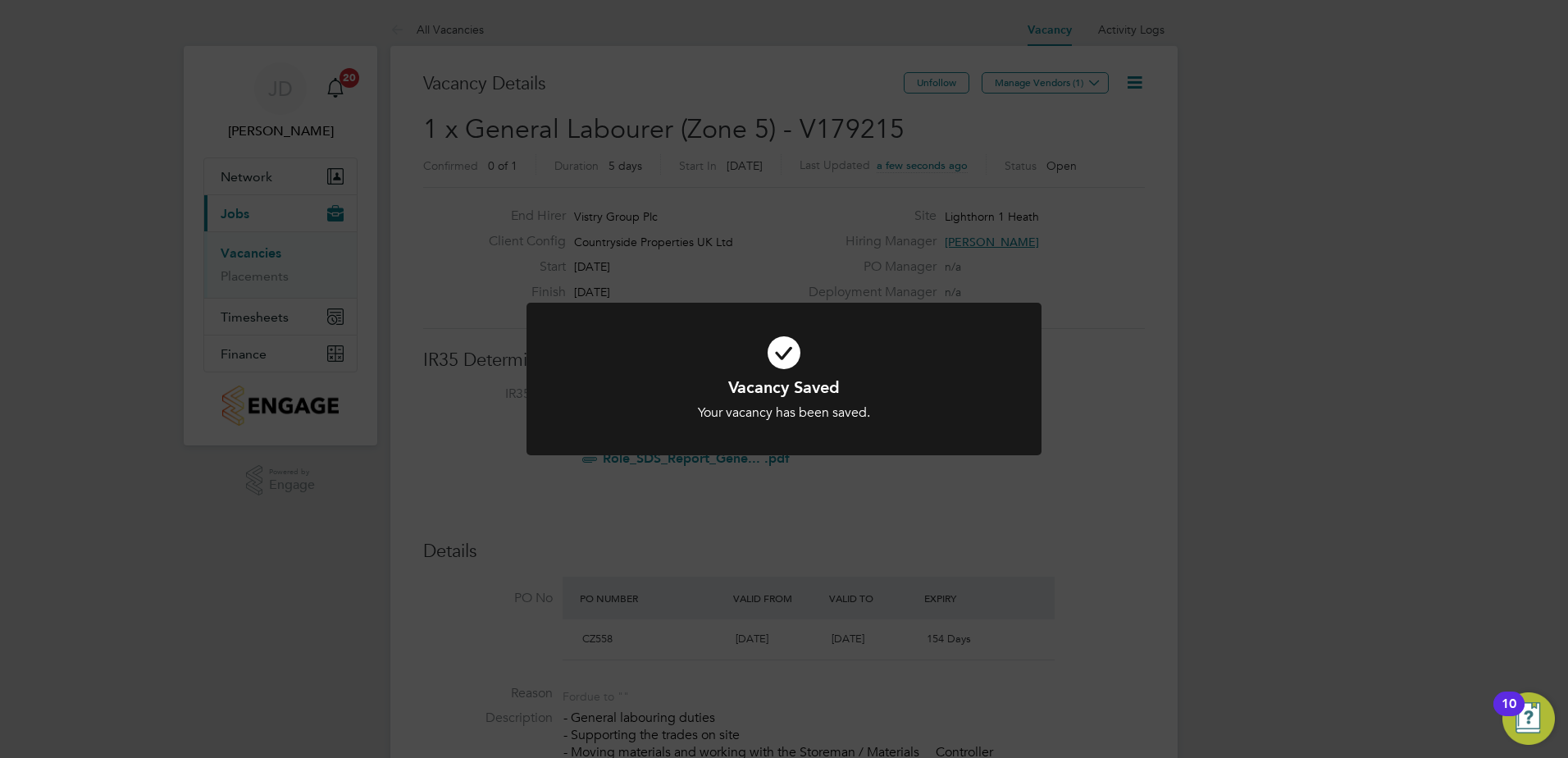
click at [1105, 84] on div "Vacancy Saved Your vacancy has been saved. Cancel Okay" at bounding box center [784, 379] width 1568 height 758
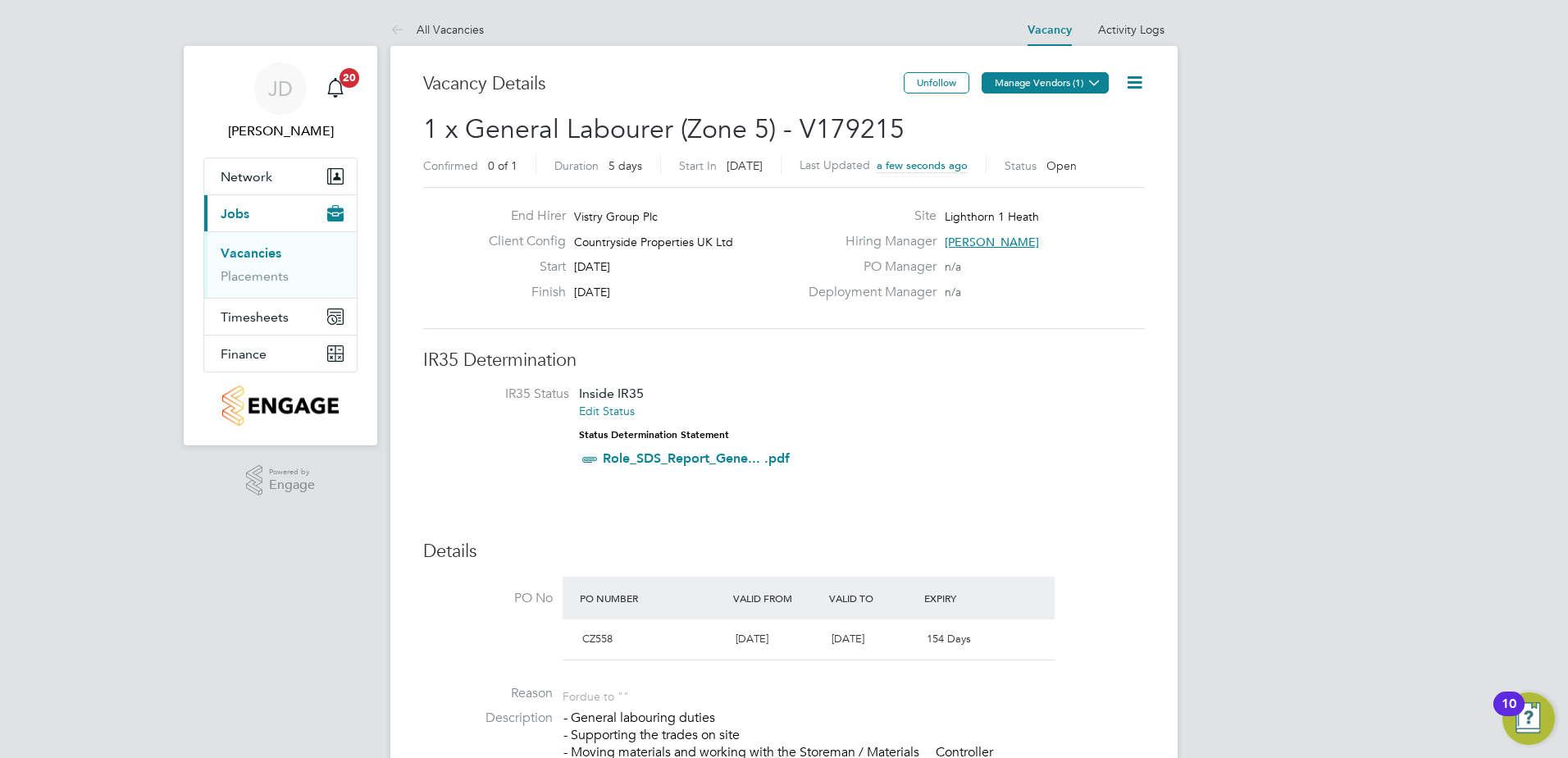
click at [1101, 85] on icon at bounding box center [1094, 82] width 13 height 13
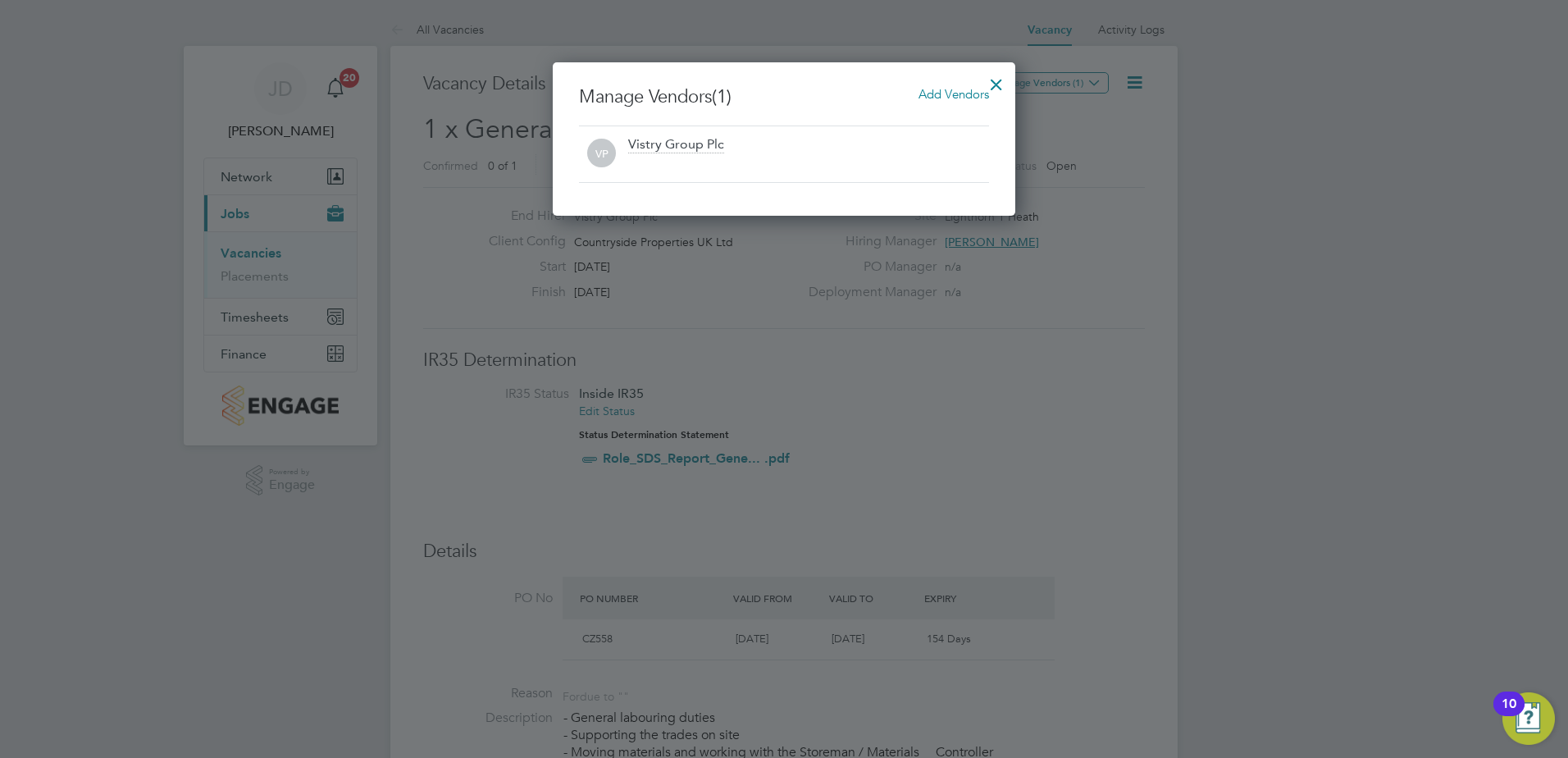
click at [947, 91] on span "Add Vendors" at bounding box center [954, 93] width 71 height 16
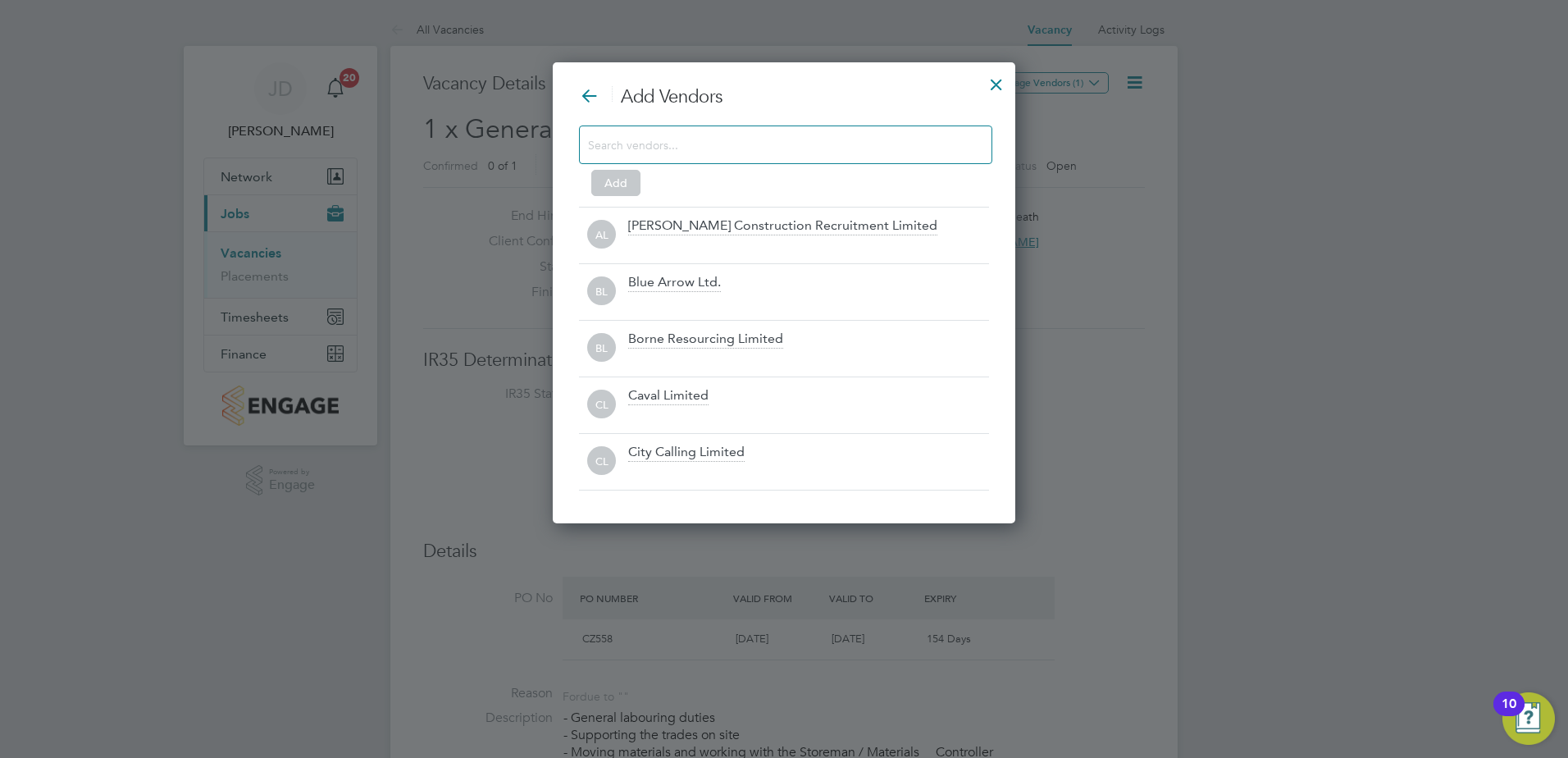
click at [692, 141] on input at bounding box center [772, 144] width 369 height 21
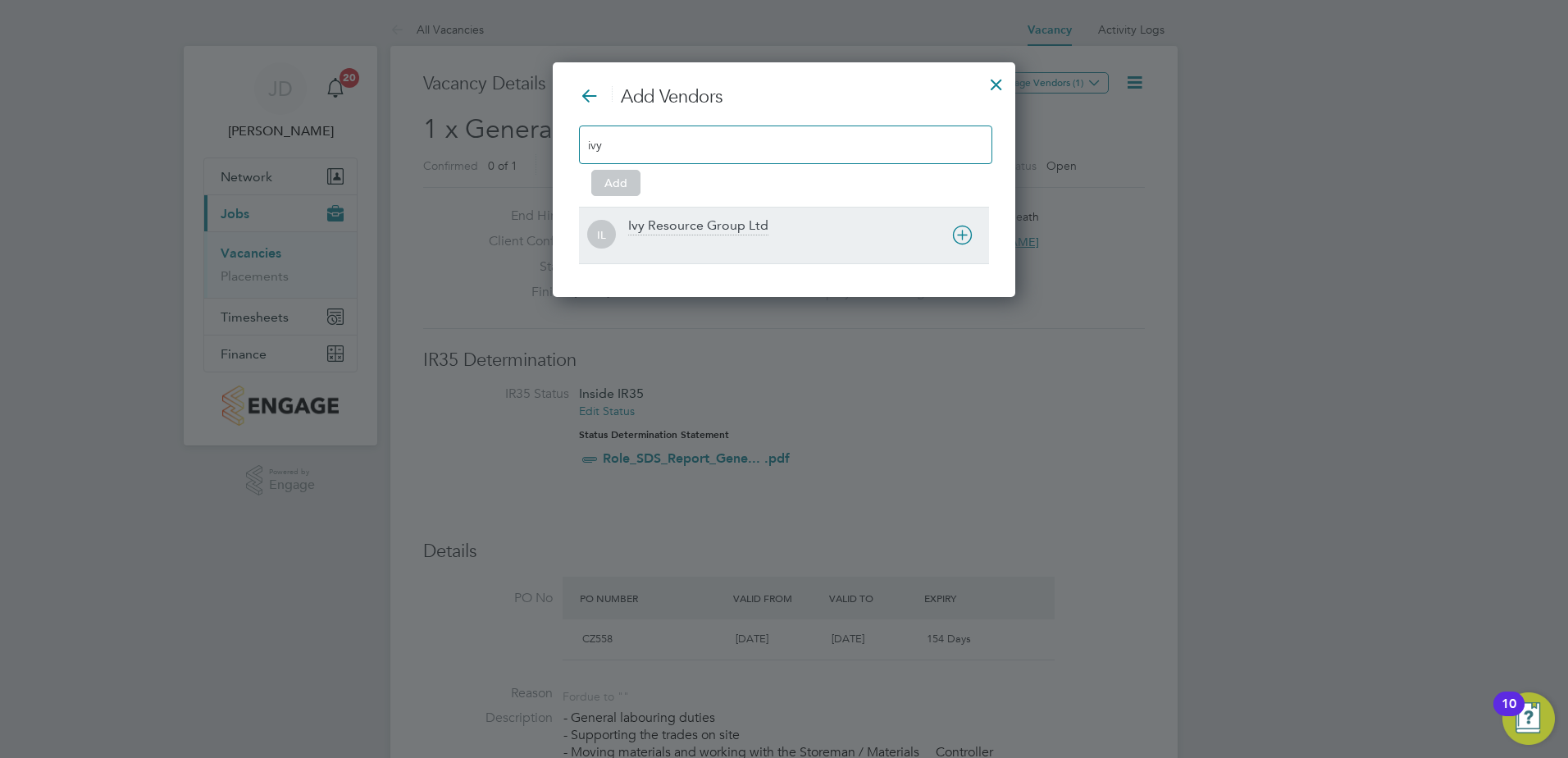
type input "ivy"
click at [688, 224] on div "Ivy Resource Group Ltd" at bounding box center [698, 226] width 140 height 18
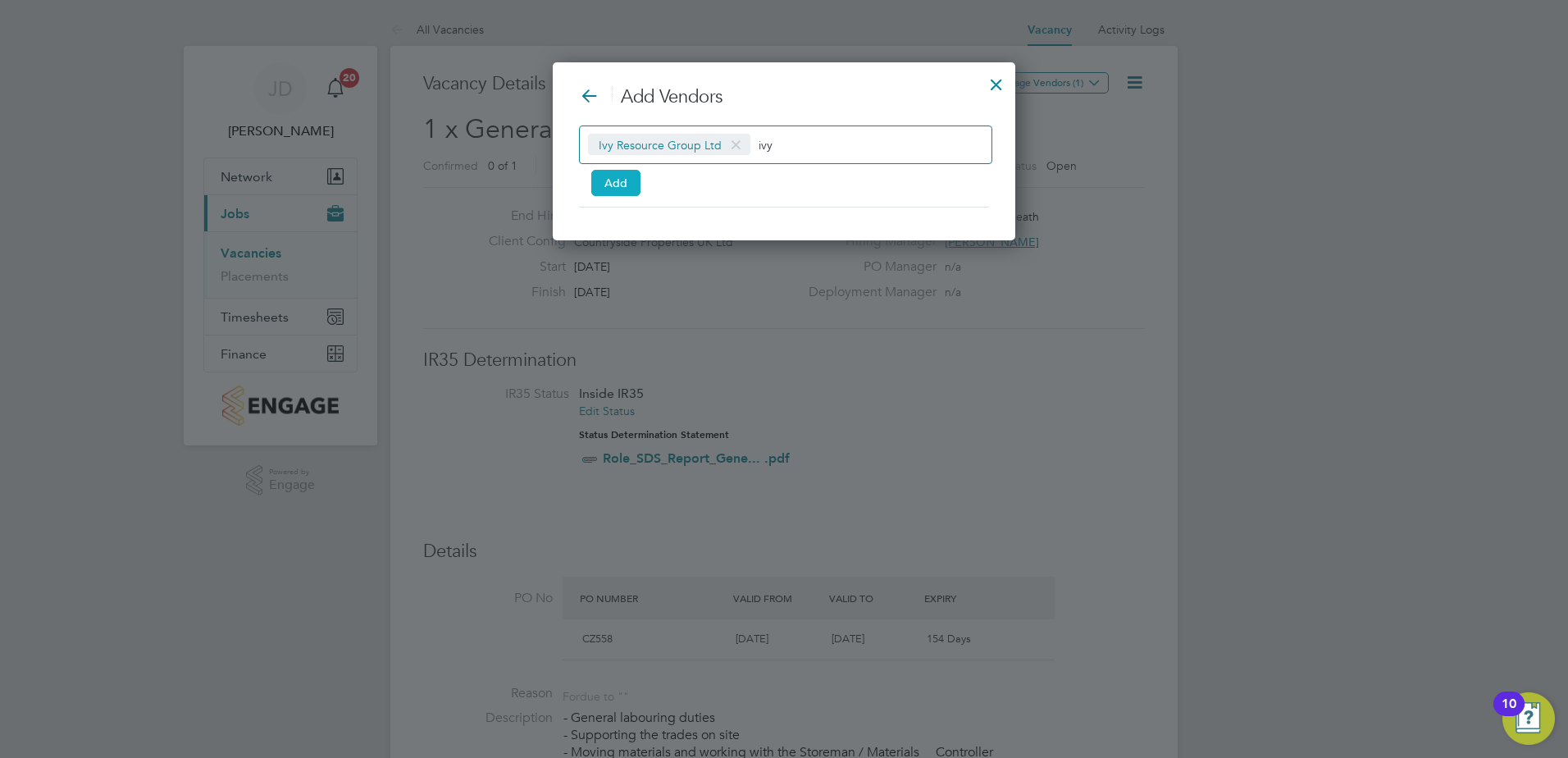
click at [631, 182] on button "Add" at bounding box center [616, 182] width 50 height 26
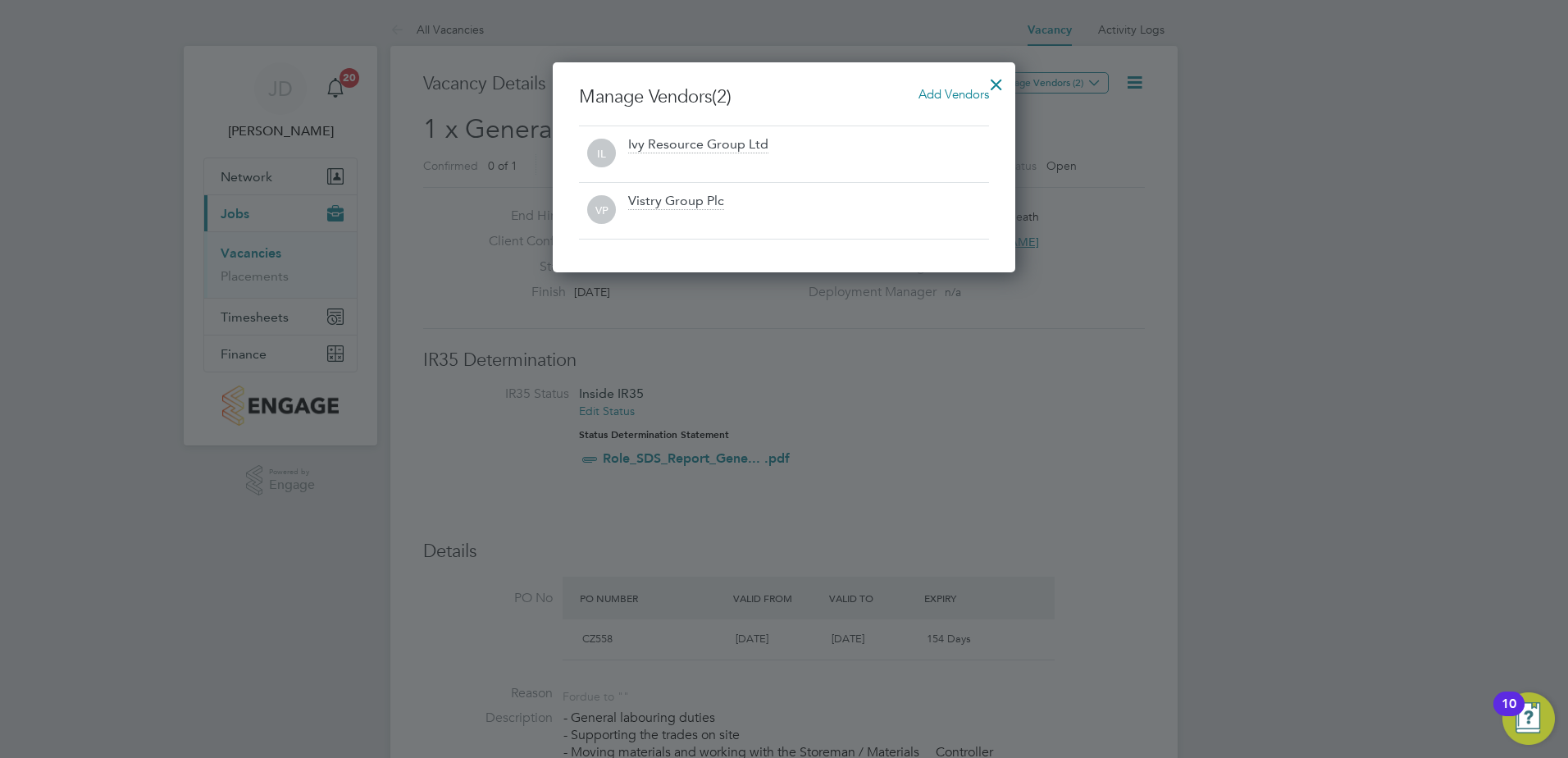
click at [994, 79] on div at bounding box center [996, 80] width 29 height 29
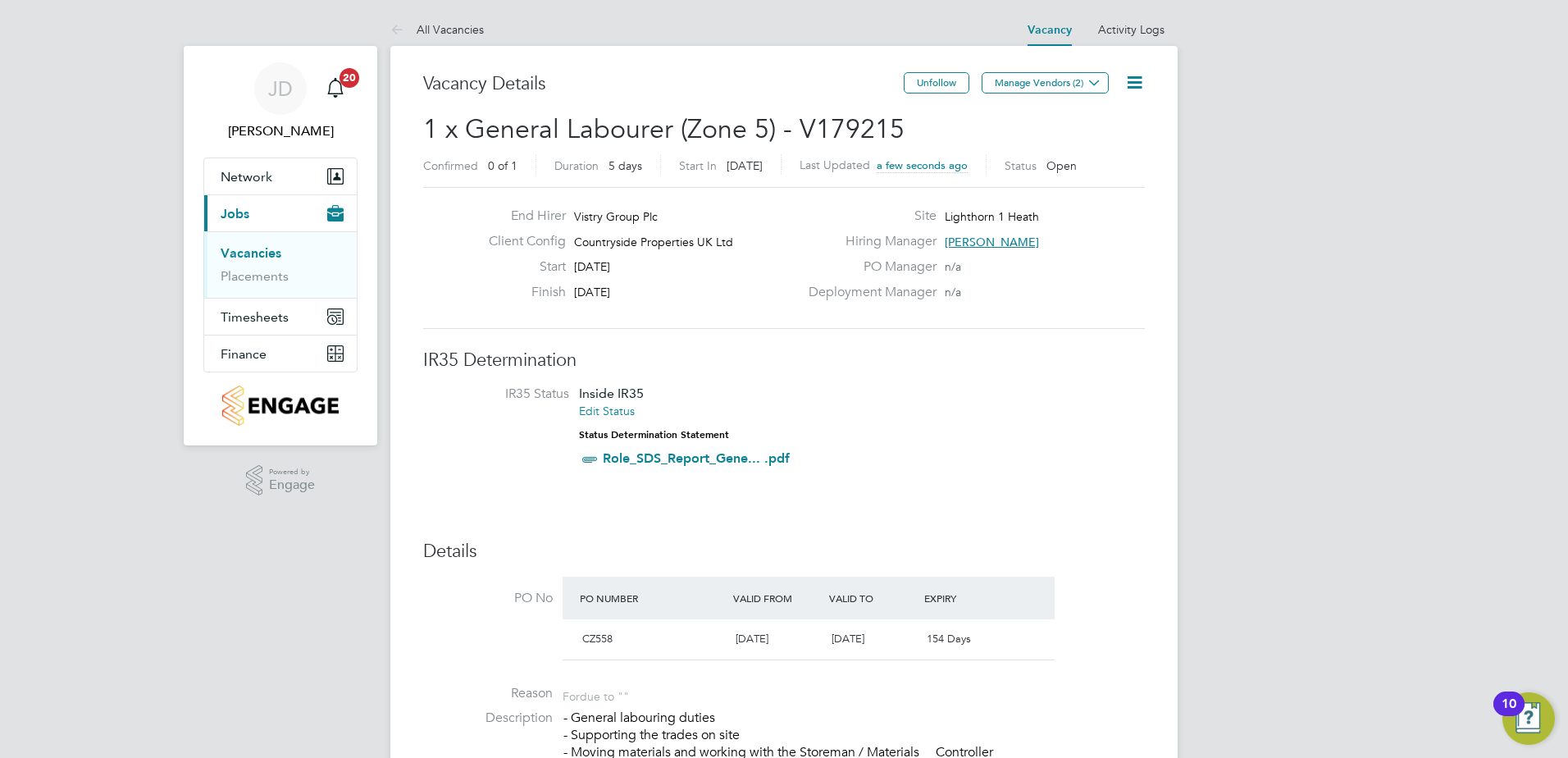
click at [239, 255] on link "Vacancies" at bounding box center [251, 253] width 61 height 16
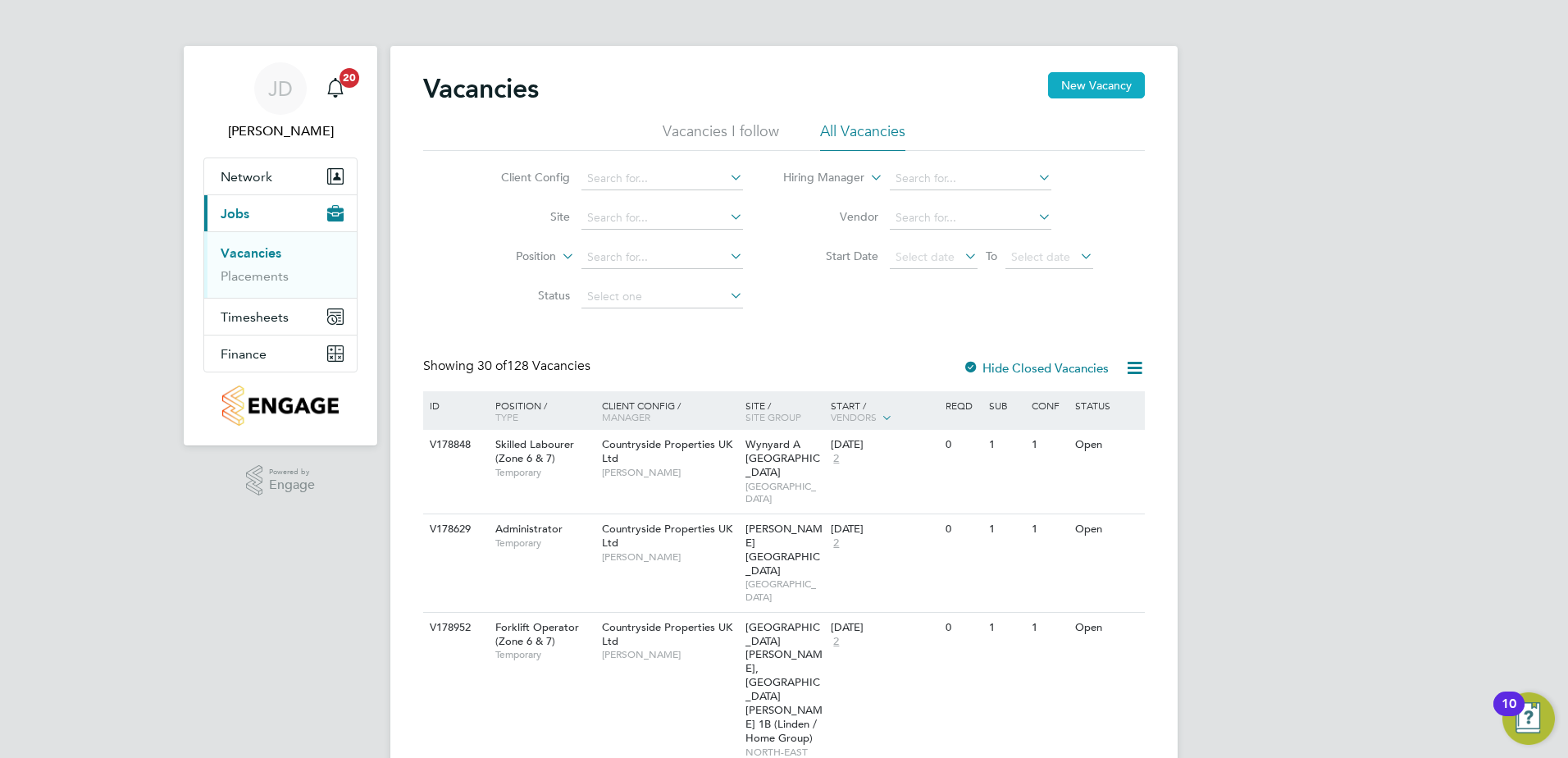
click at [1073, 84] on button "New Vacancy" at bounding box center [1096, 85] width 97 height 26
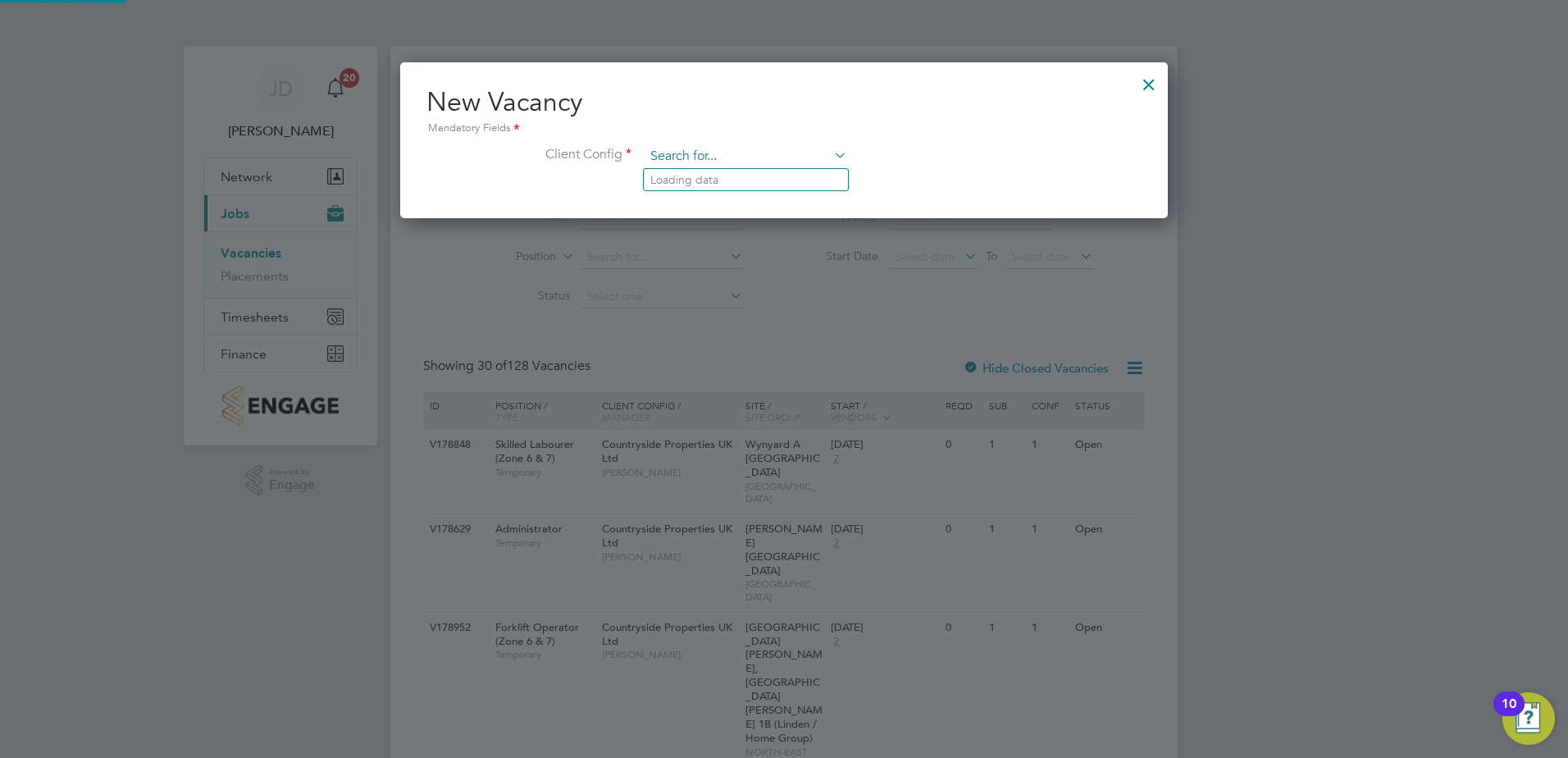
click at [692, 155] on input at bounding box center [745, 156] width 203 height 24
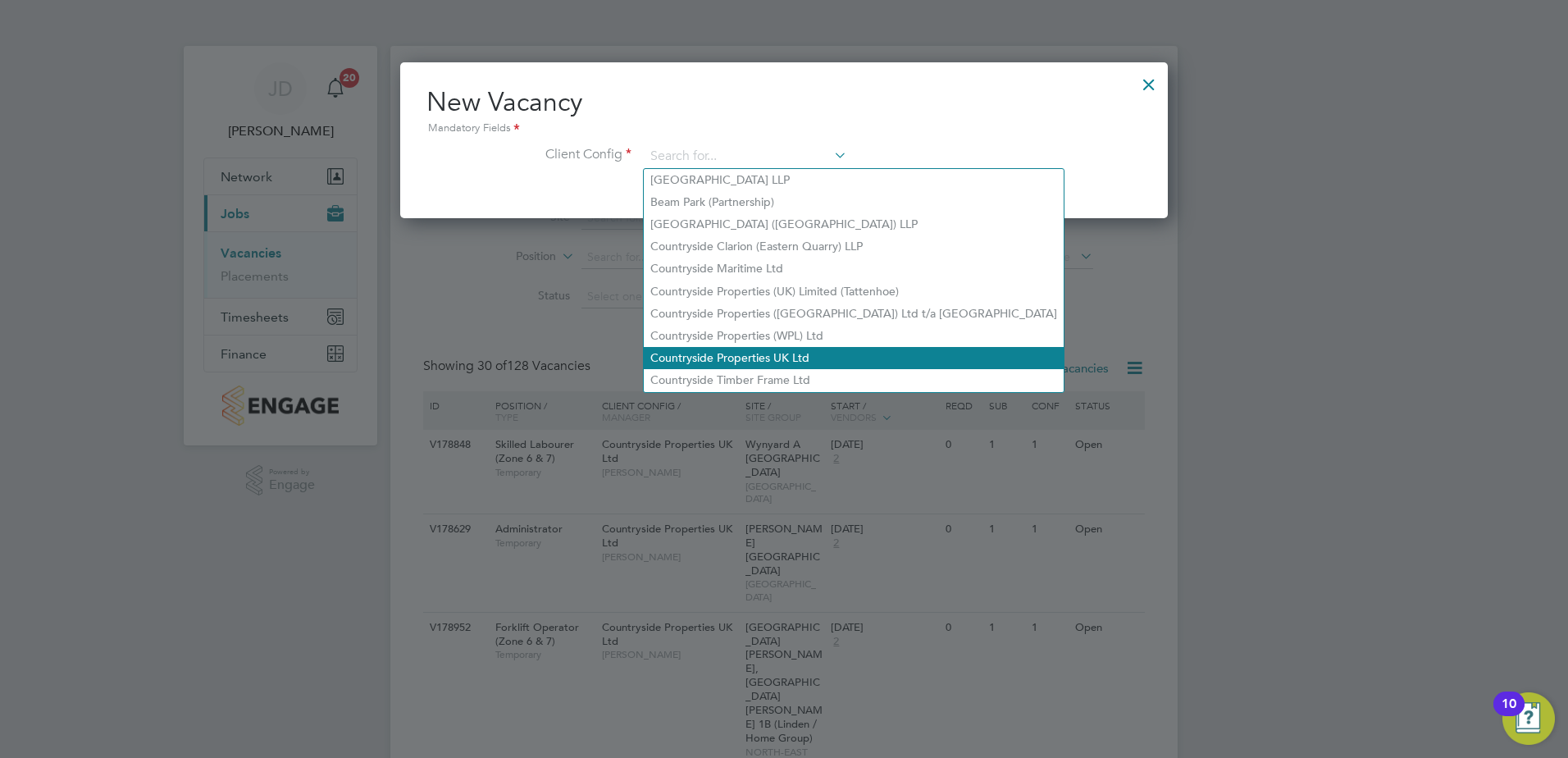
click at [726, 358] on li "Countryside Properties UK Ltd" at bounding box center [854, 358] width 420 height 22
type input "Countryside Properties UK Ltd"
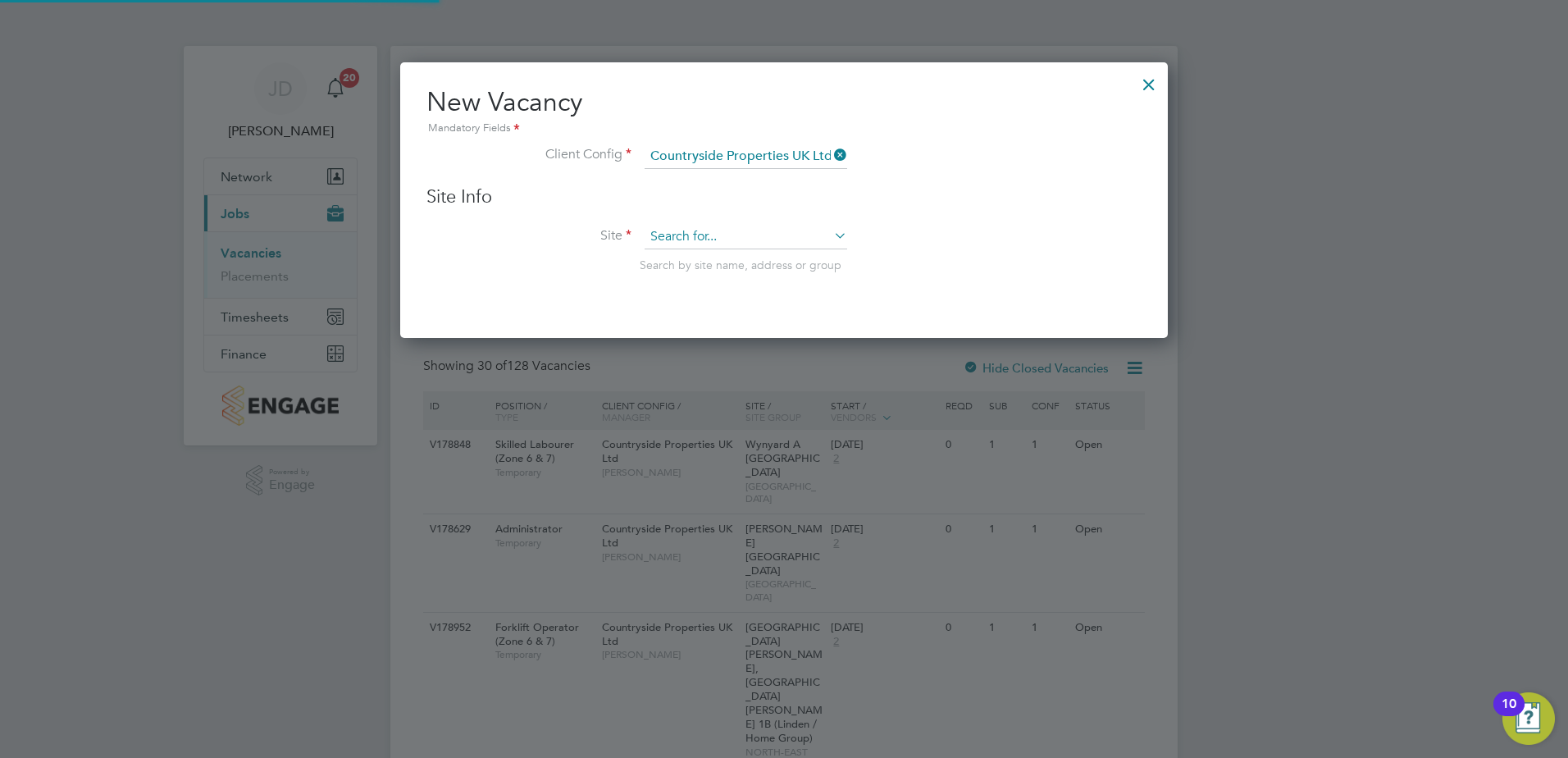
click at [701, 232] on input at bounding box center [745, 236] width 203 height 24
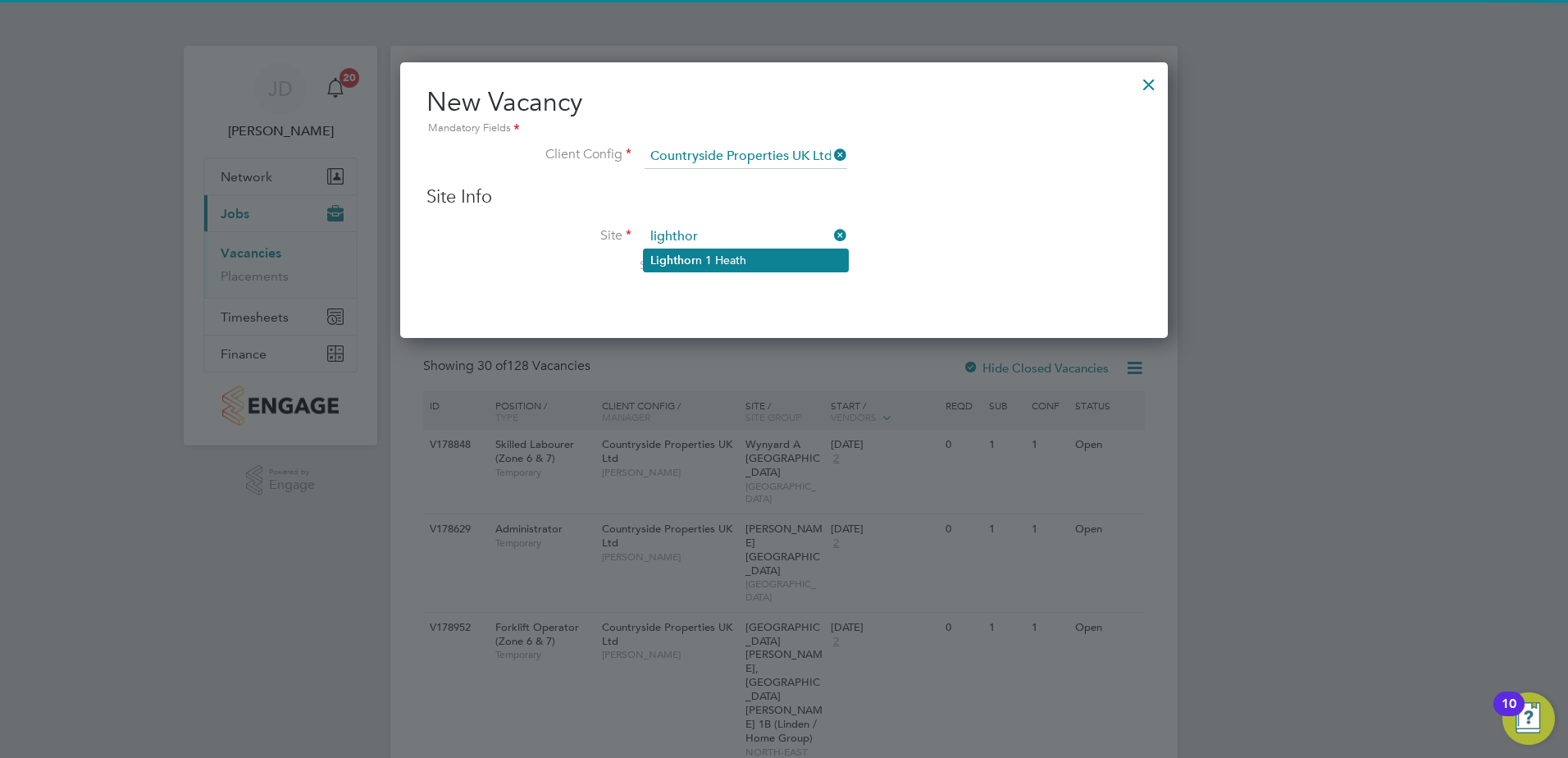
click at [702, 265] on li "Lighthor n 1 Heath" at bounding box center [745, 261] width 204 height 22
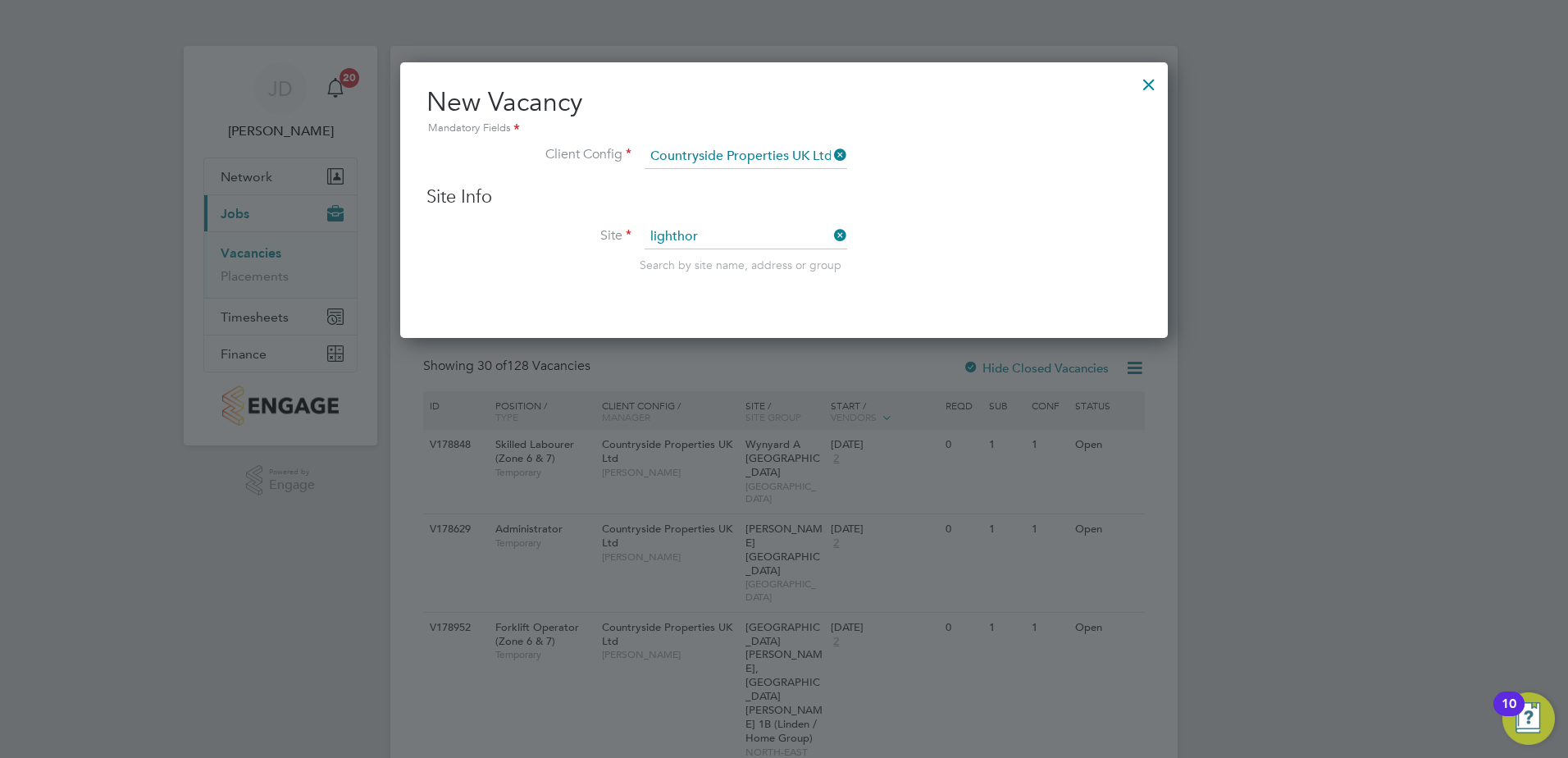
type input "Lighthorn 1 Heath"
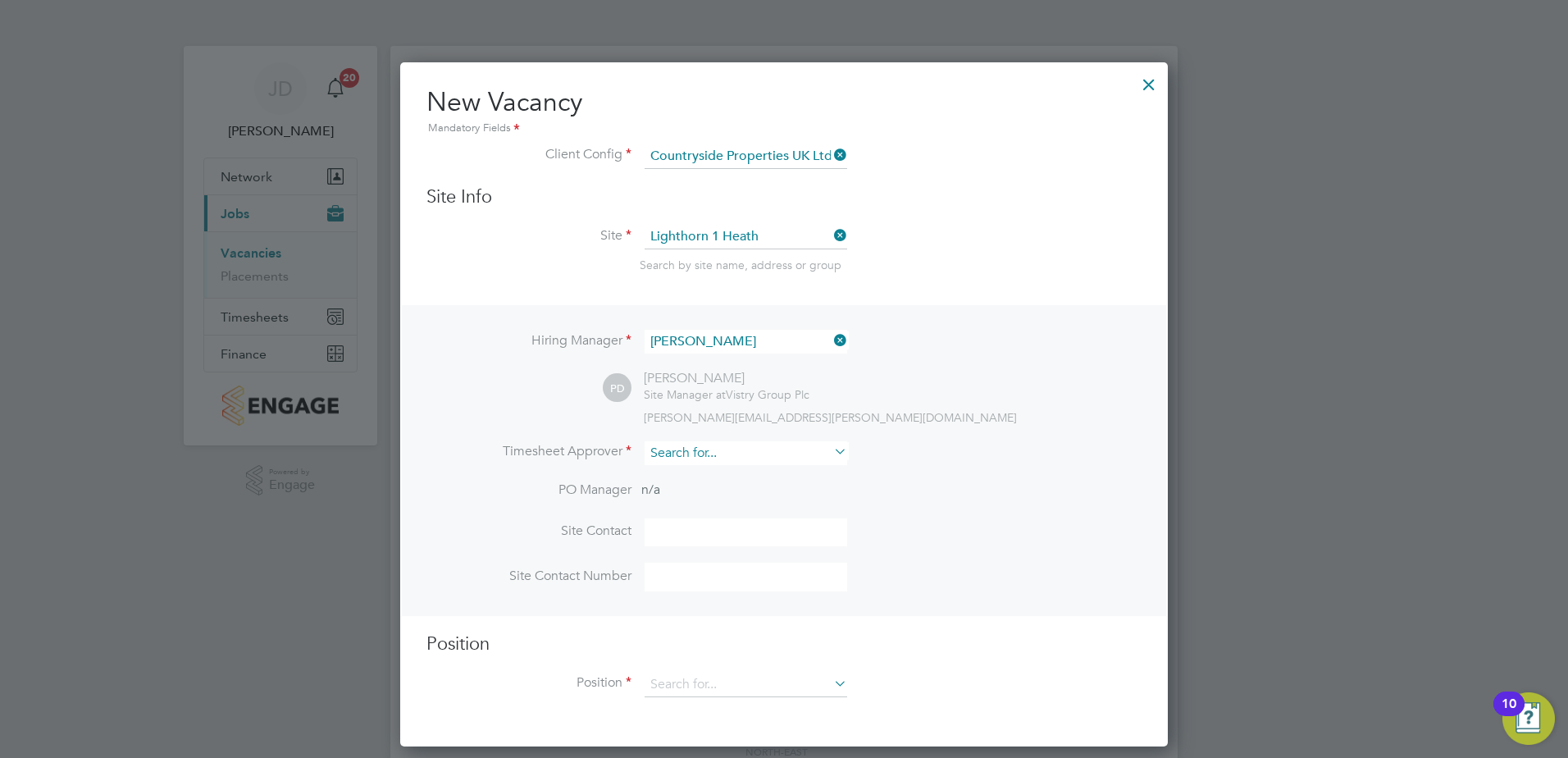
click at [688, 456] on input at bounding box center [745, 453] width 203 height 24
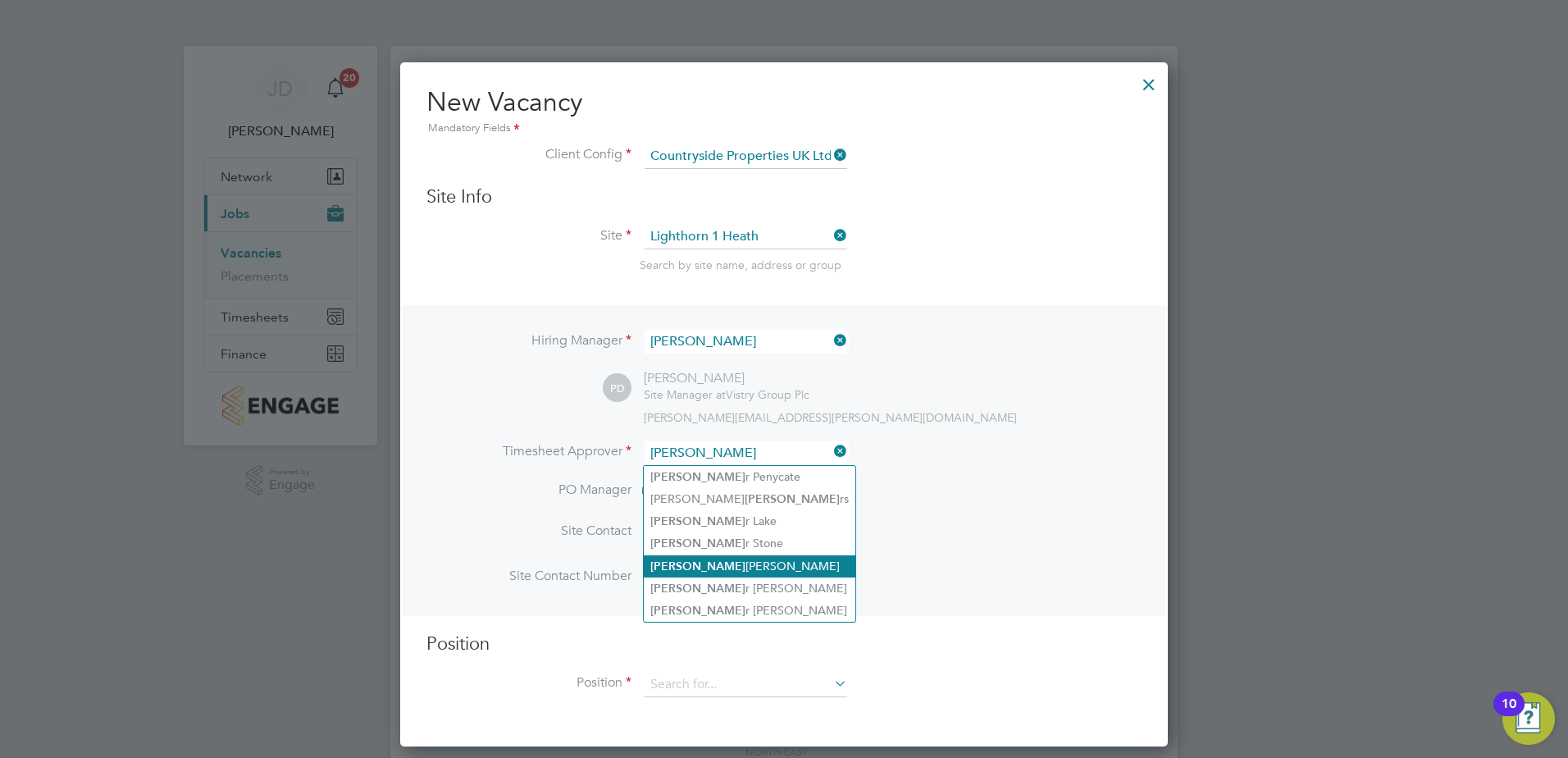
click at [708, 564] on li "[PERSON_NAME]" at bounding box center [750, 566] width 212 height 22
type input "[PERSON_NAME]"
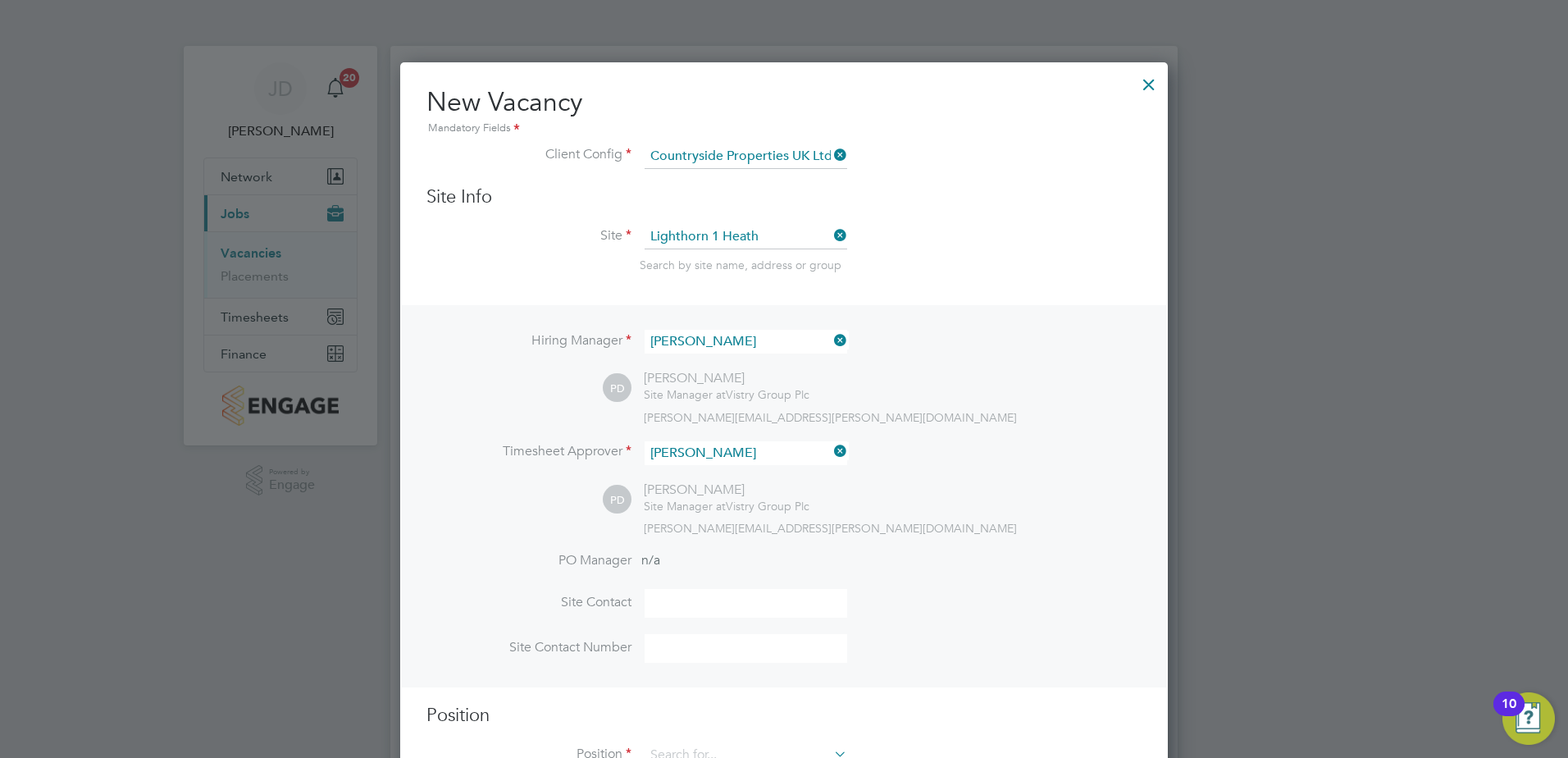
drag, startPoint x: 1092, startPoint y: 495, endPoint x: 1064, endPoint y: 496, distance: 28.0
click at [1092, 495] on div "PD [PERSON_NAME] Site Manager at Vistry Group Plc [PERSON_NAME][EMAIL_ADDRESS][…" at bounding box center [871, 508] width 539 height 54
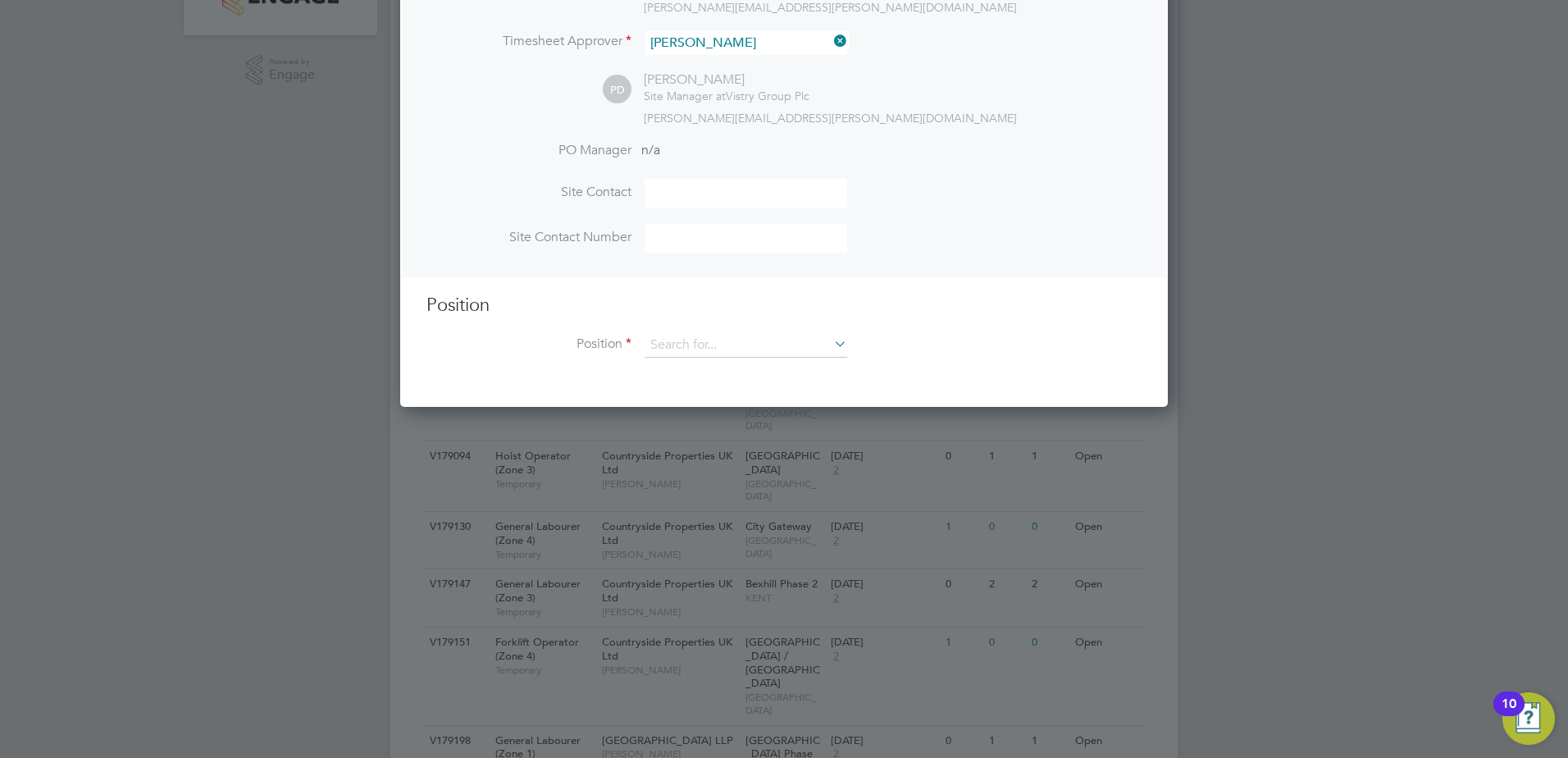
click at [671, 197] on input at bounding box center [745, 193] width 203 height 29
type input "[PERSON_NAME]"
type input "07706292044"
type input "labou"
click at [695, 358] on input at bounding box center [745, 345] width 203 height 24
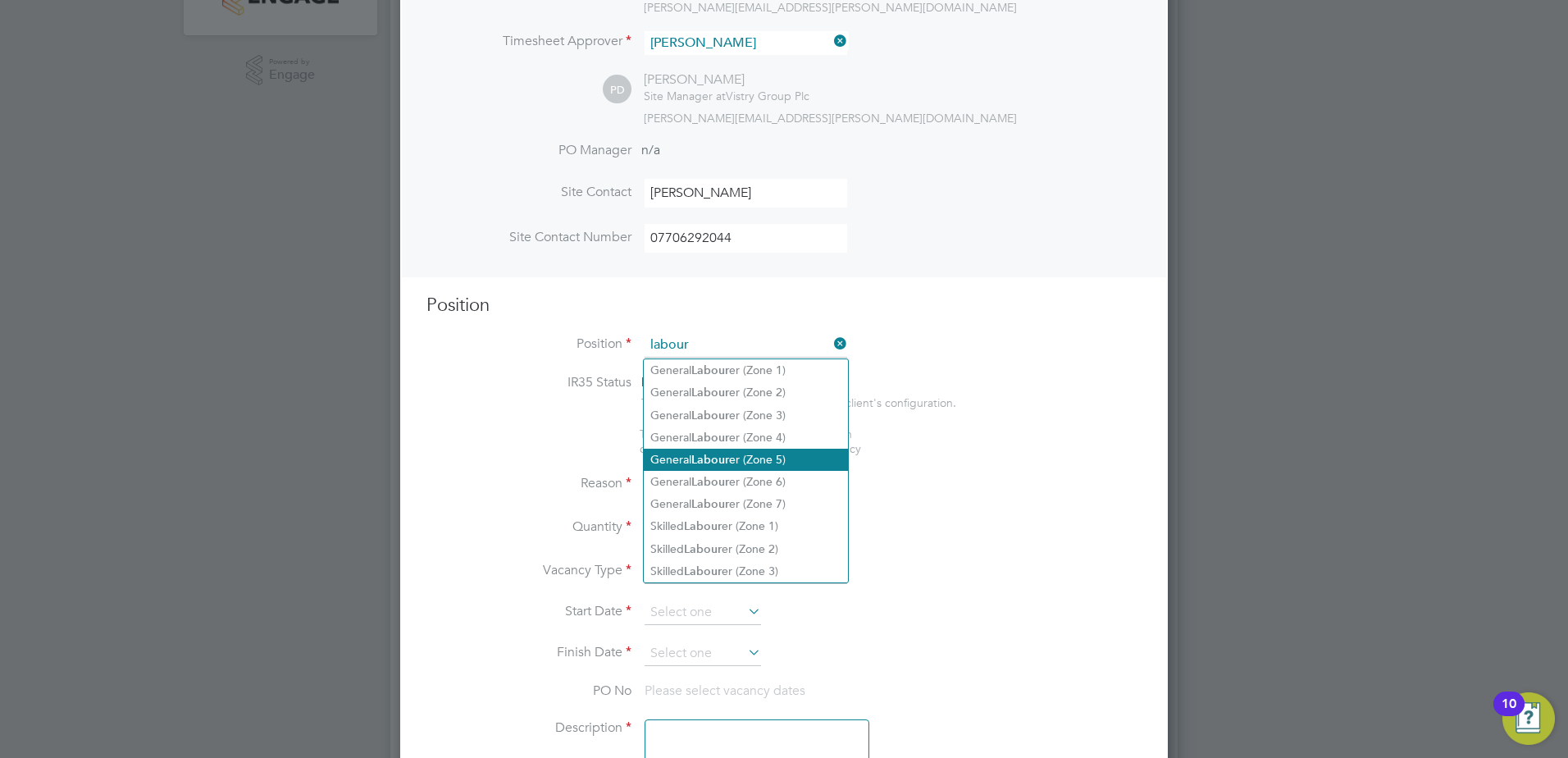
click at [725, 461] on b "Labour" at bounding box center [710, 460] width 38 height 14
type input "General Labourer (Zone 5)"
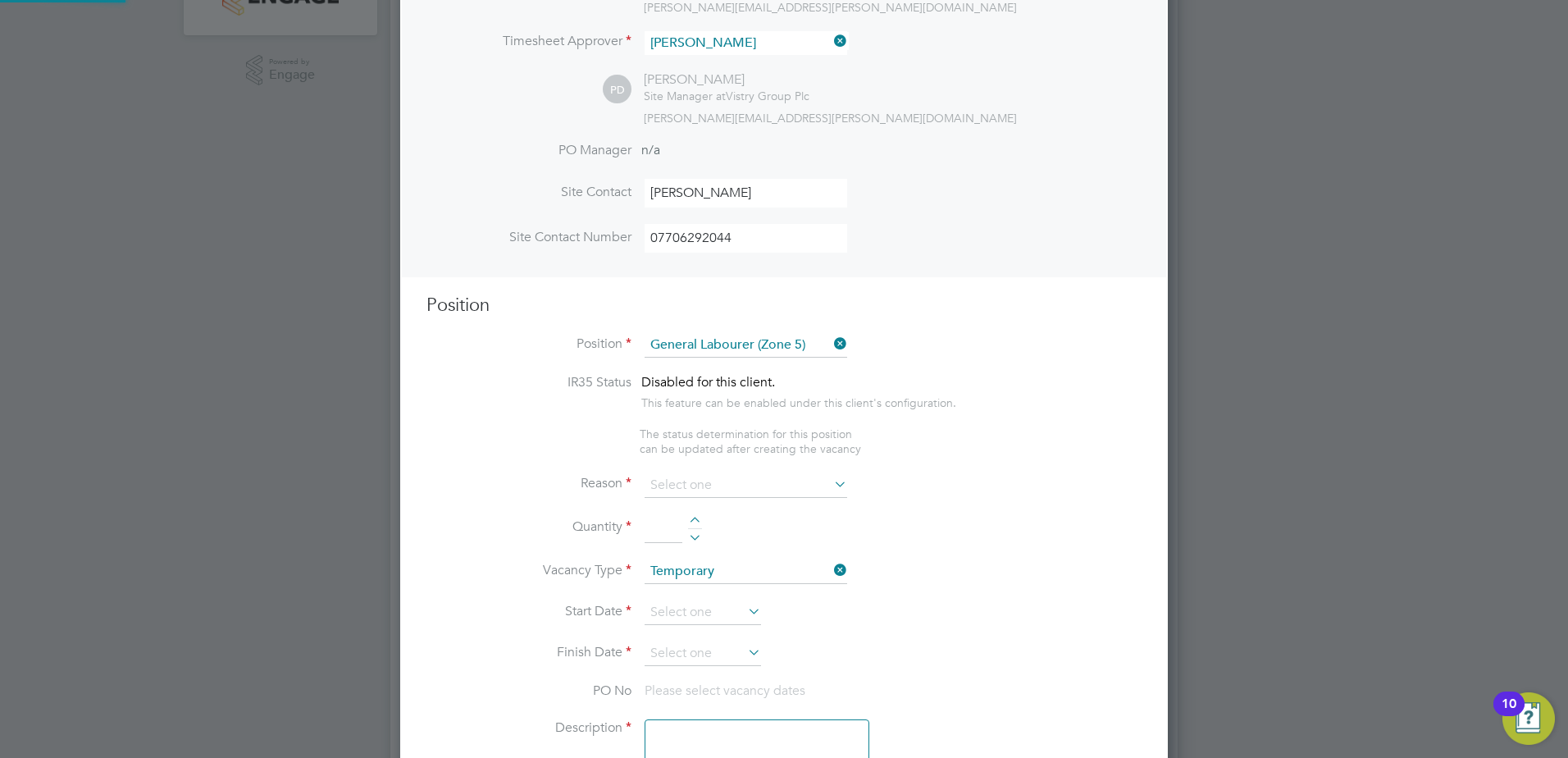
type textarea "- General labouring duties - Supporting the trades on site - Moving materials a…"
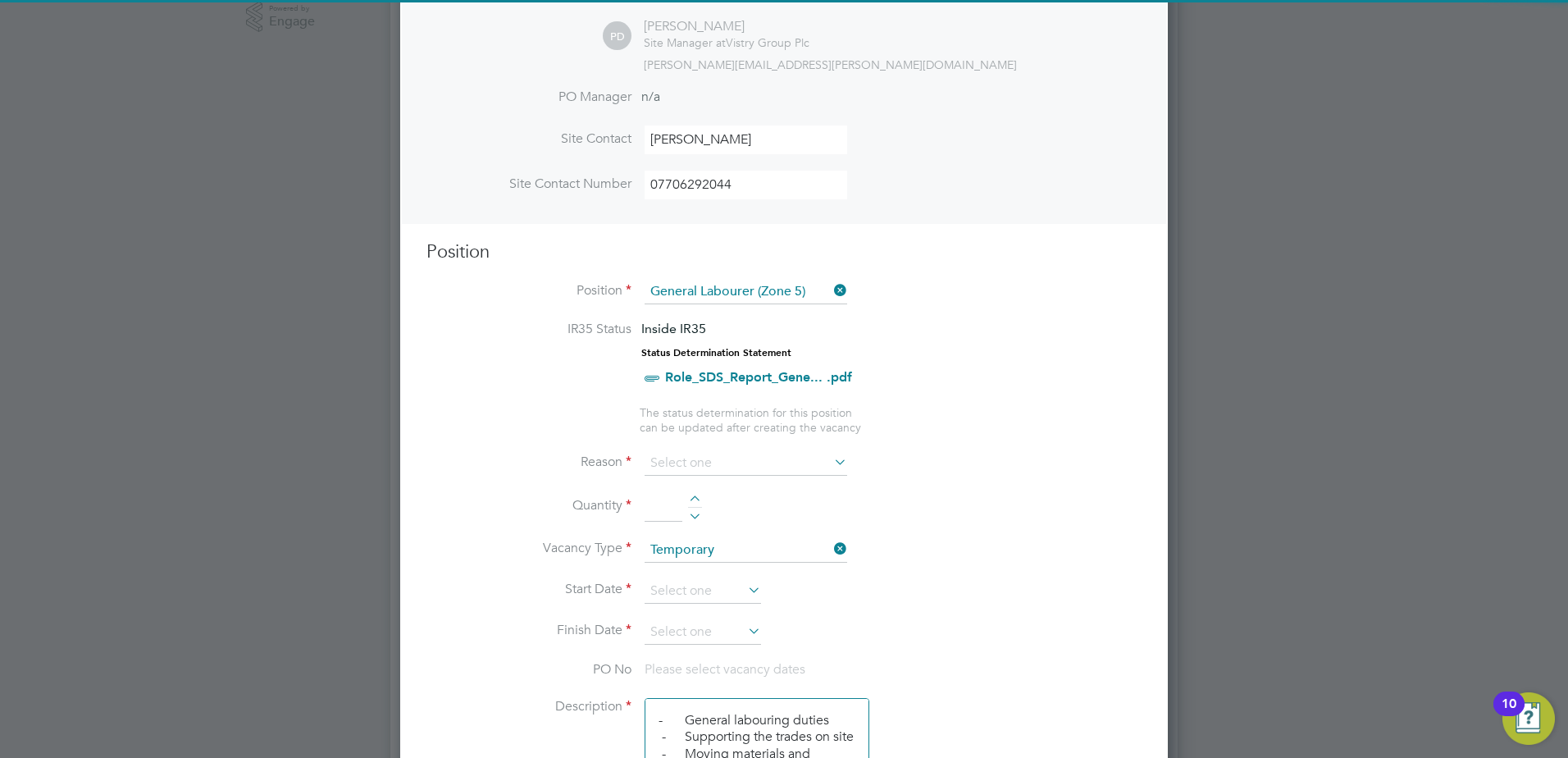
scroll to position [574, 0]
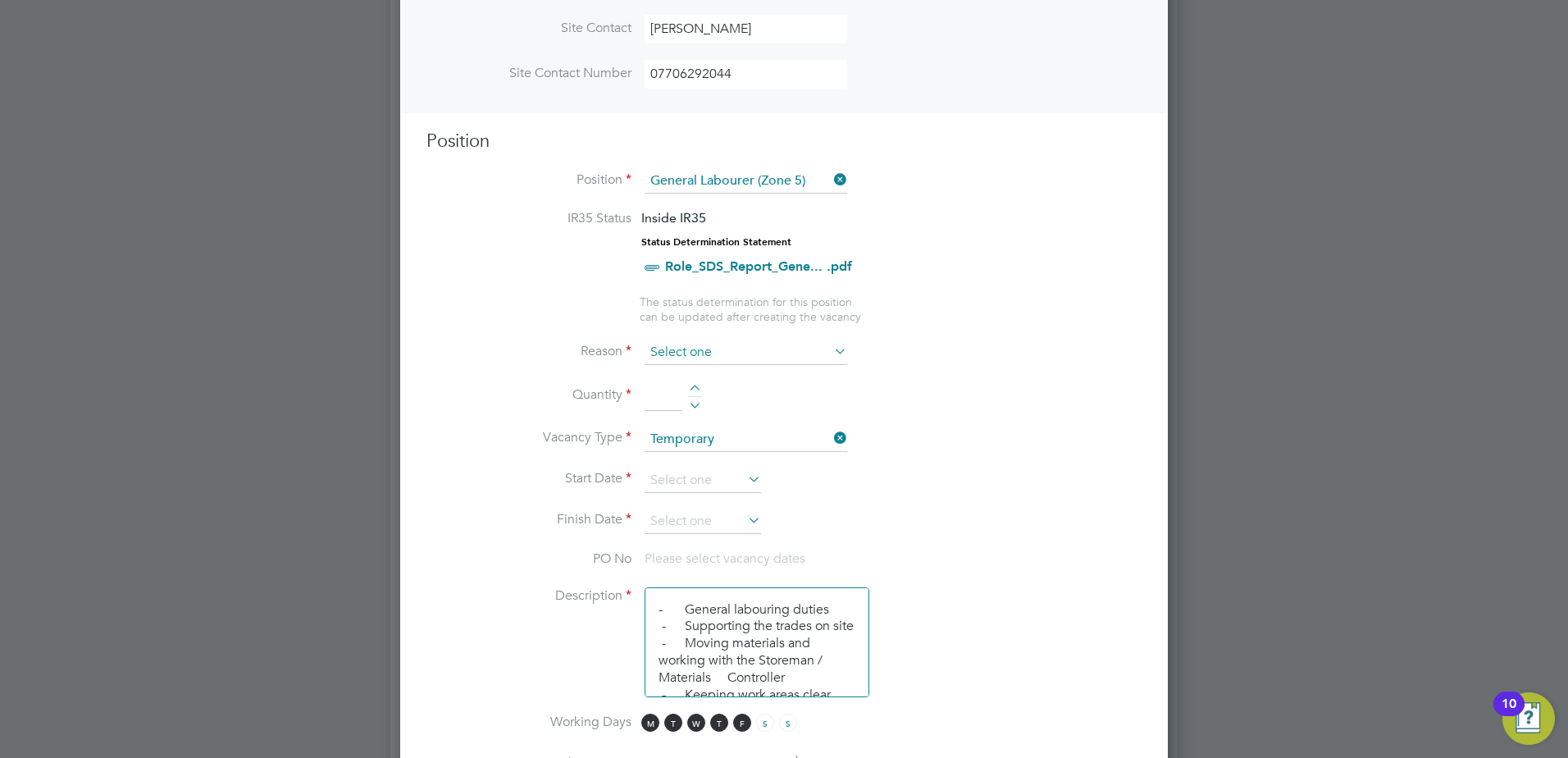
click at [708, 346] on input at bounding box center [745, 352] width 203 height 24
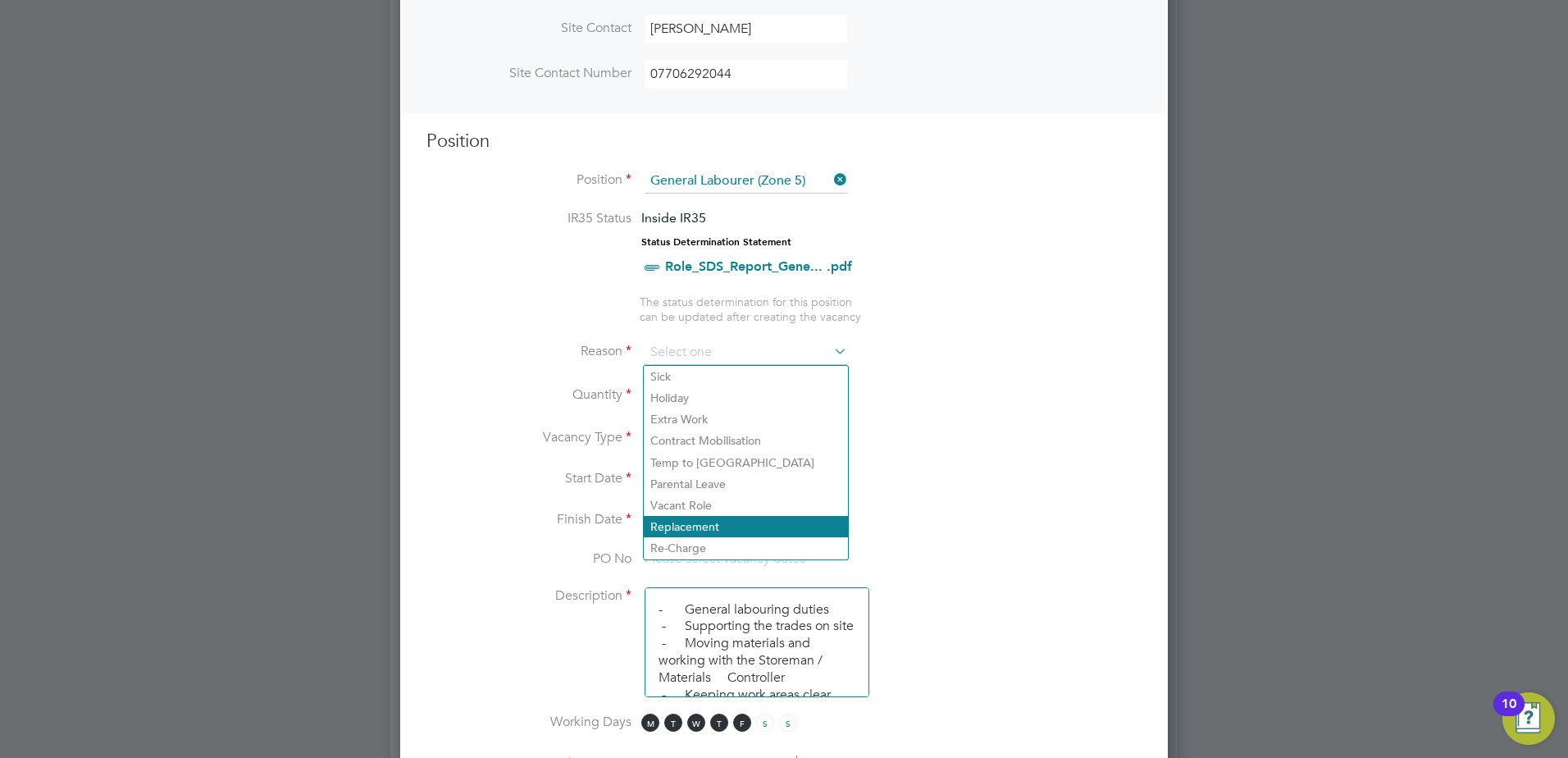
click at [712, 525] on li "Replacement" at bounding box center [745, 526] width 204 height 21
type input "Replacement"
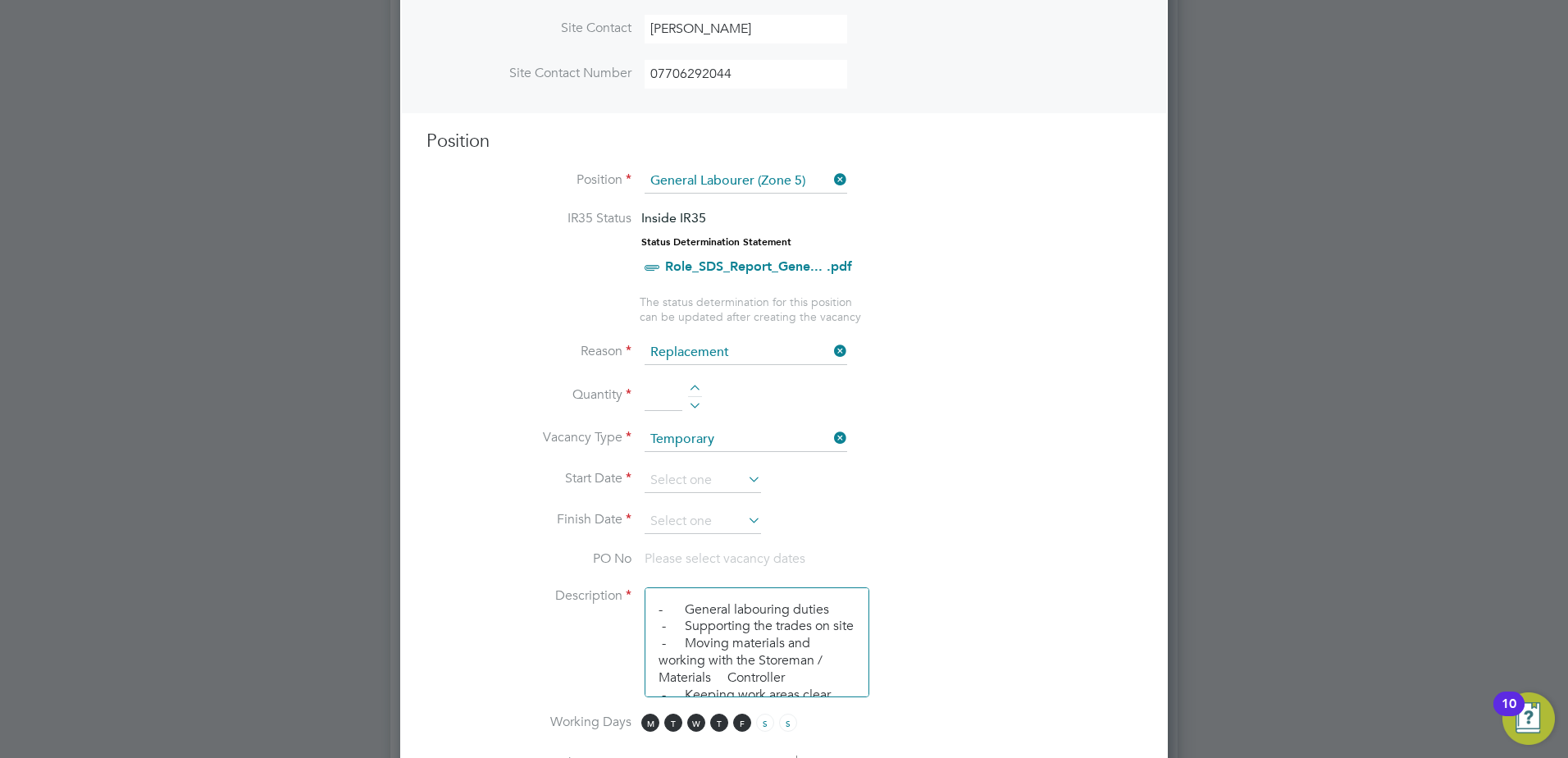
click at [699, 392] on div at bounding box center [695, 391] width 14 height 12
click at [697, 392] on div at bounding box center [695, 391] width 14 height 12
type input "2"
click at [740, 485] on input at bounding box center [702, 480] width 117 height 24
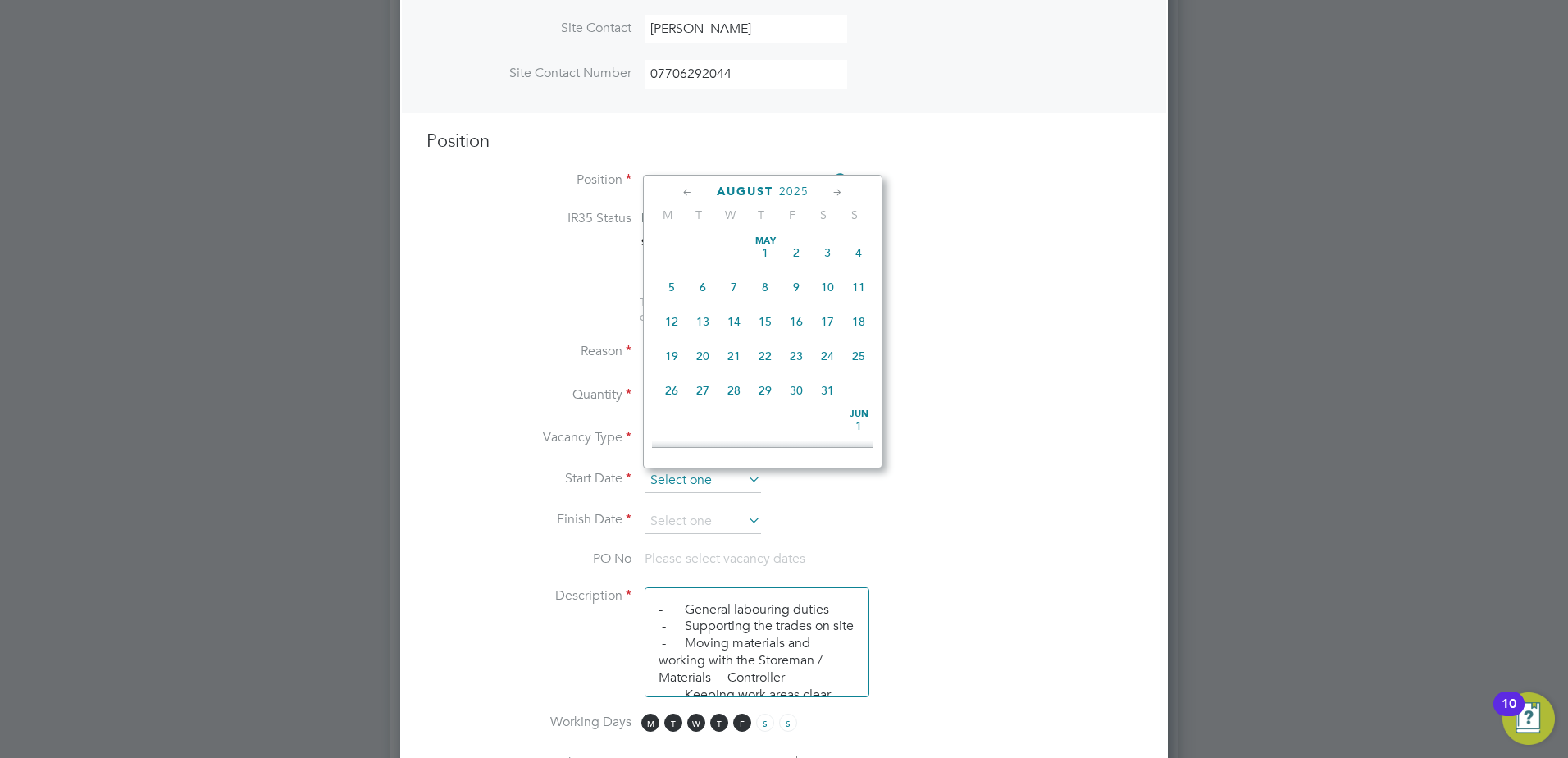
scroll to position [639, 0]
click at [671, 287] on span "18" at bounding box center [671, 271] width 31 height 31
type input "[DATE]"
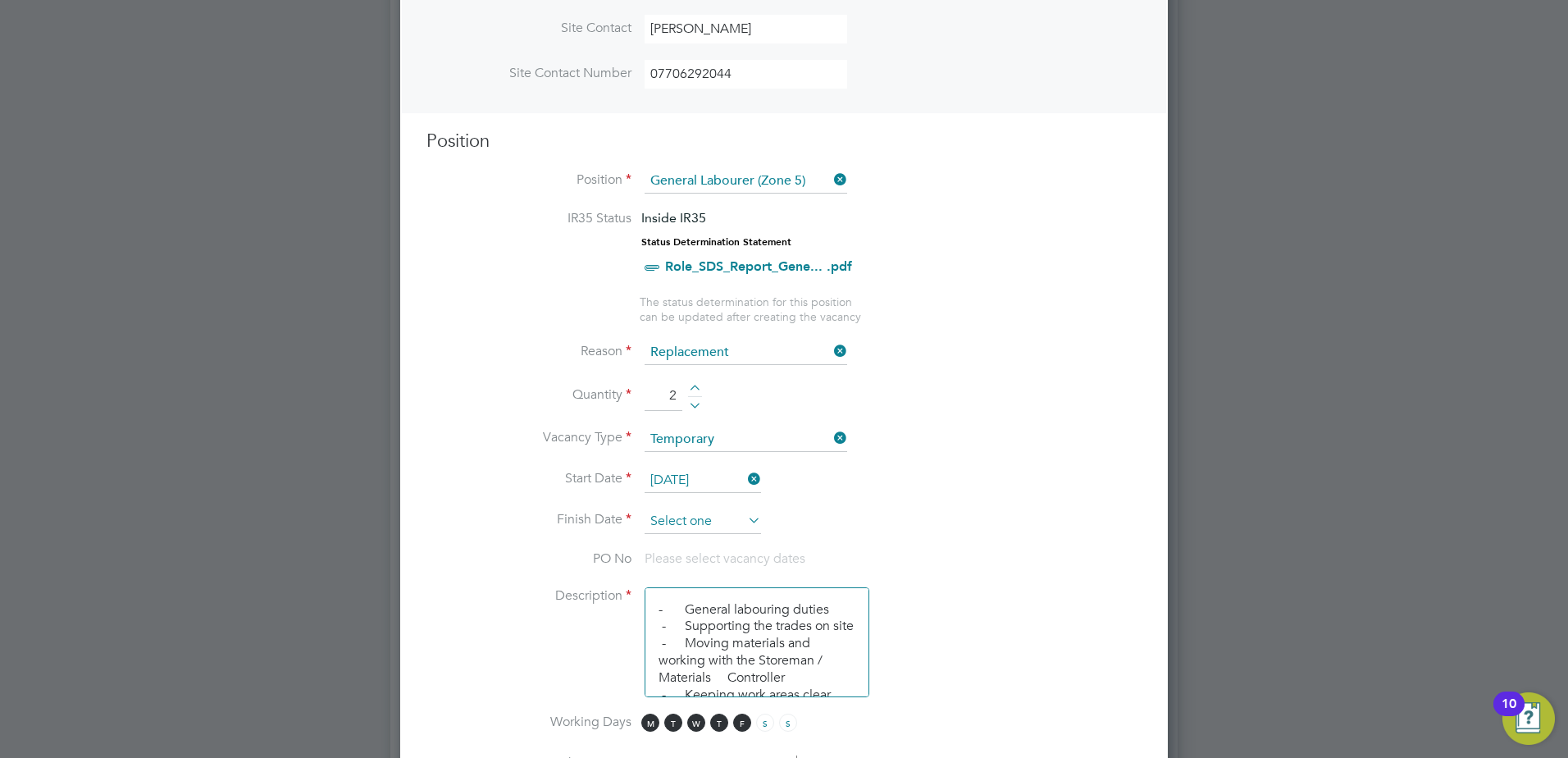
click at [697, 515] on input at bounding box center [702, 521] width 117 height 24
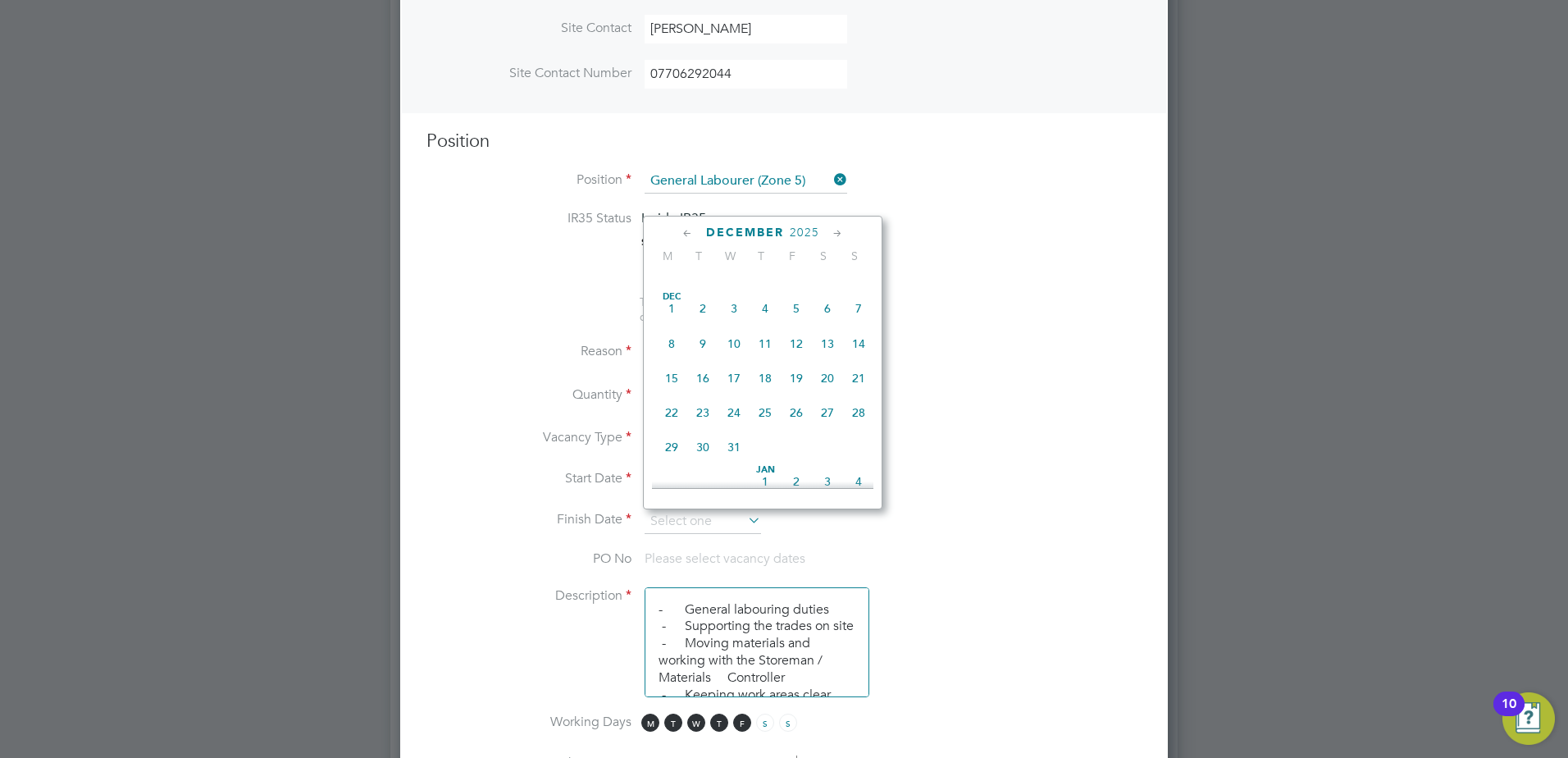
scroll to position [1295, 0]
click at [671, 363] on span "22" at bounding box center [671, 347] width 31 height 31
type input "[DATE]"
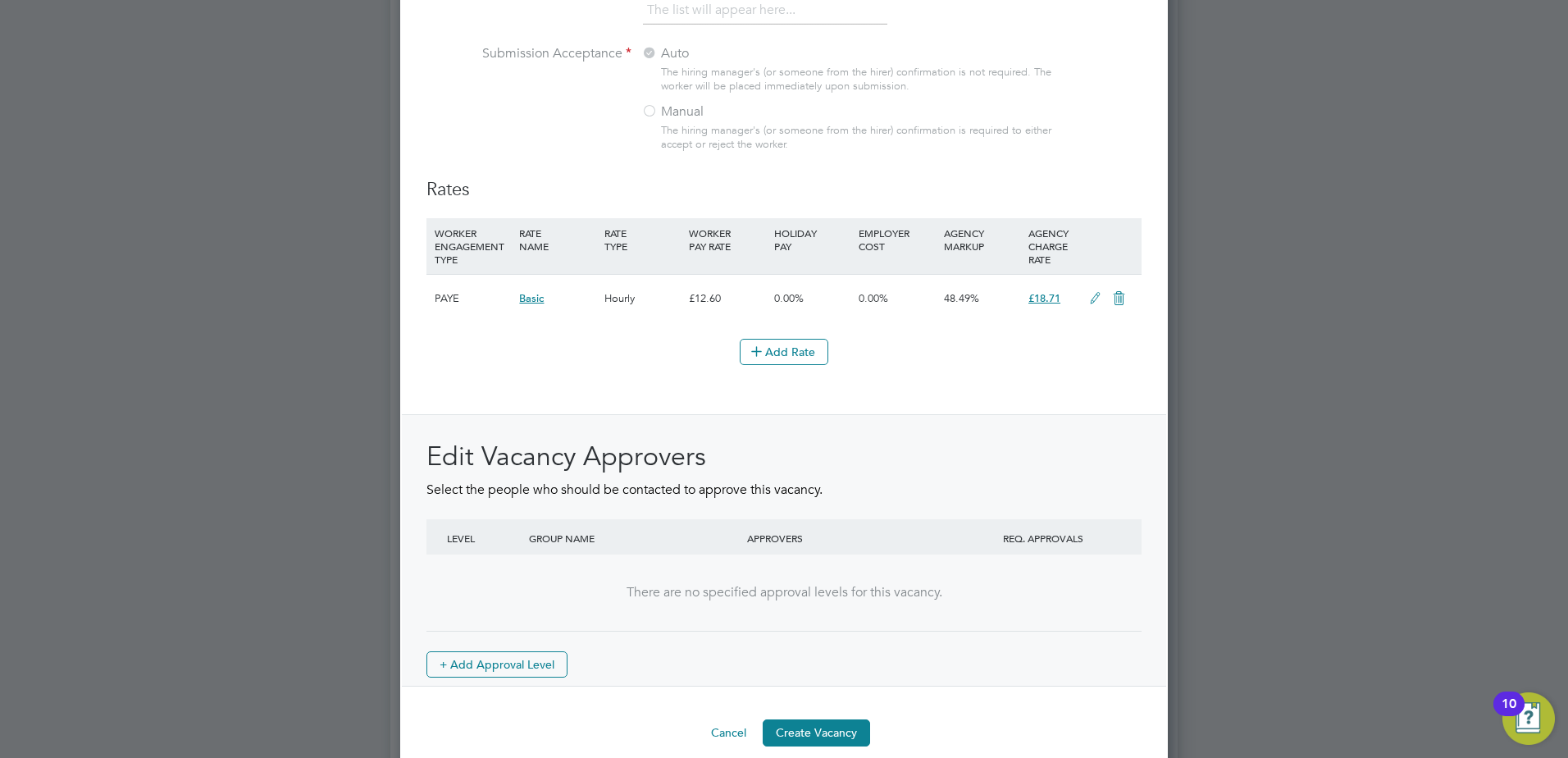
scroll to position [1787, 0]
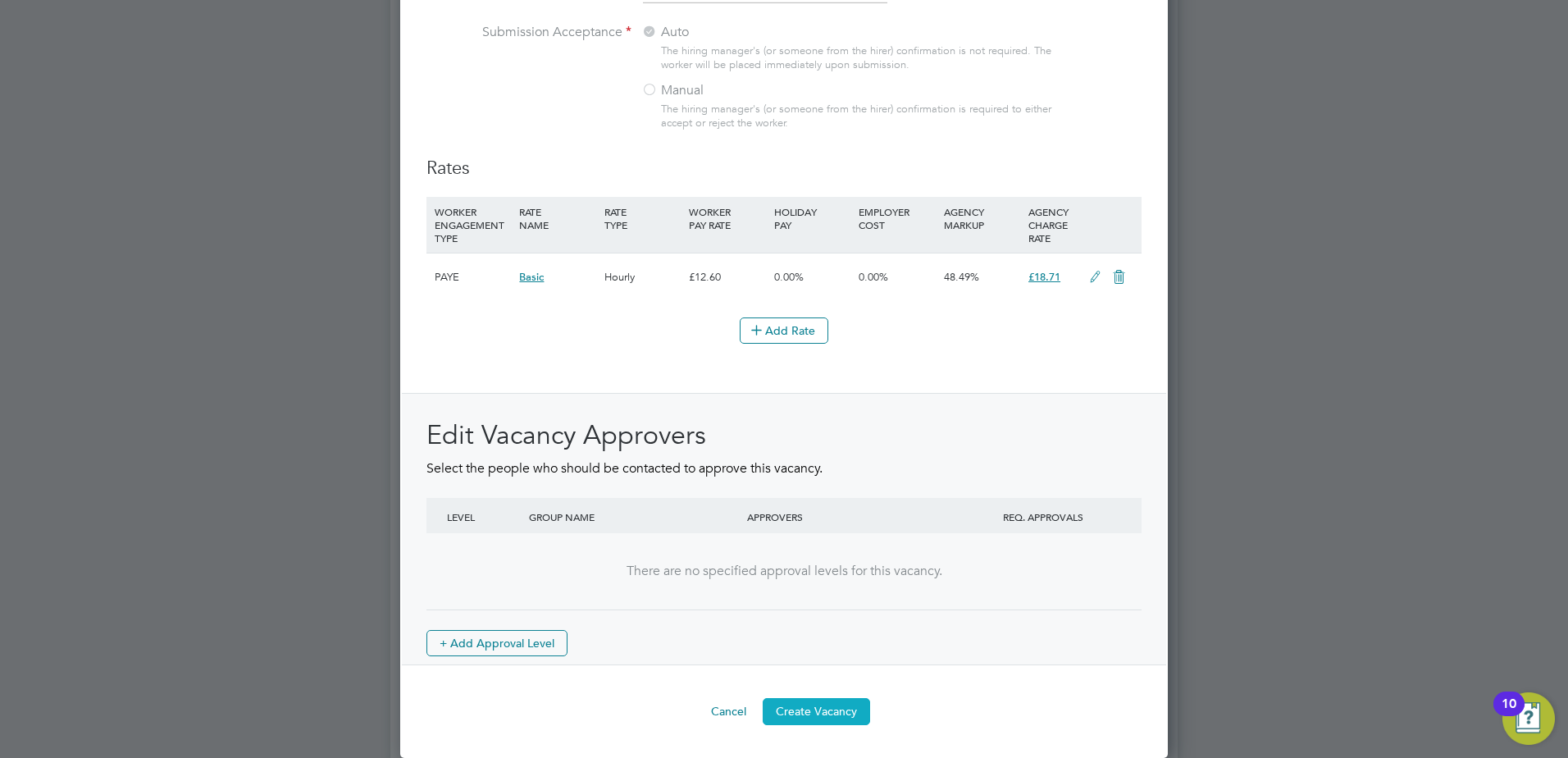
click at [812, 709] on button "Create Vacancy" at bounding box center [817, 711] width 108 height 26
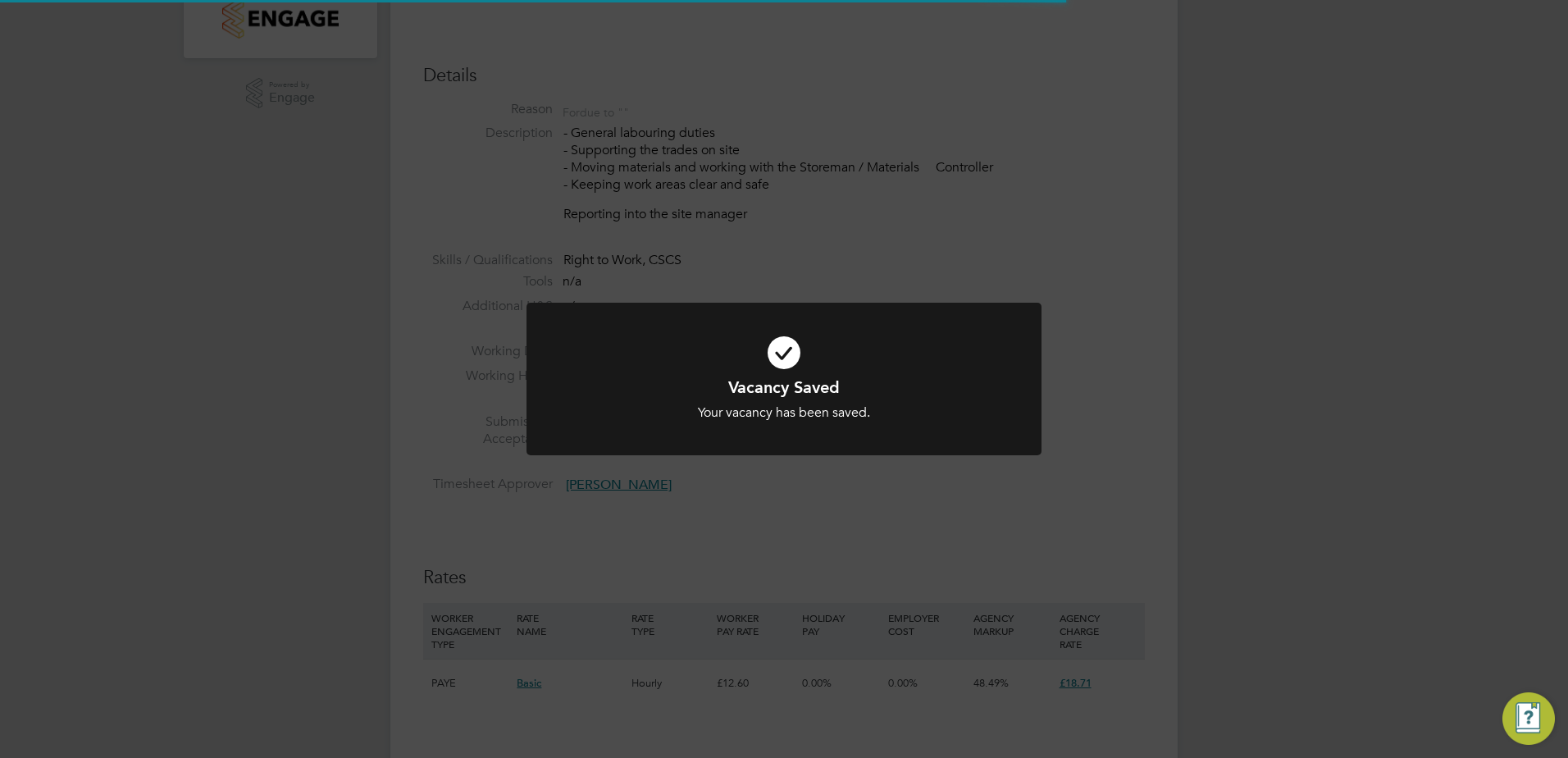
scroll to position [8, 8]
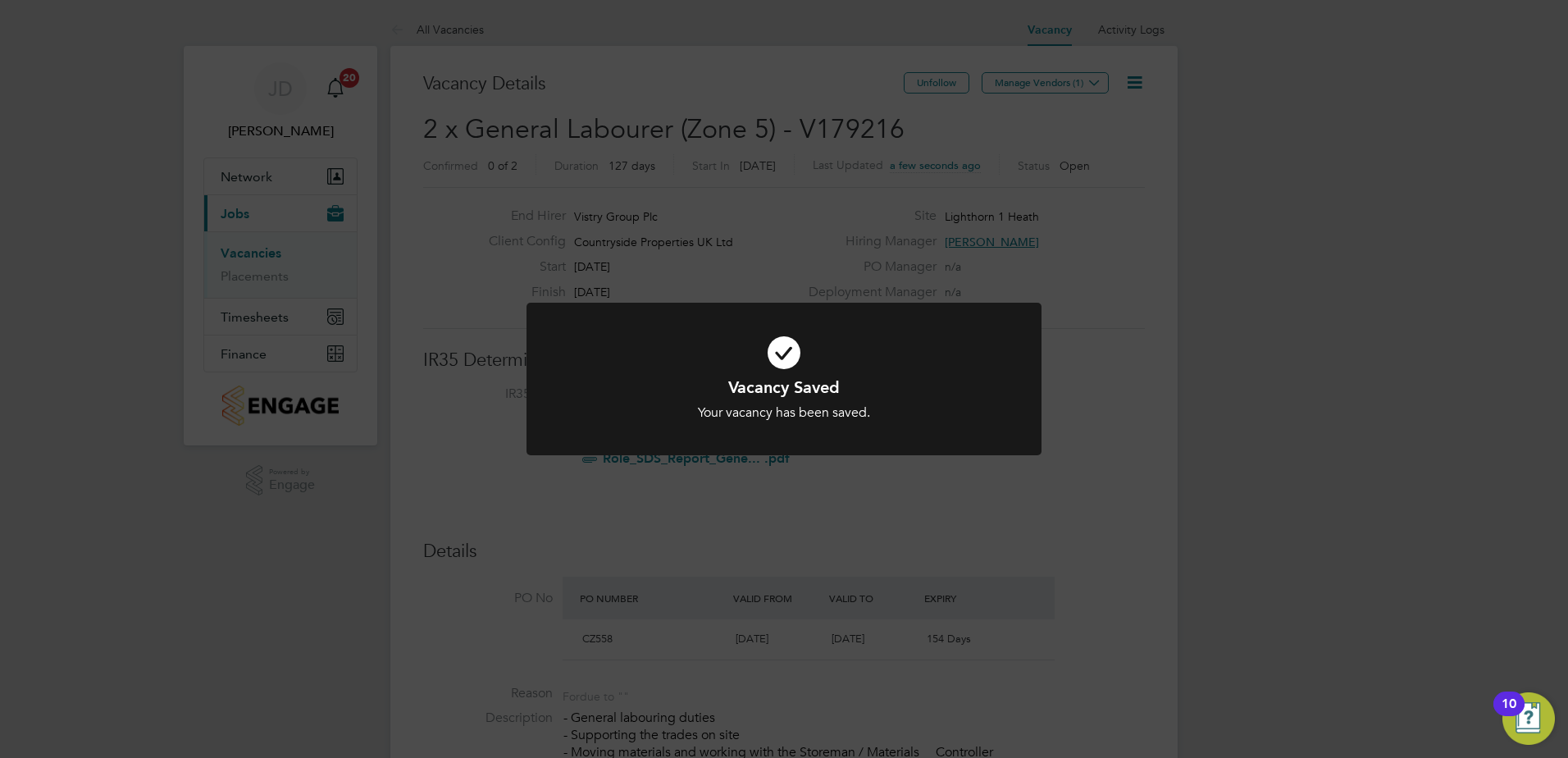
click at [1075, 86] on div "Vacancy Saved Your vacancy has been saved. Cancel Okay" at bounding box center [784, 379] width 1568 height 758
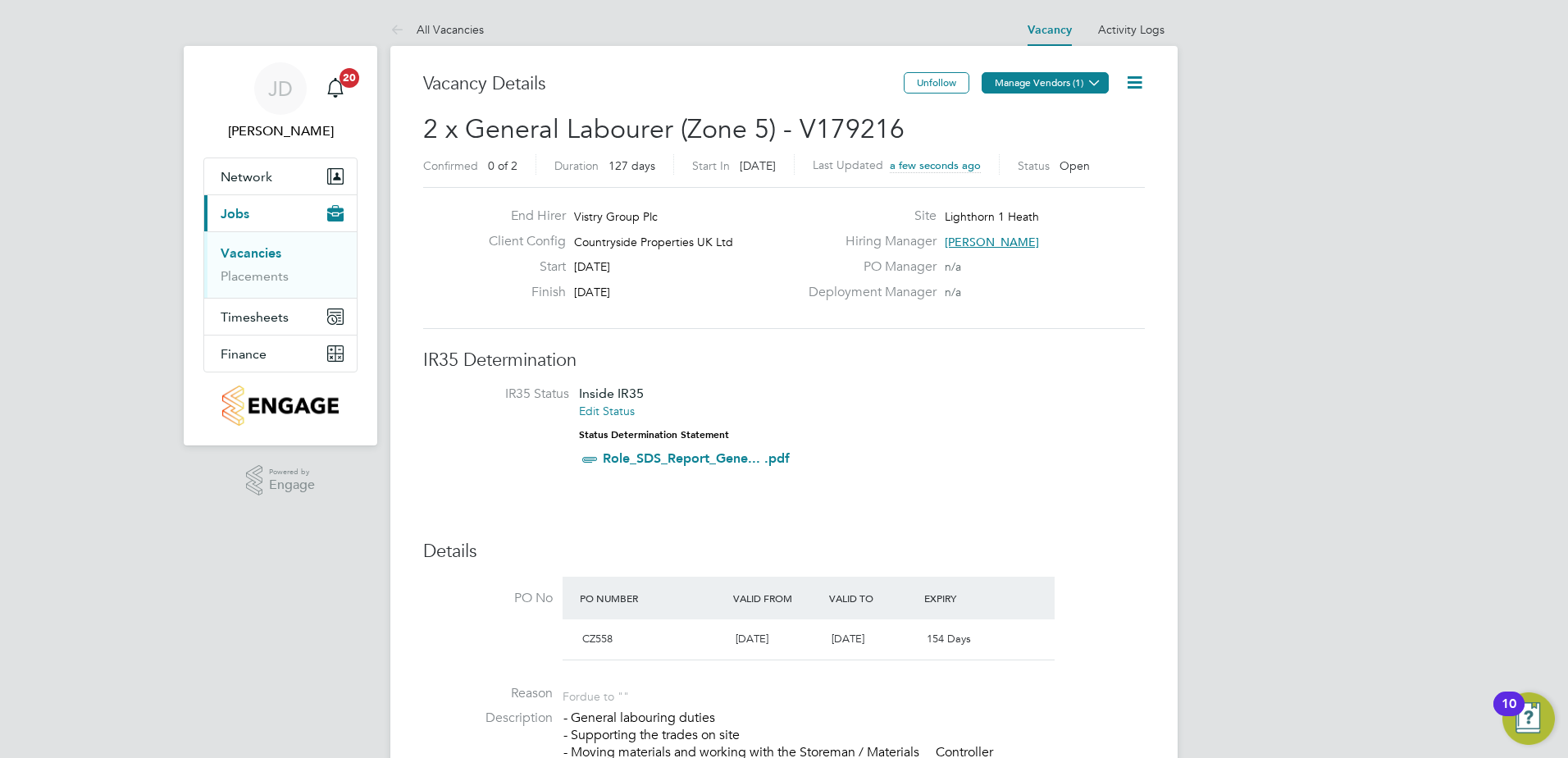
click at [1055, 87] on button "Manage Vendors (1)" at bounding box center [1044, 82] width 127 height 21
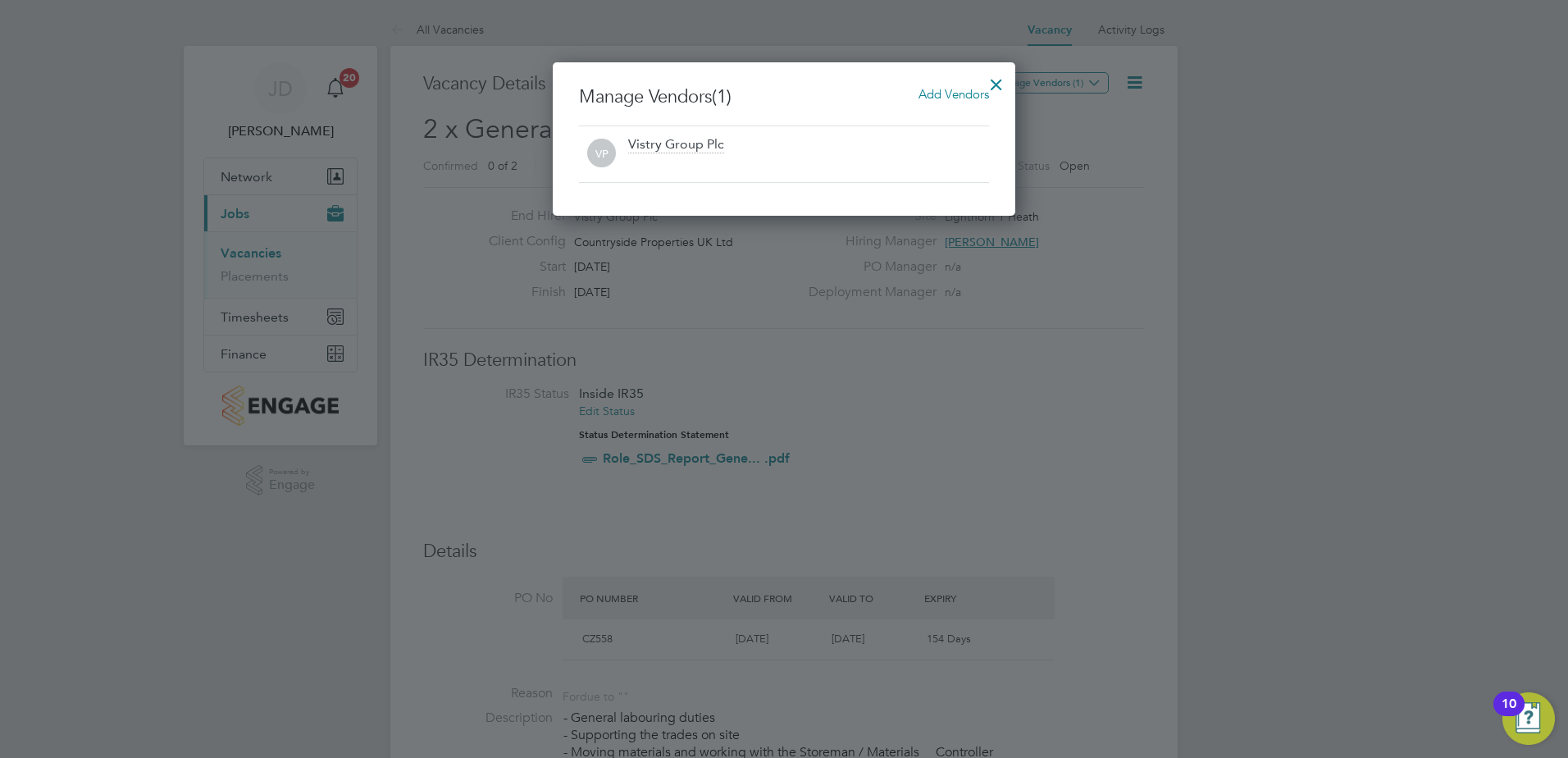
click at [933, 89] on span "Add Vendors" at bounding box center [954, 93] width 71 height 16
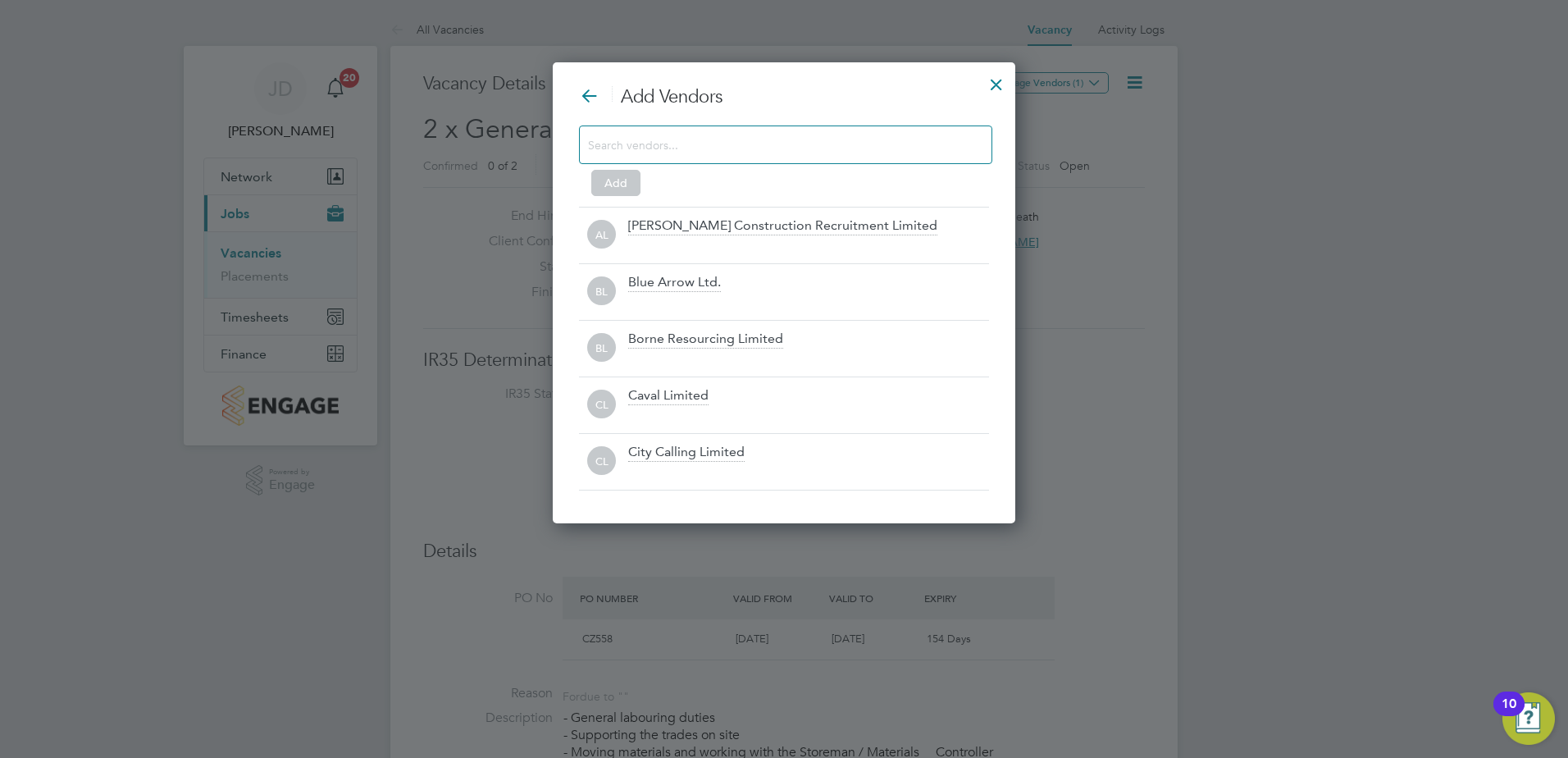
click at [714, 135] on input at bounding box center [772, 144] width 369 height 21
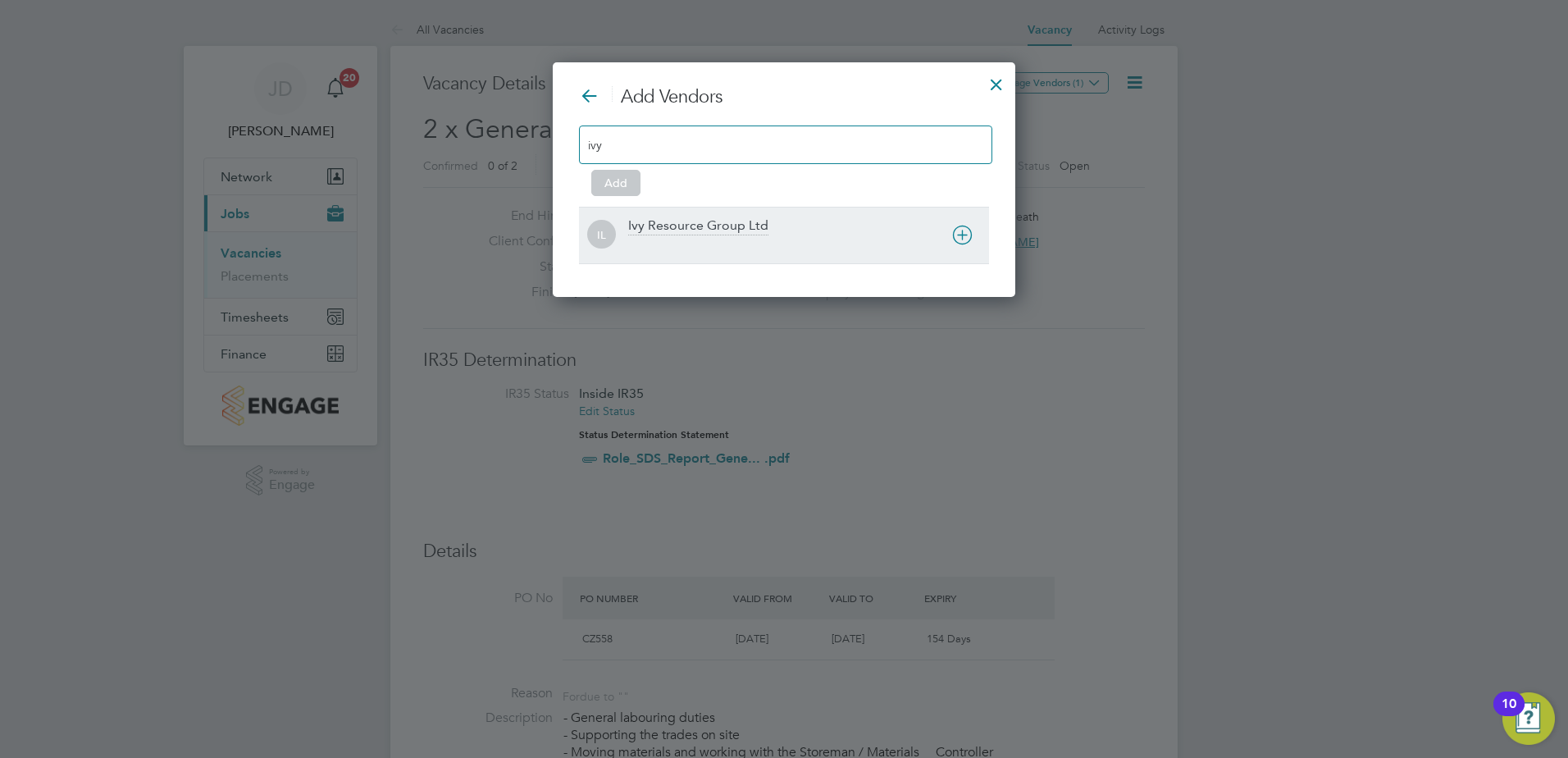
type input "ivy"
click at [655, 226] on div "Ivy Resource Group Ltd" at bounding box center [698, 226] width 140 height 18
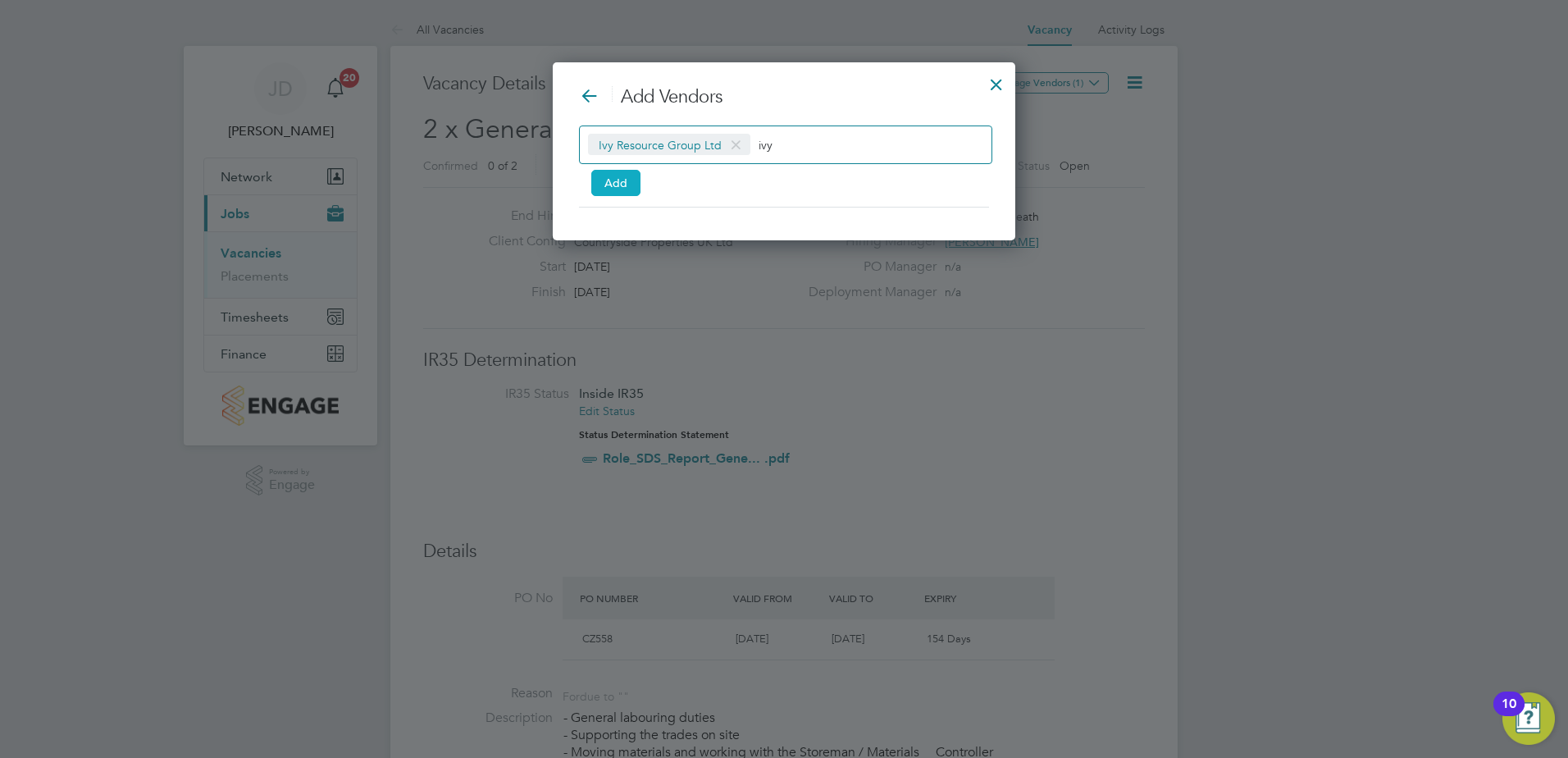
click at [618, 182] on button "Add" at bounding box center [616, 182] width 50 height 26
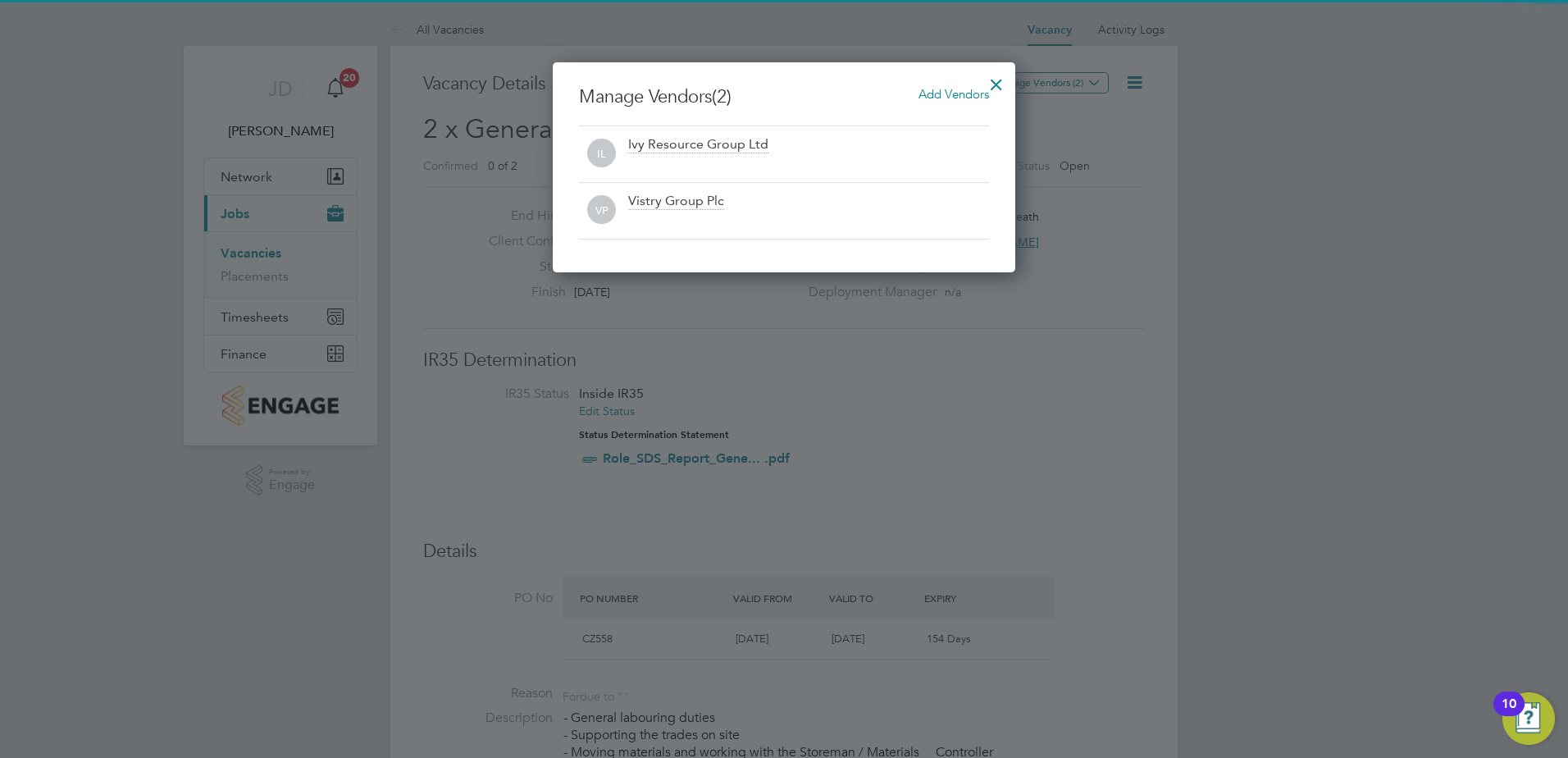
click at [997, 79] on div at bounding box center [996, 80] width 29 height 29
